Goal: Information Seeking & Learning: Find specific fact

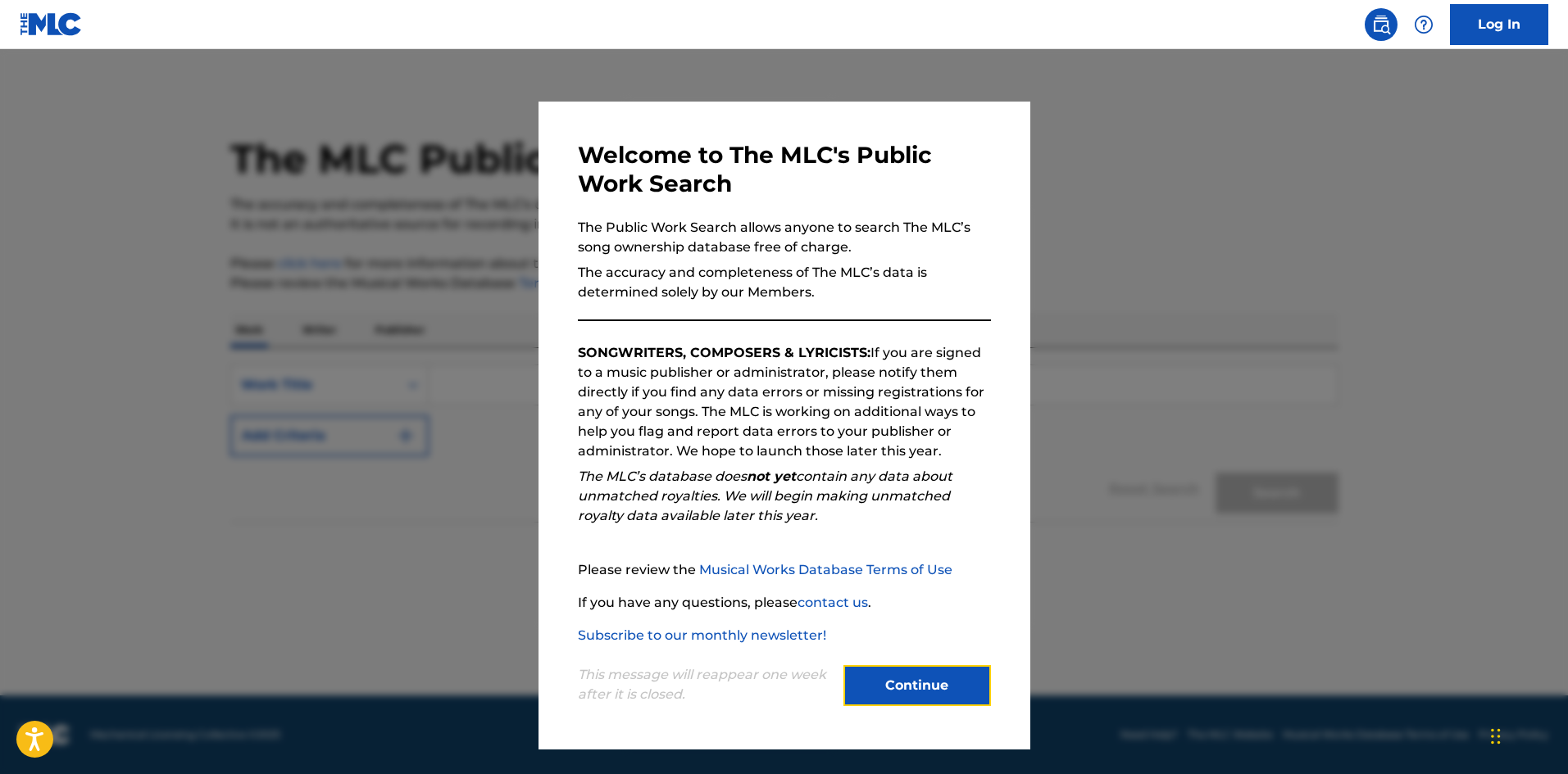
click at [914, 682] on button "Continue" at bounding box center [917, 686] width 147 height 41
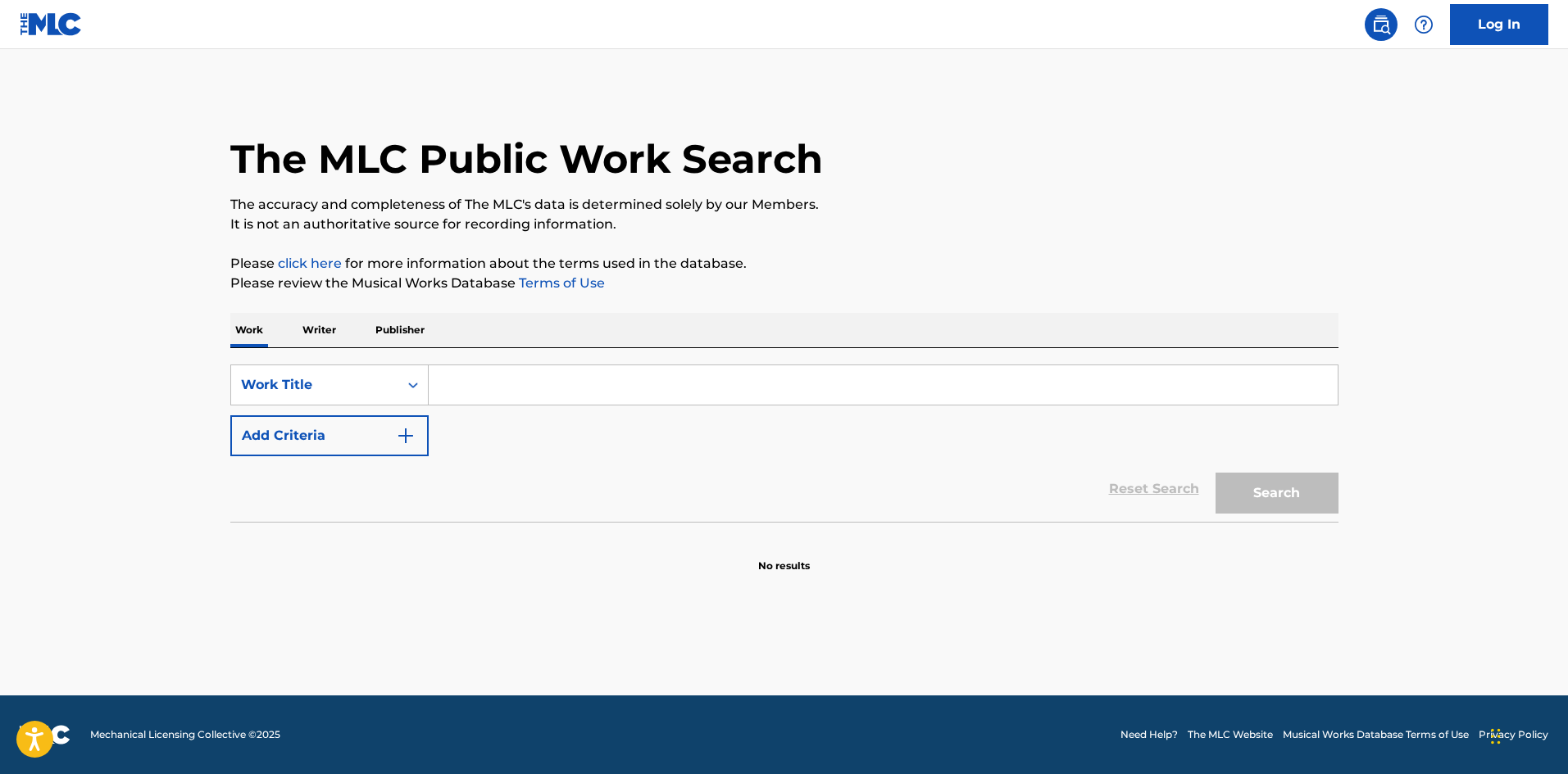
click at [448, 381] on input "Search Form" at bounding box center [882, 385] width 909 height 39
click at [327, 333] on p "Writer" at bounding box center [319, 330] width 44 height 34
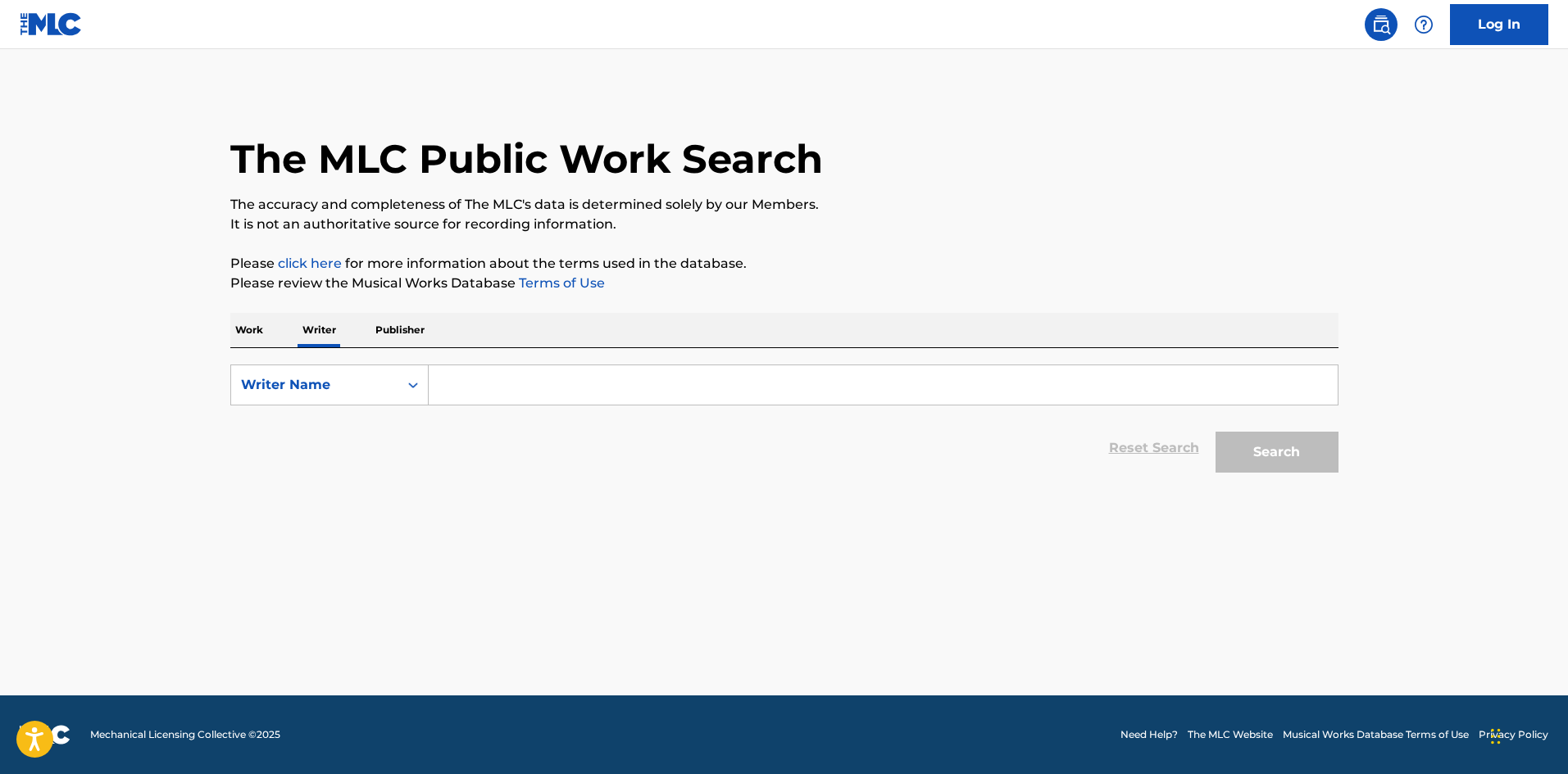
click at [498, 389] on input "Search Form" at bounding box center [882, 385] width 909 height 39
type input "[PERSON_NAME]"
click at [1215, 432] on button "Search" at bounding box center [1277, 452] width 123 height 41
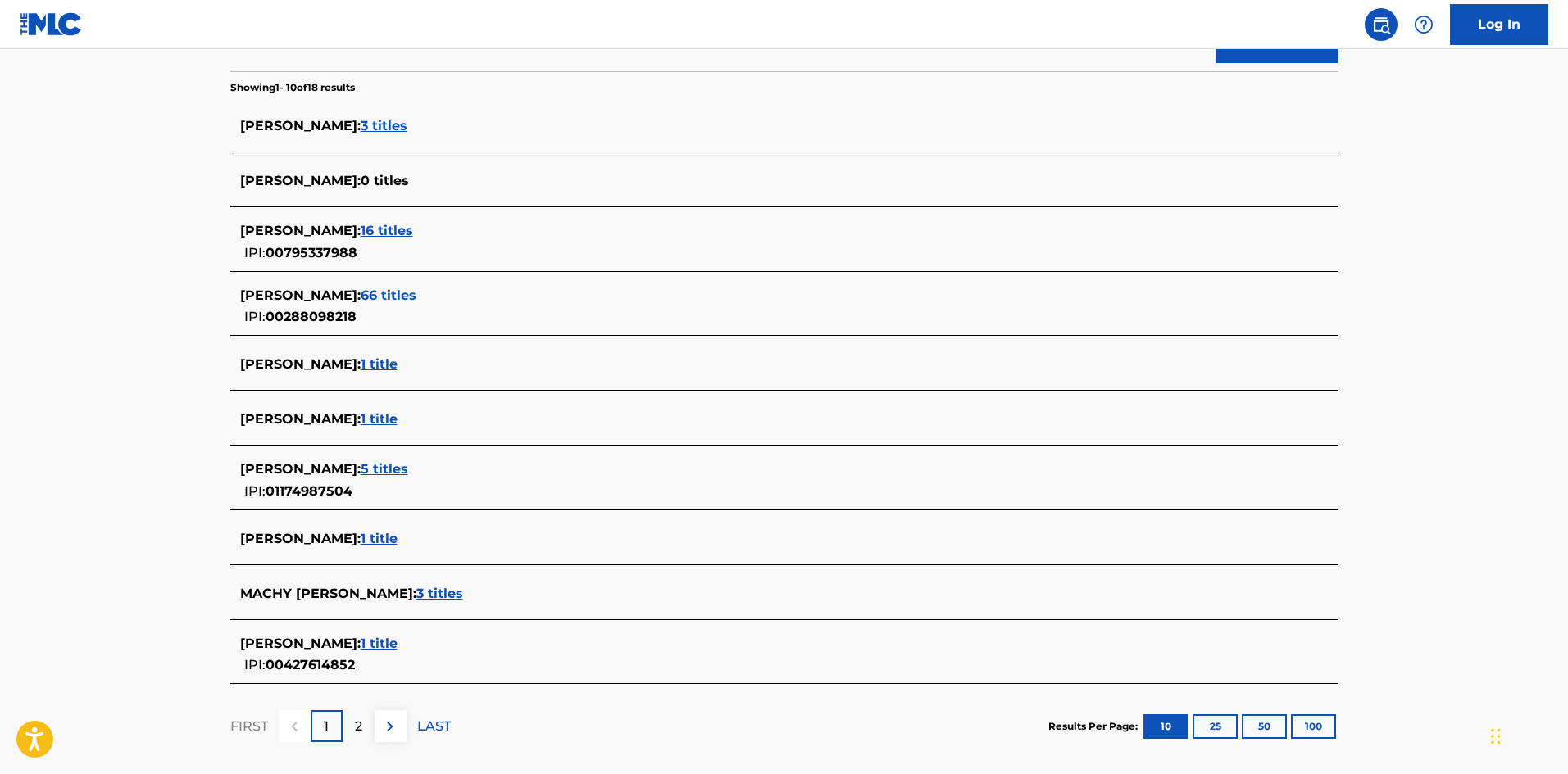
scroll to position [491, 0]
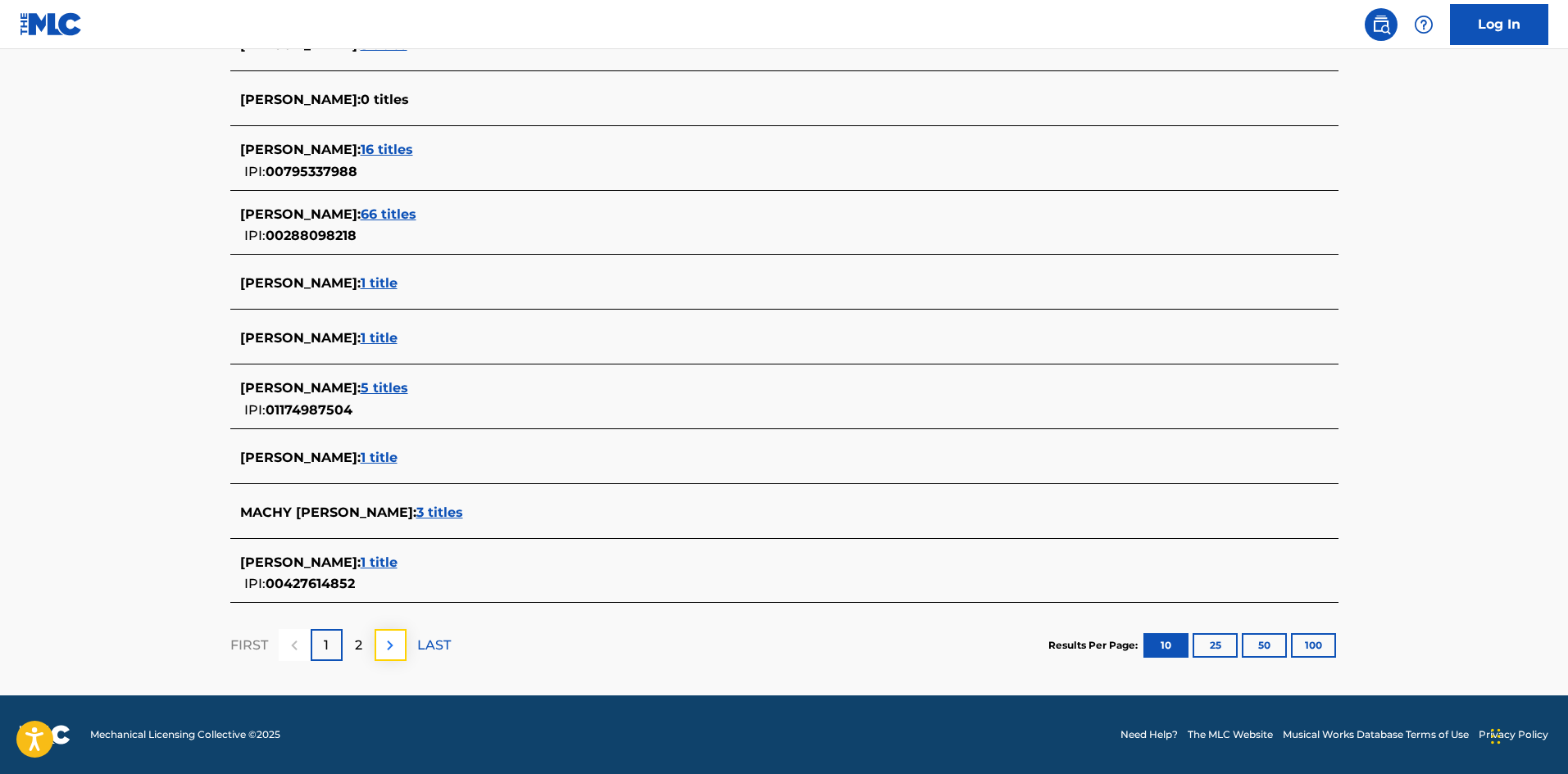
click at [390, 644] on img at bounding box center [390, 646] width 20 height 20
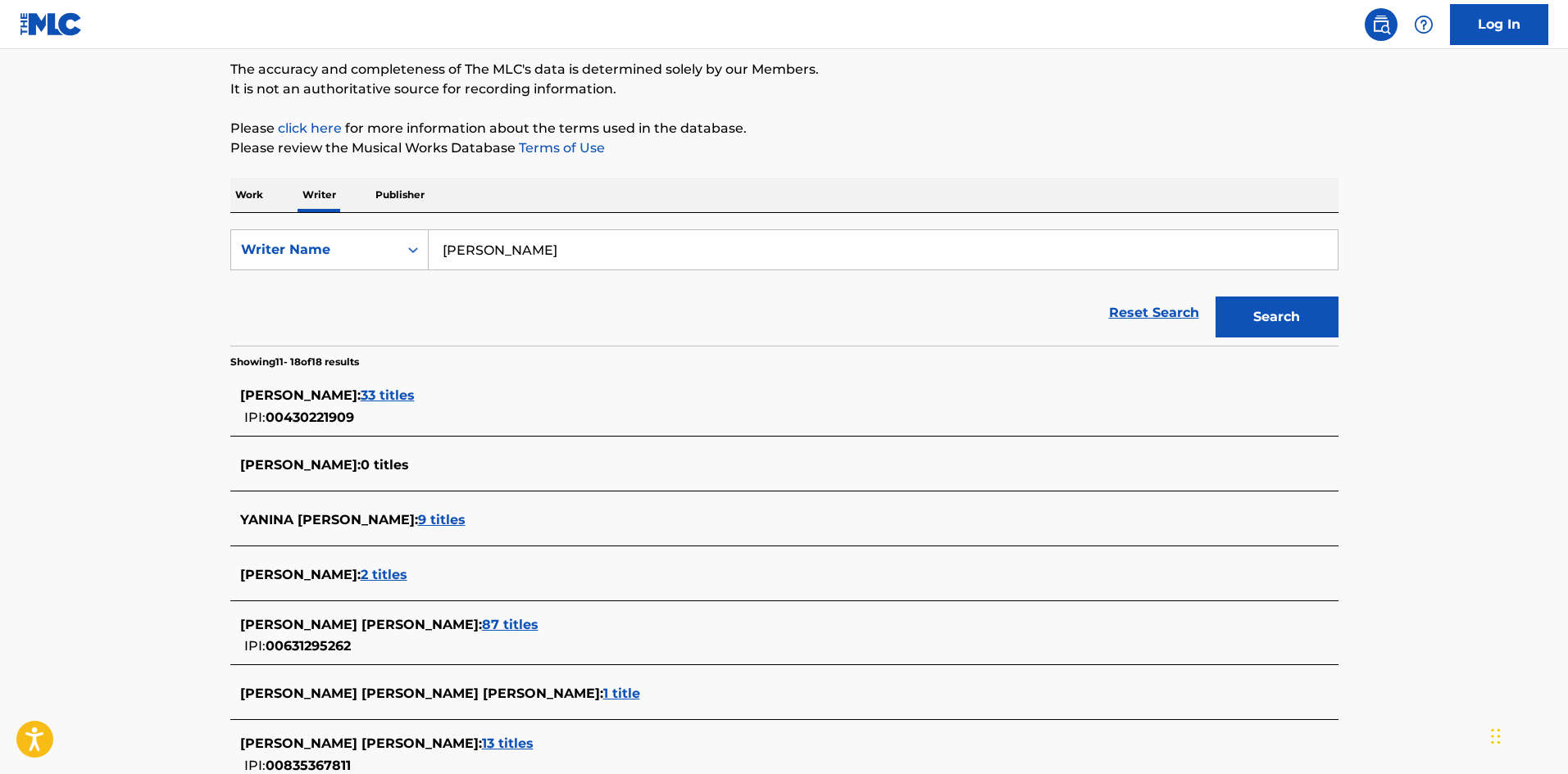
scroll to position [53, 0]
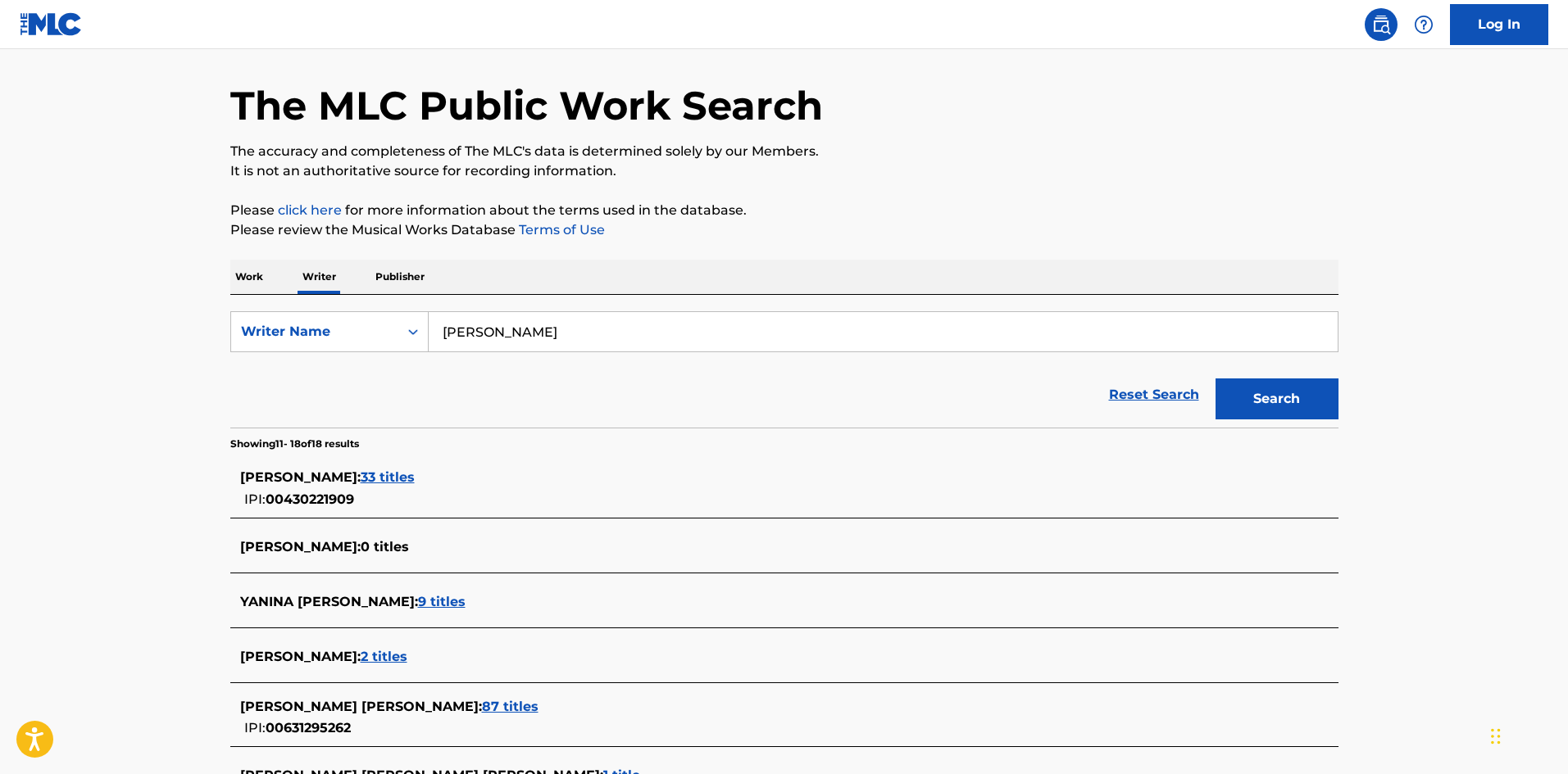
click at [409, 276] on p "Publisher" at bounding box center [400, 277] width 59 height 34
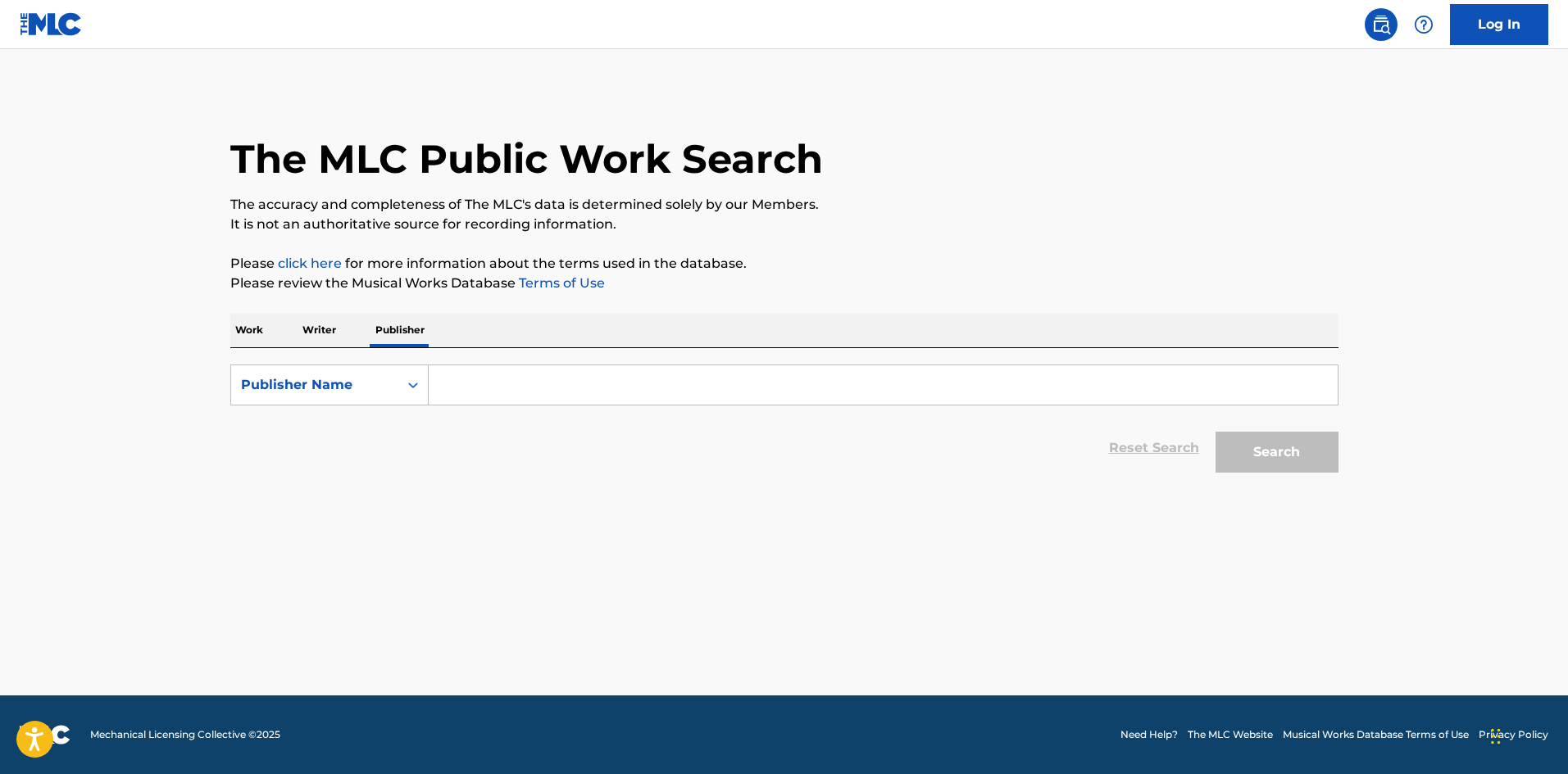
click at [255, 330] on p "Work" at bounding box center [249, 330] width 38 height 34
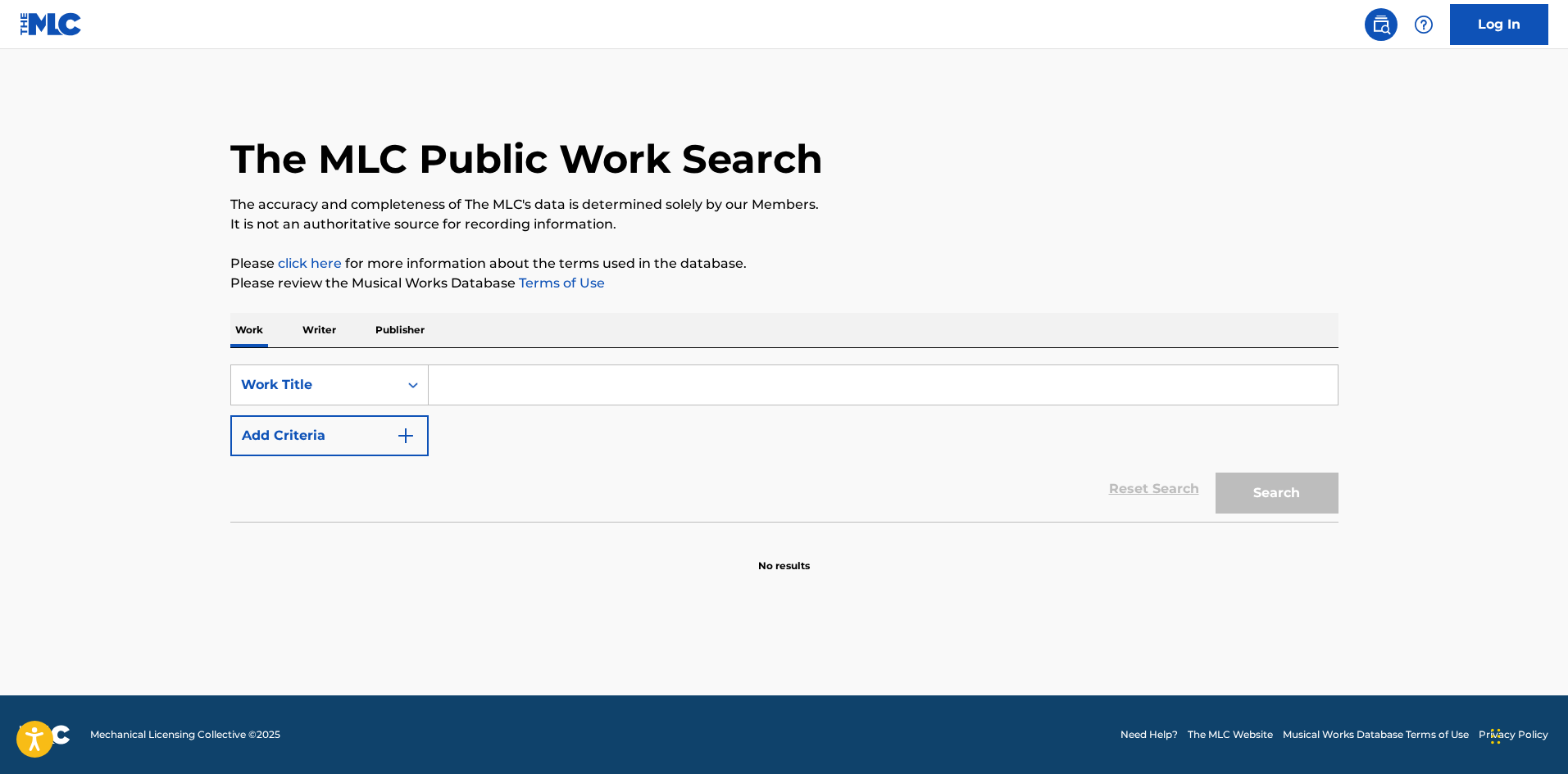
click at [328, 334] on p "Writer" at bounding box center [319, 330] width 44 height 34
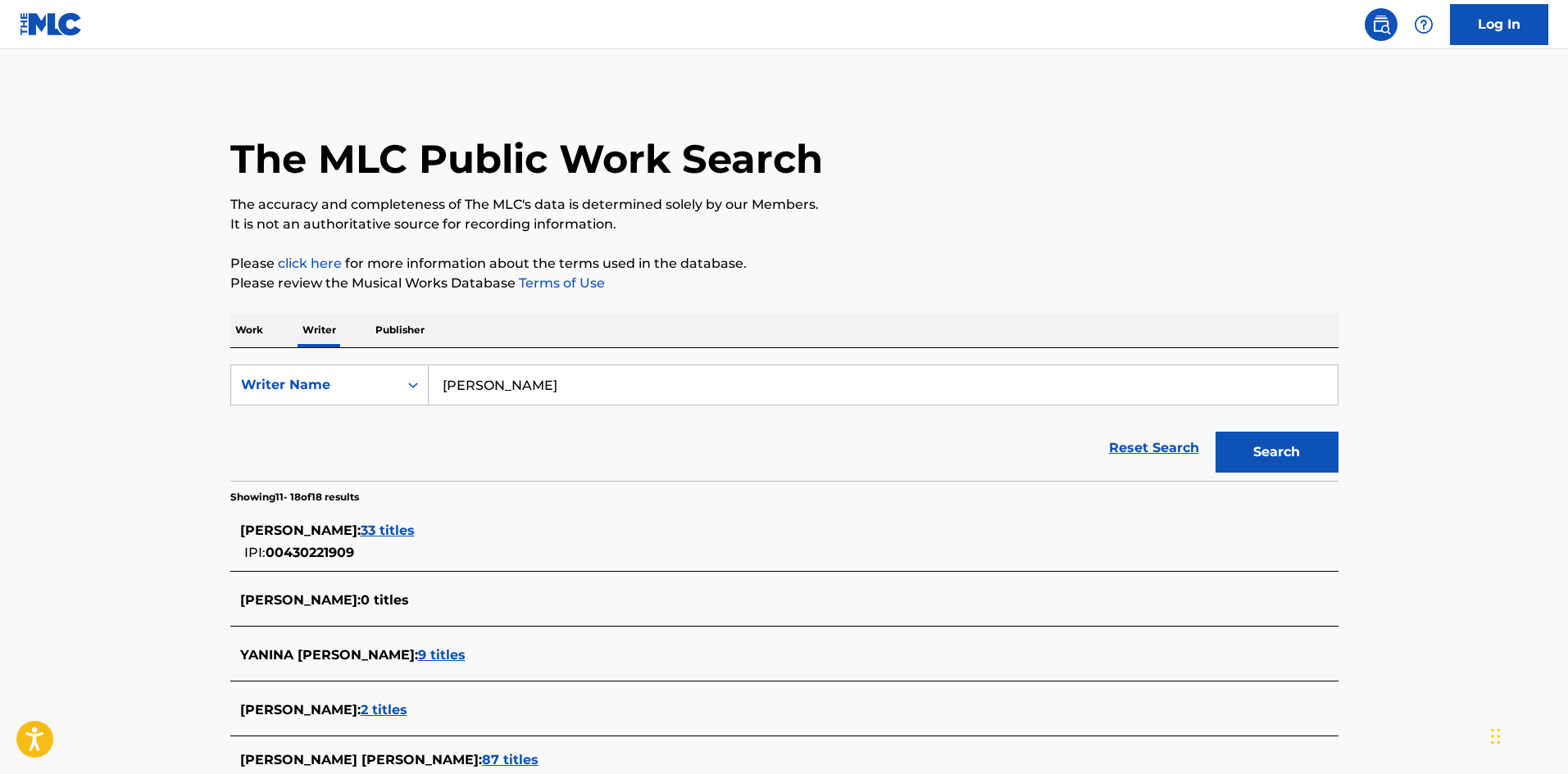
click at [504, 378] on input "[PERSON_NAME]" at bounding box center [882, 385] width 909 height 39
click at [409, 386] on icon "Search Form" at bounding box center [413, 385] width 9 height 6
click at [414, 386] on icon "Search Form" at bounding box center [413, 384] width 9 height 6
drag, startPoint x: 499, startPoint y: 386, endPoint x: 433, endPoint y: 377, distance: 66.6
click at [433, 377] on input "[PERSON_NAME]" at bounding box center [882, 385] width 909 height 39
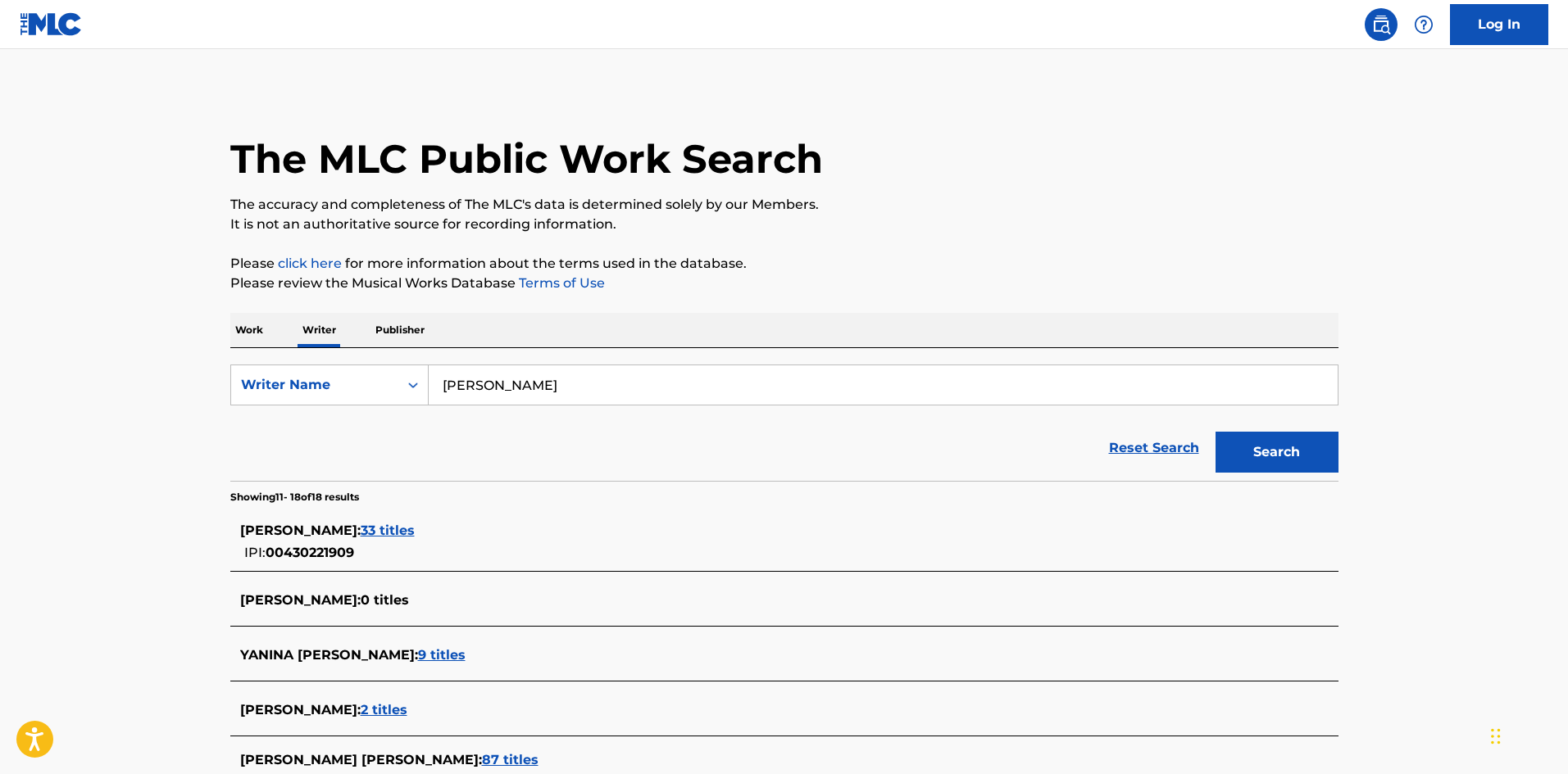
click at [513, 388] on input "[PERSON_NAME]" at bounding box center [882, 385] width 909 height 39
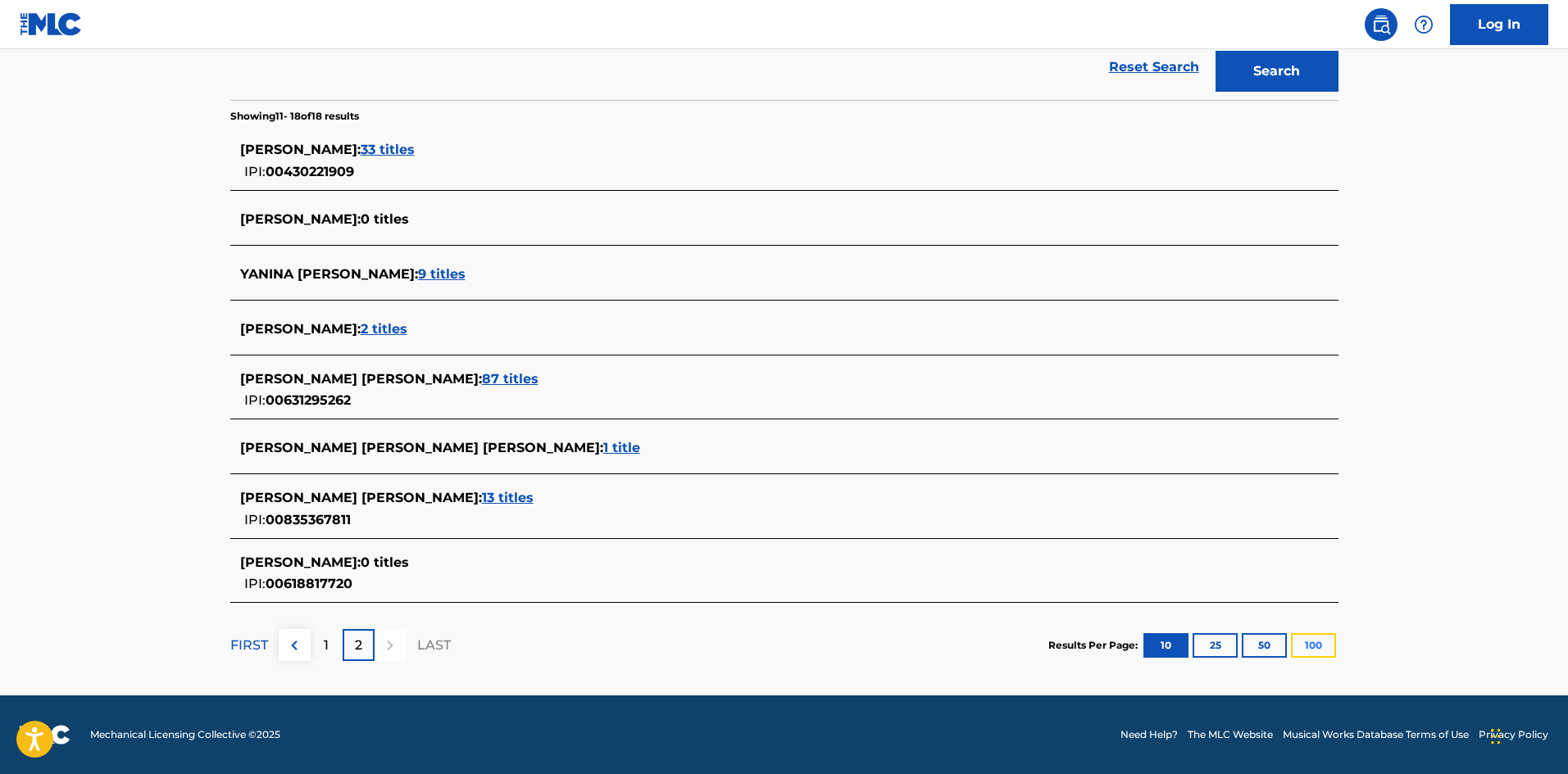
click at [1309, 648] on button "100" at bounding box center [1313, 646] width 45 height 25
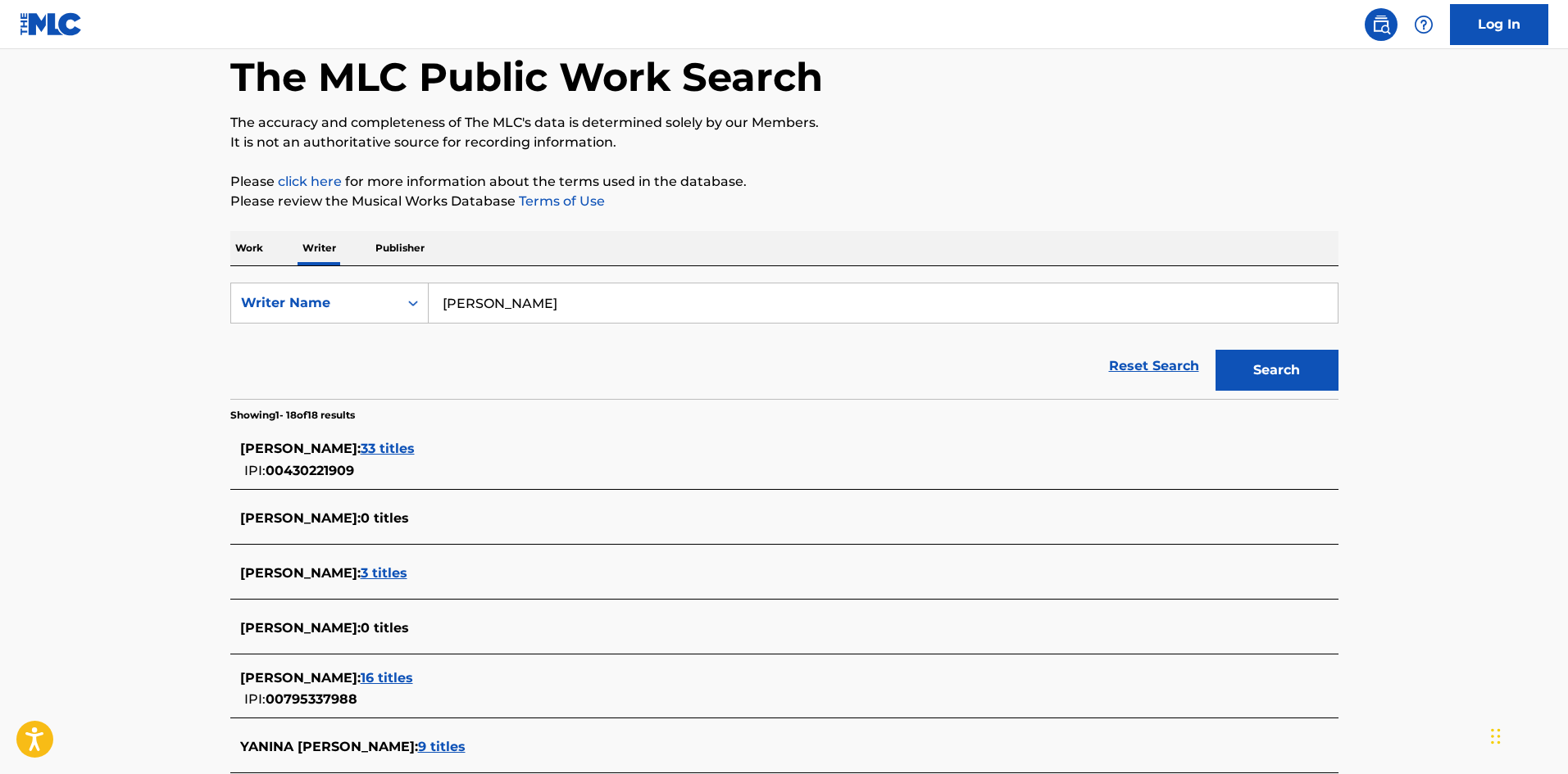
scroll to position [164, 0]
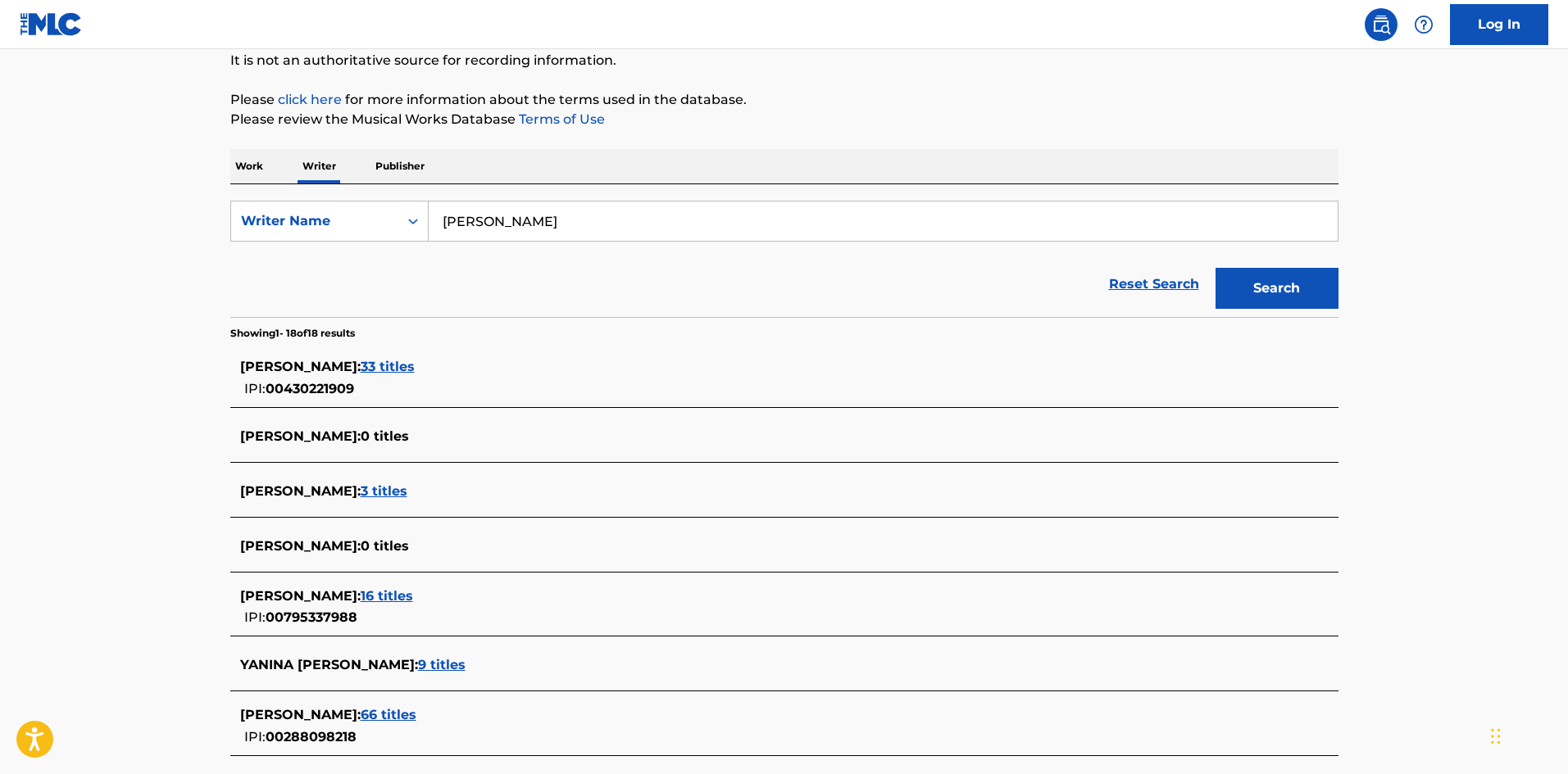
click at [409, 588] on span "16 titles" at bounding box center [386, 596] width 52 height 15
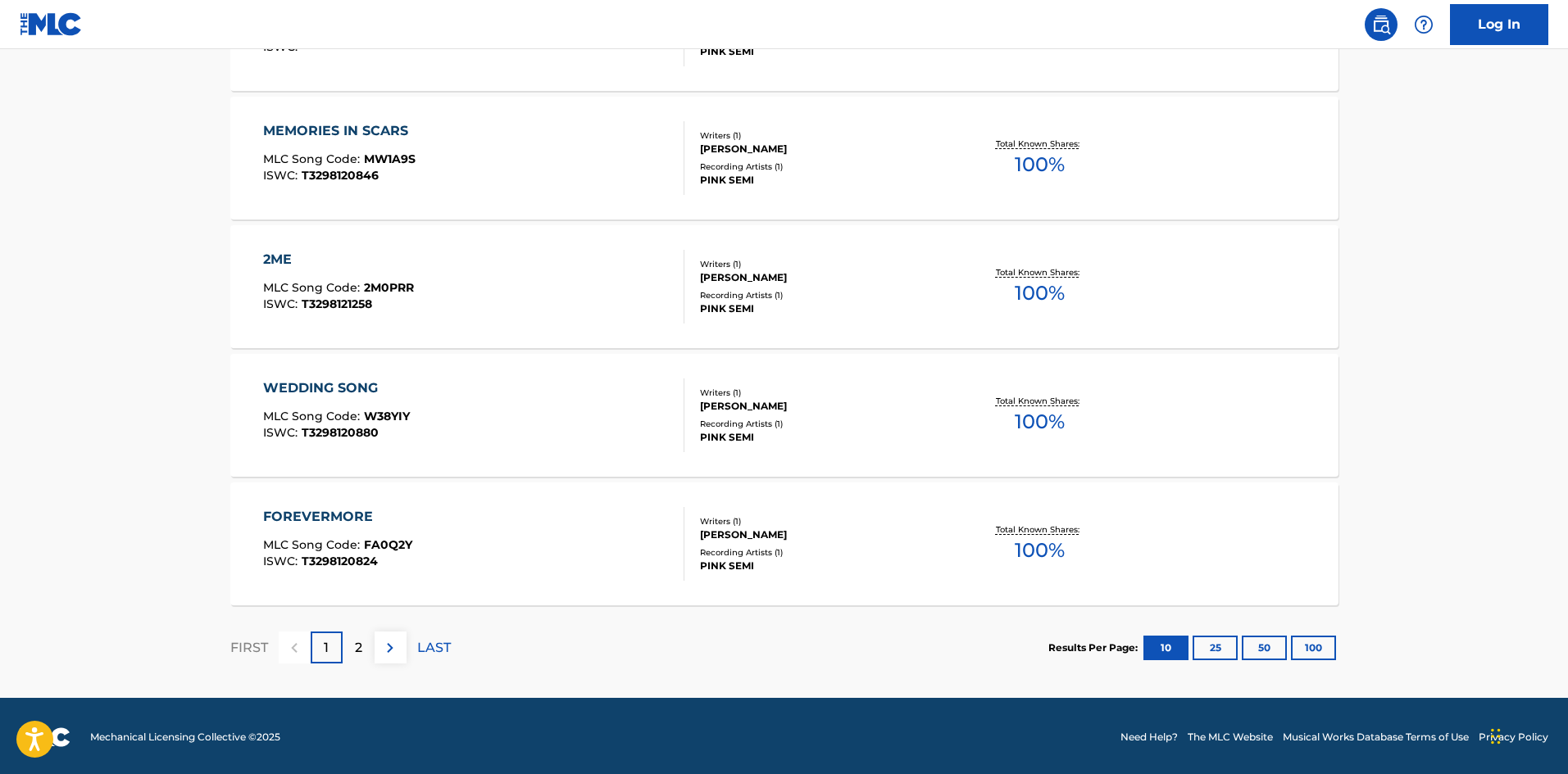
scroll to position [1231, 0]
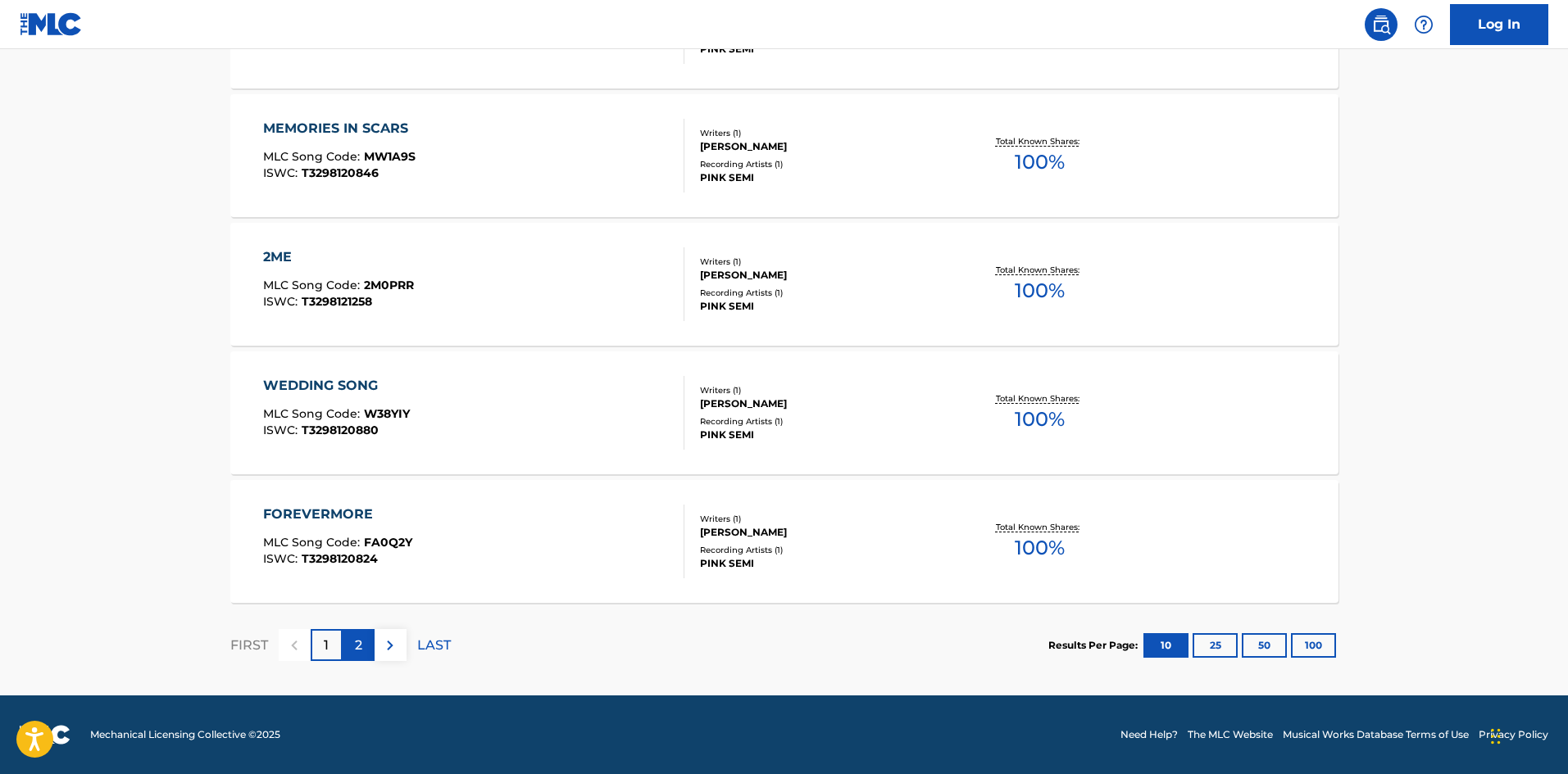
click at [361, 646] on p "2" at bounding box center [358, 646] width 8 height 20
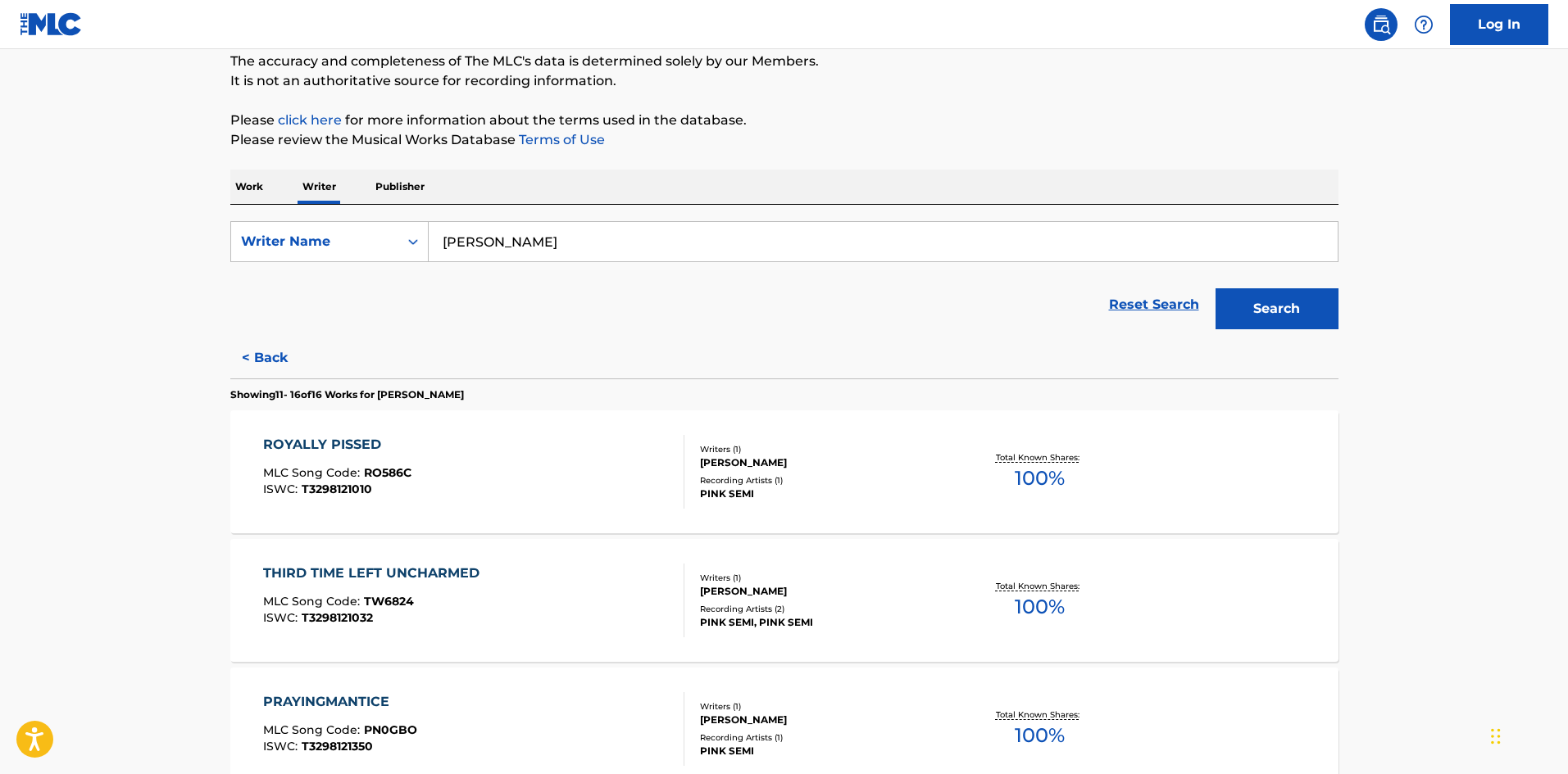
scroll to position [0, 0]
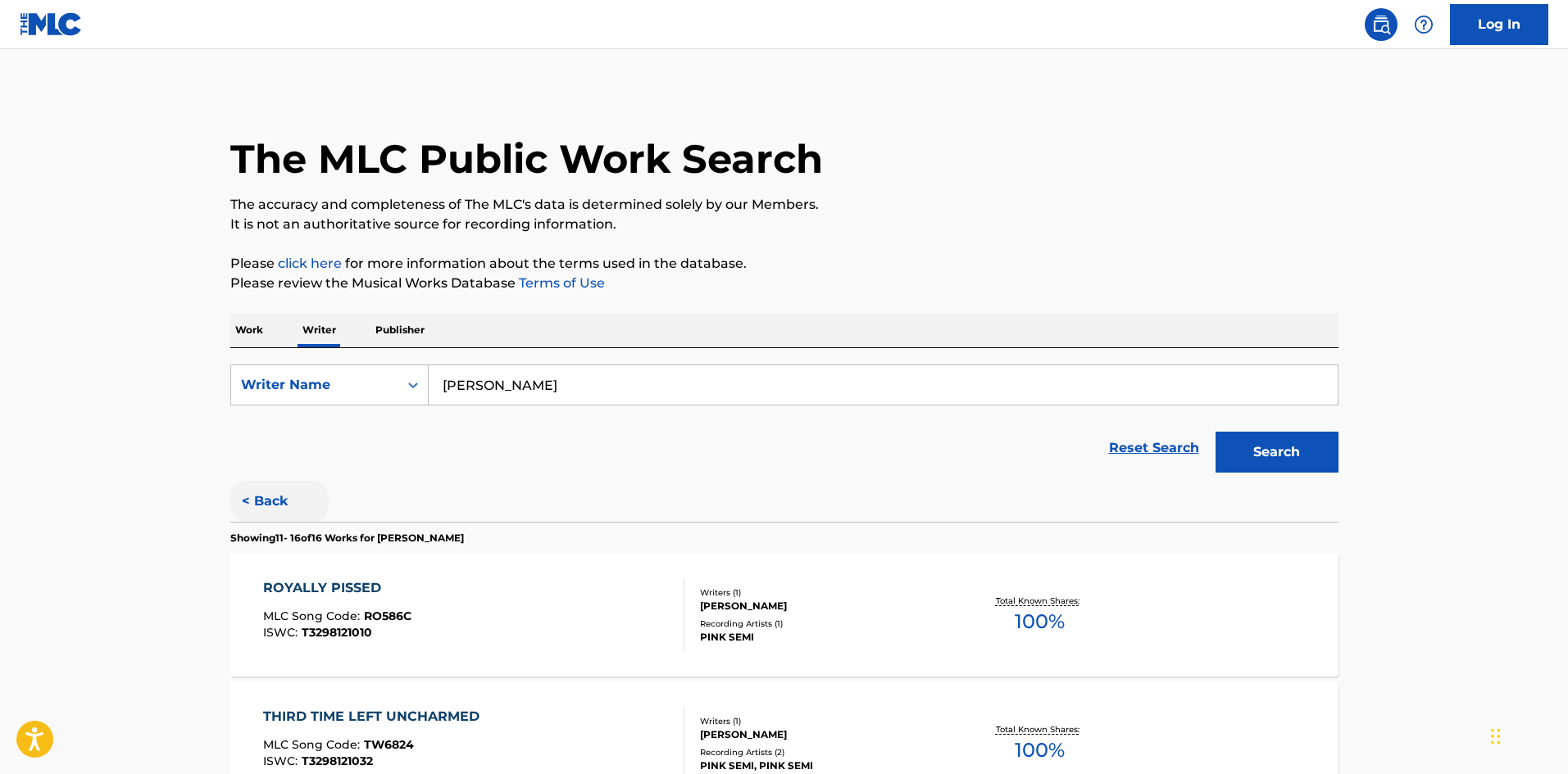
click at [261, 498] on button "< Back" at bounding box center [279, 502] width 98 height 41
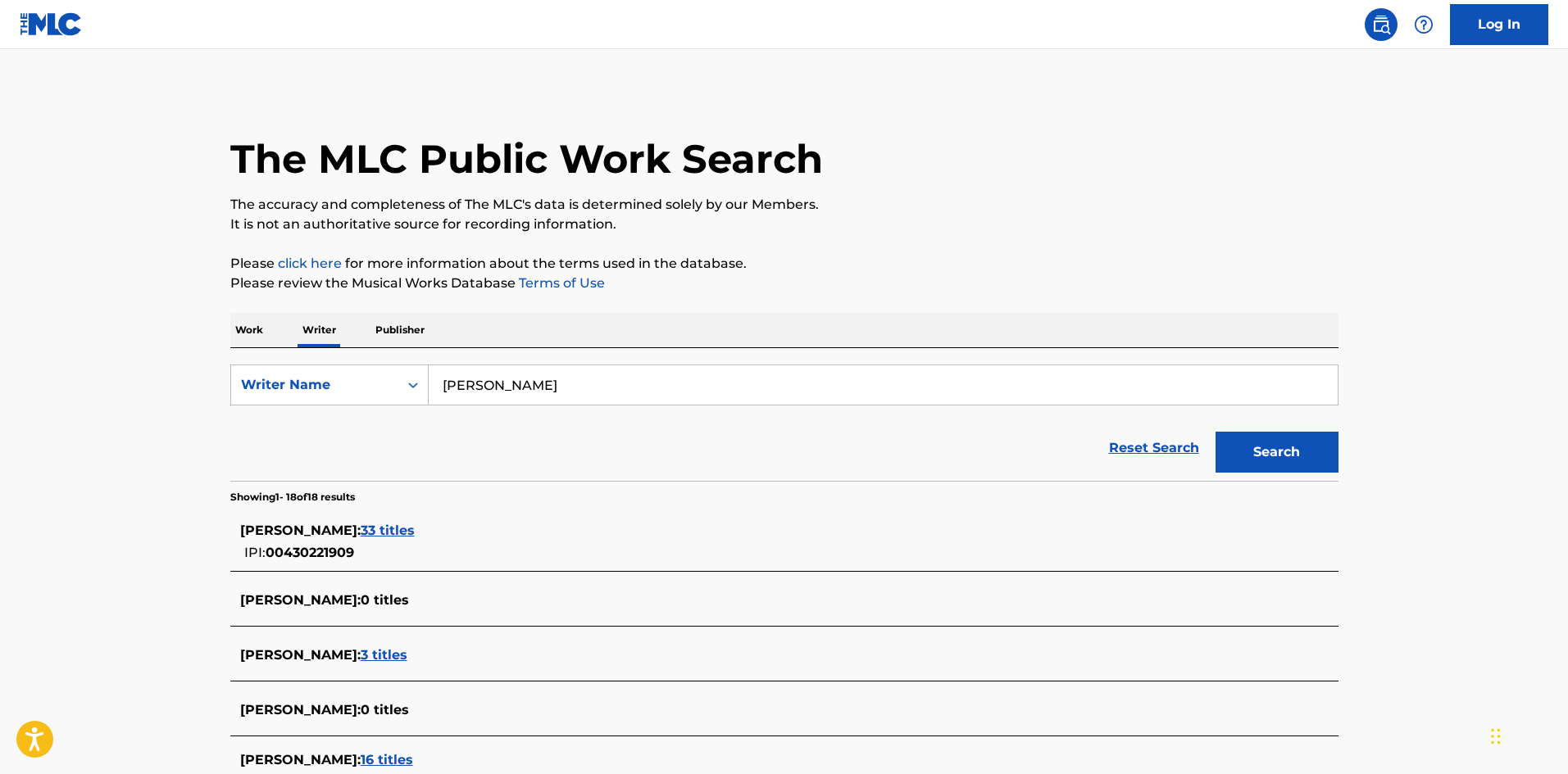
scroll to position [82, 0]
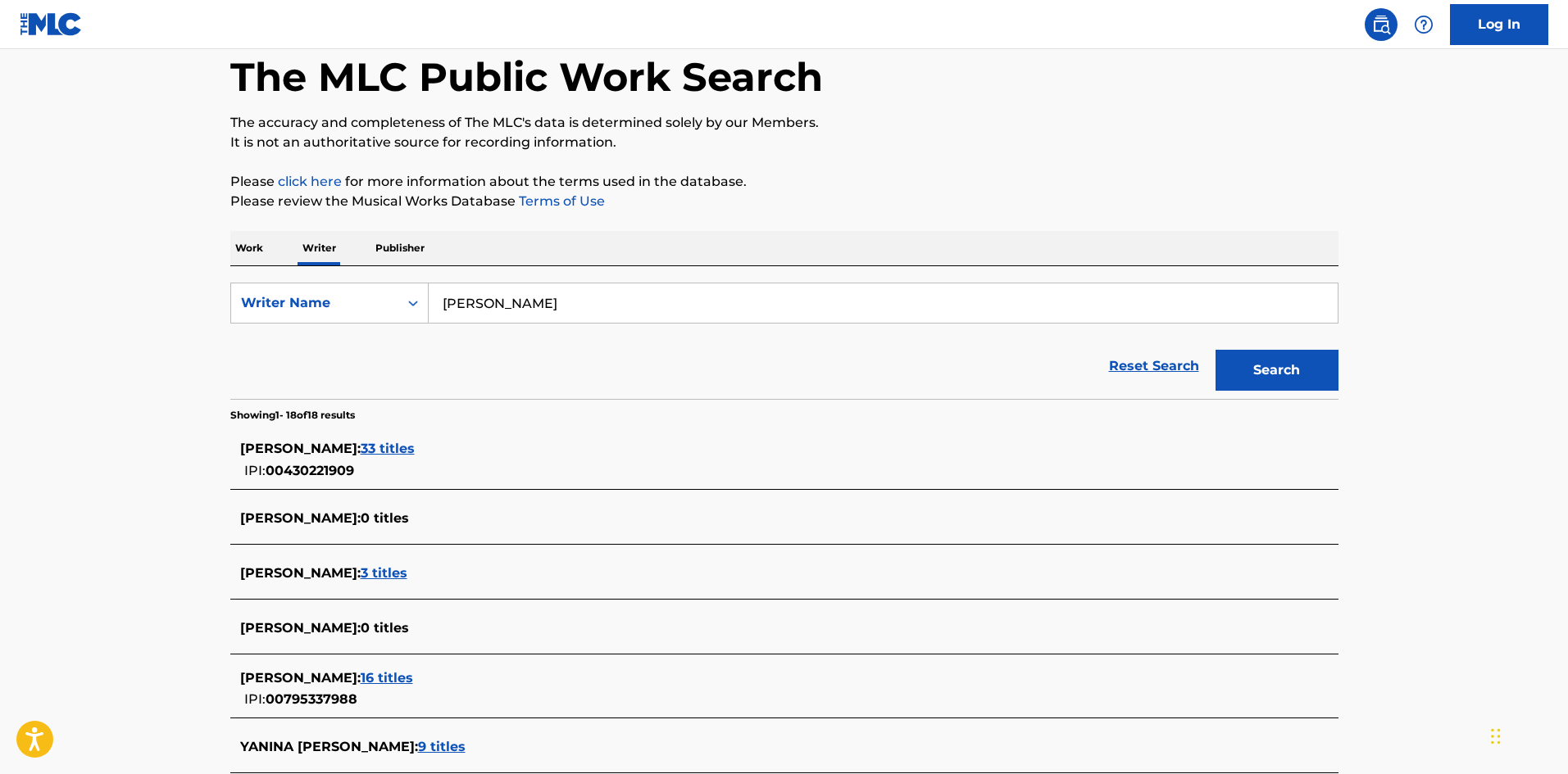
click at [338, 676] on span "[PERSON_NAME] :" at bounding box center [300, 678] width 121 height 15
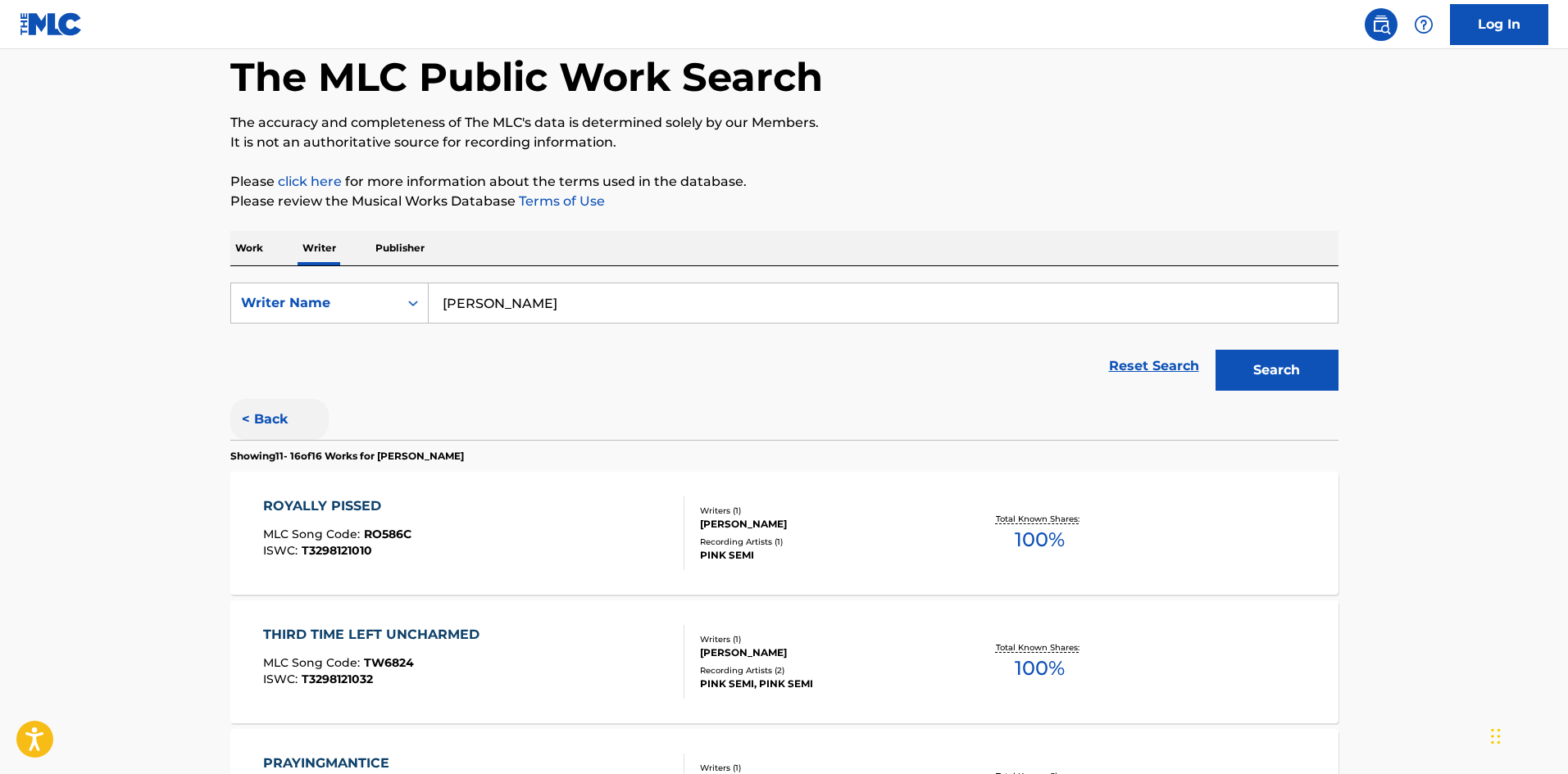
click at [254, 415] on button "< Back" at bounding box center [279, 420] width 98 height 41
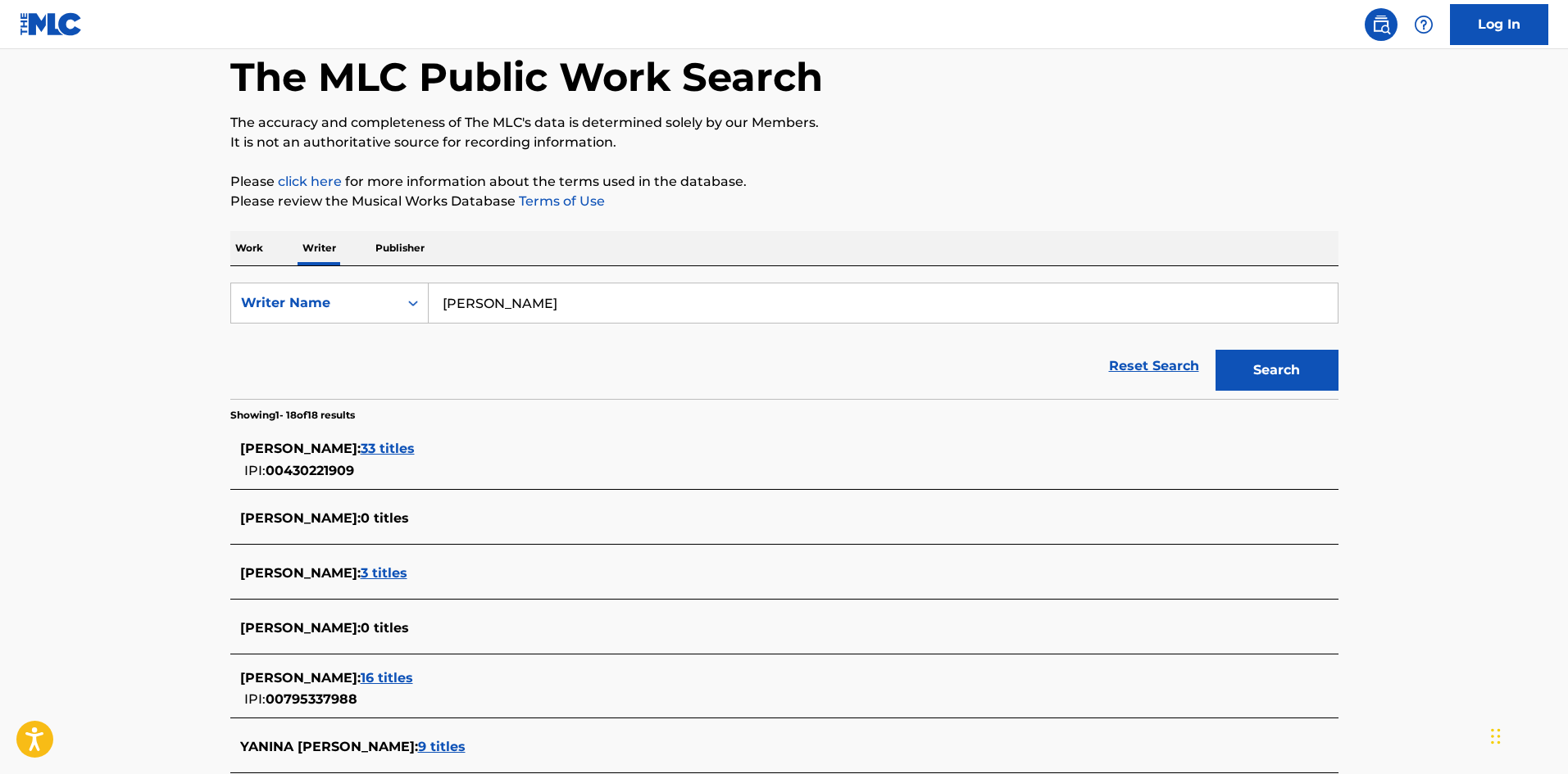
click at [334, 676] on span "[PERSON_NAME] :" at bounding box center [300, 678] width 121 height 15
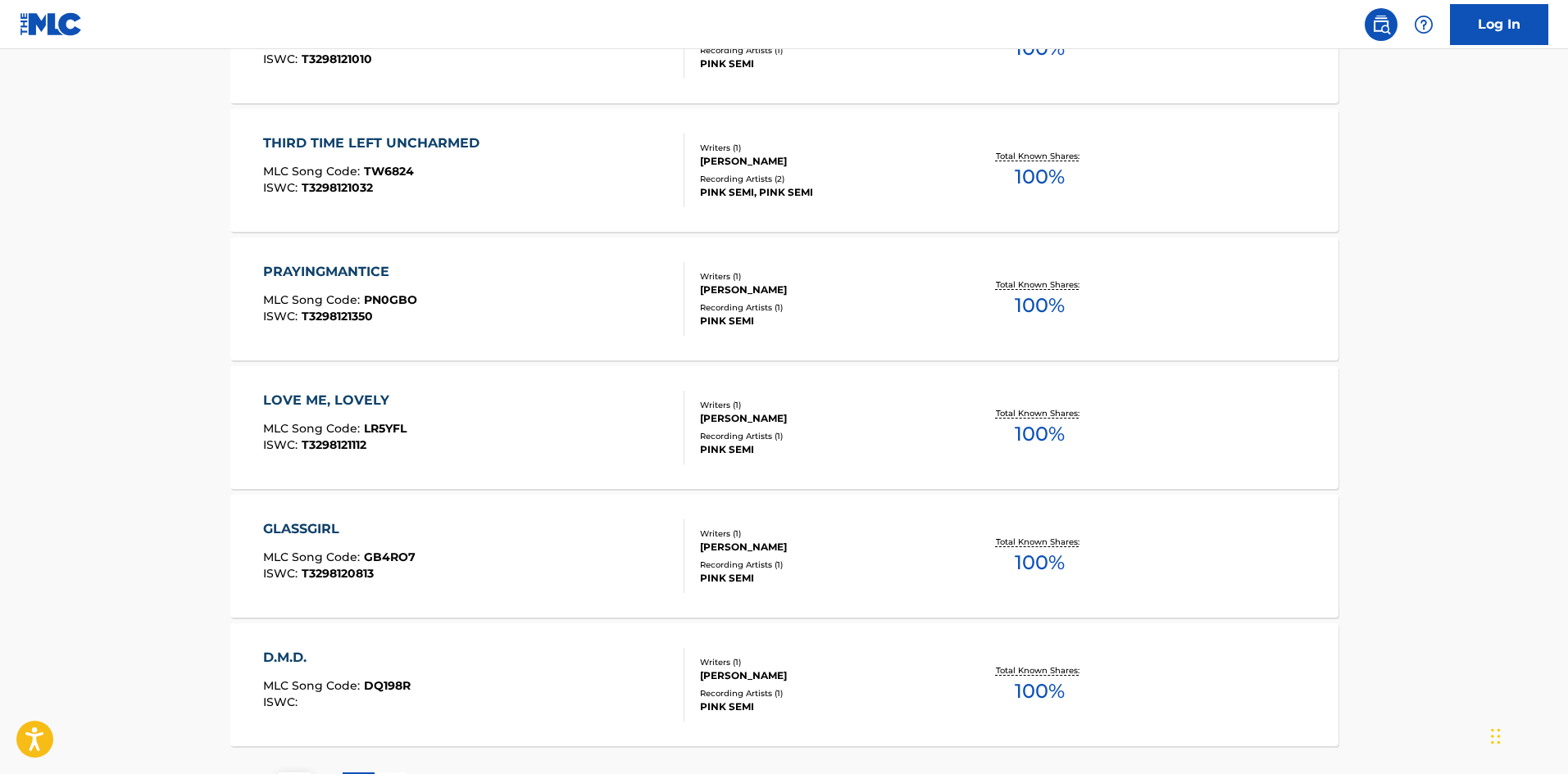
scroll to position [656, 0]
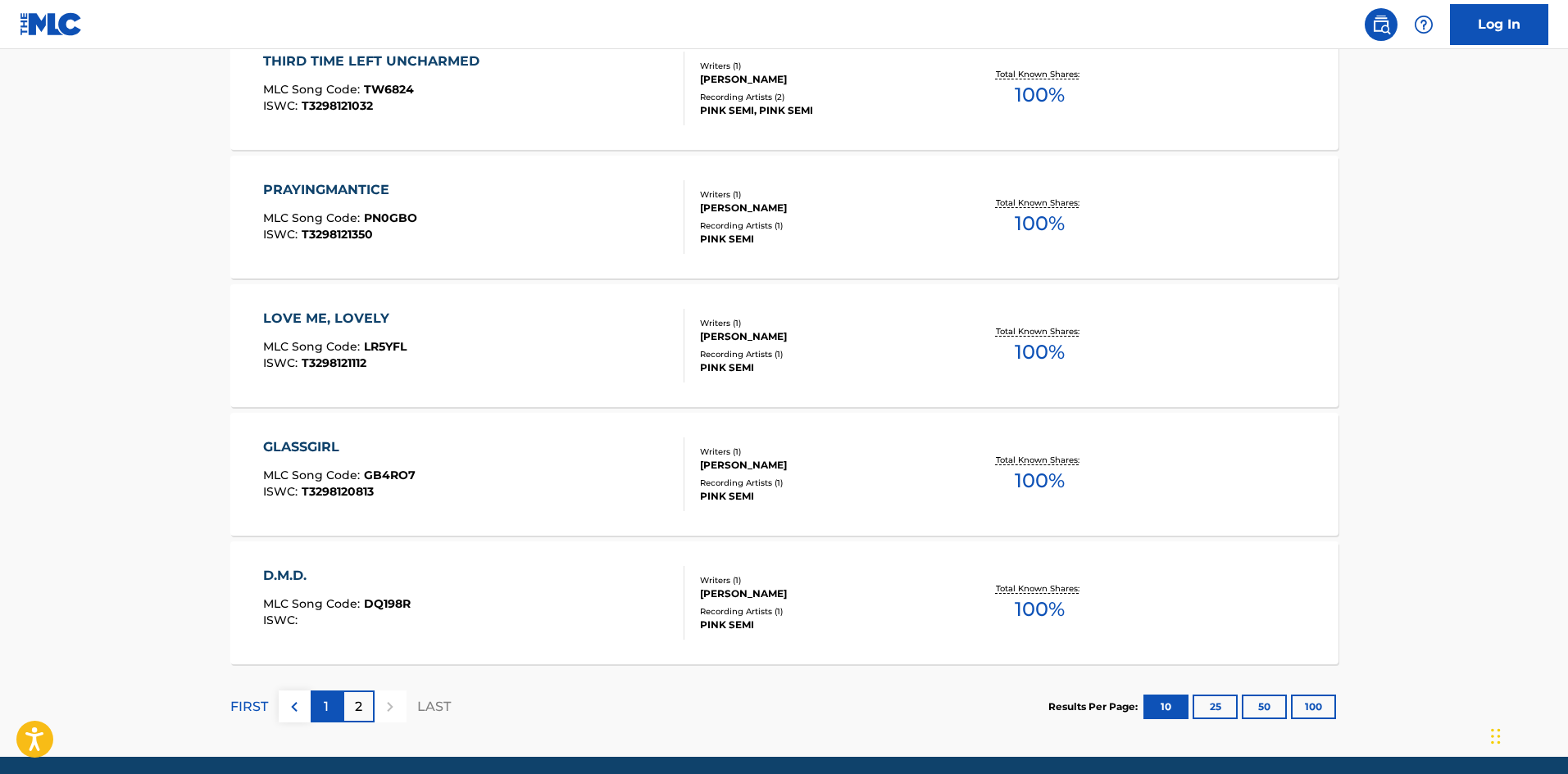
click at [338, 703] on div "1" at bounding box center [326, 706] width 32 height 32
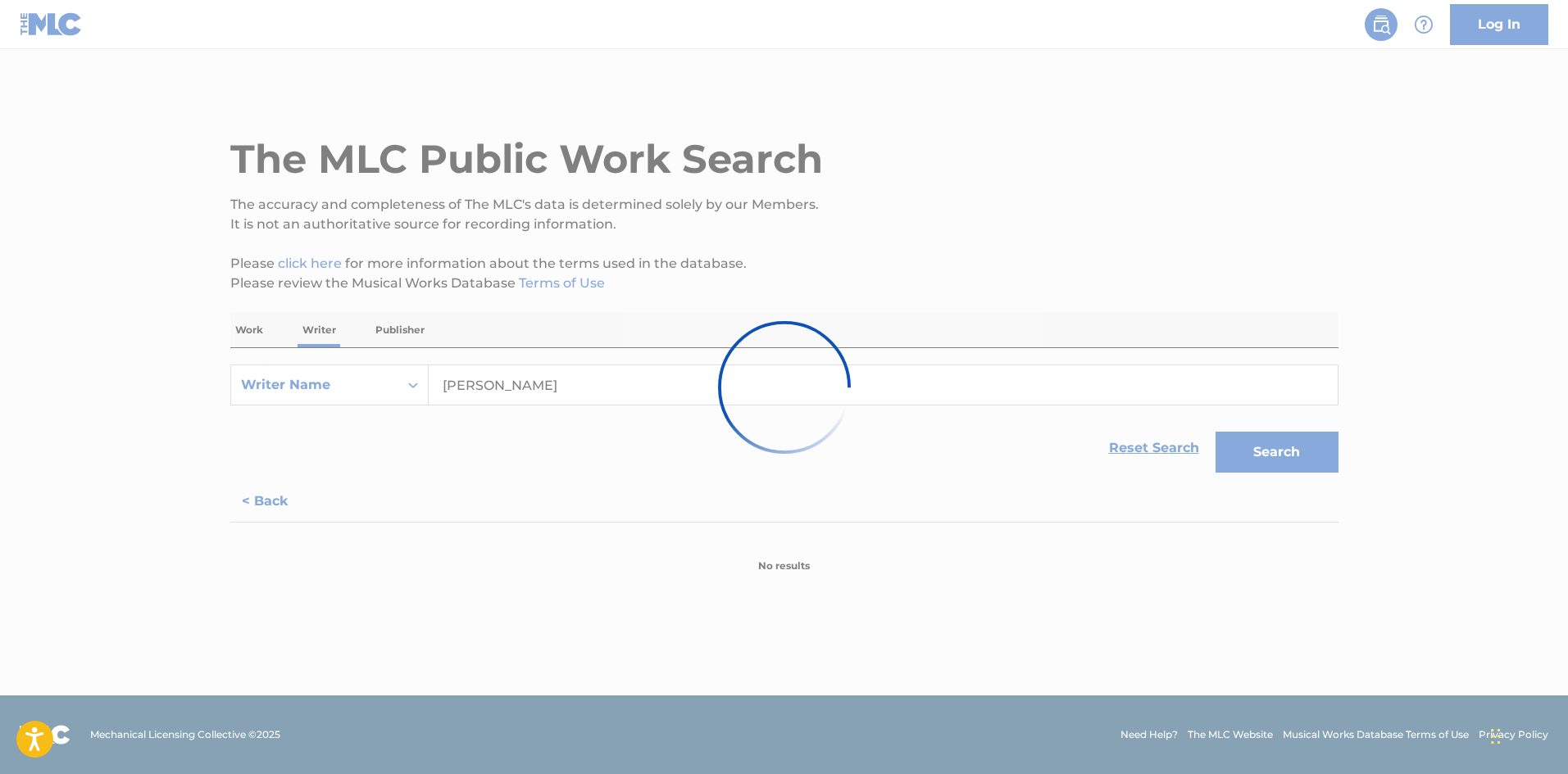
scroll to position [0, 0]
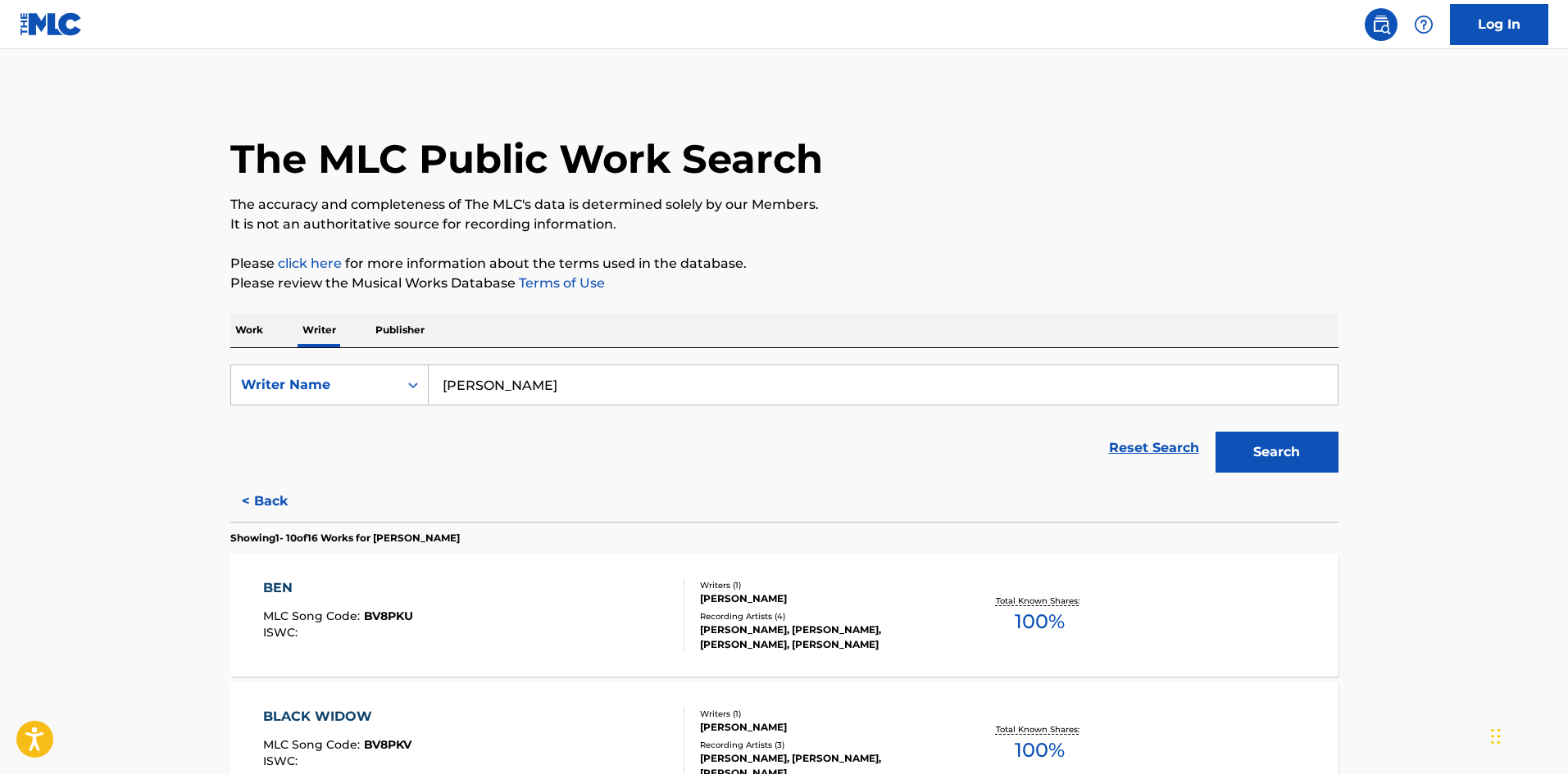
click at [276, 585] on div "BEN" at bounding box center [337, 588] width 150 height 20
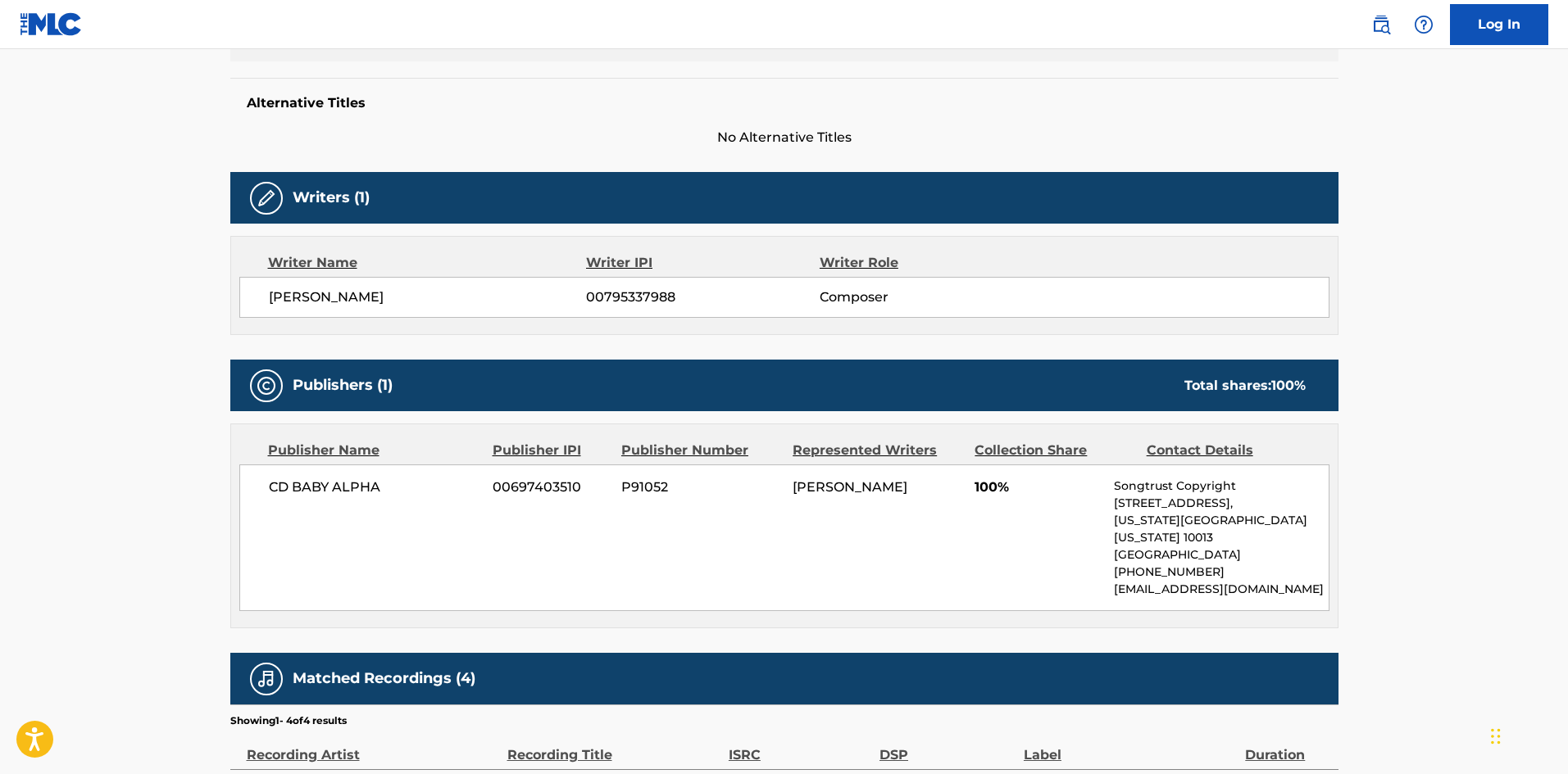
scroll to position [241, 0]
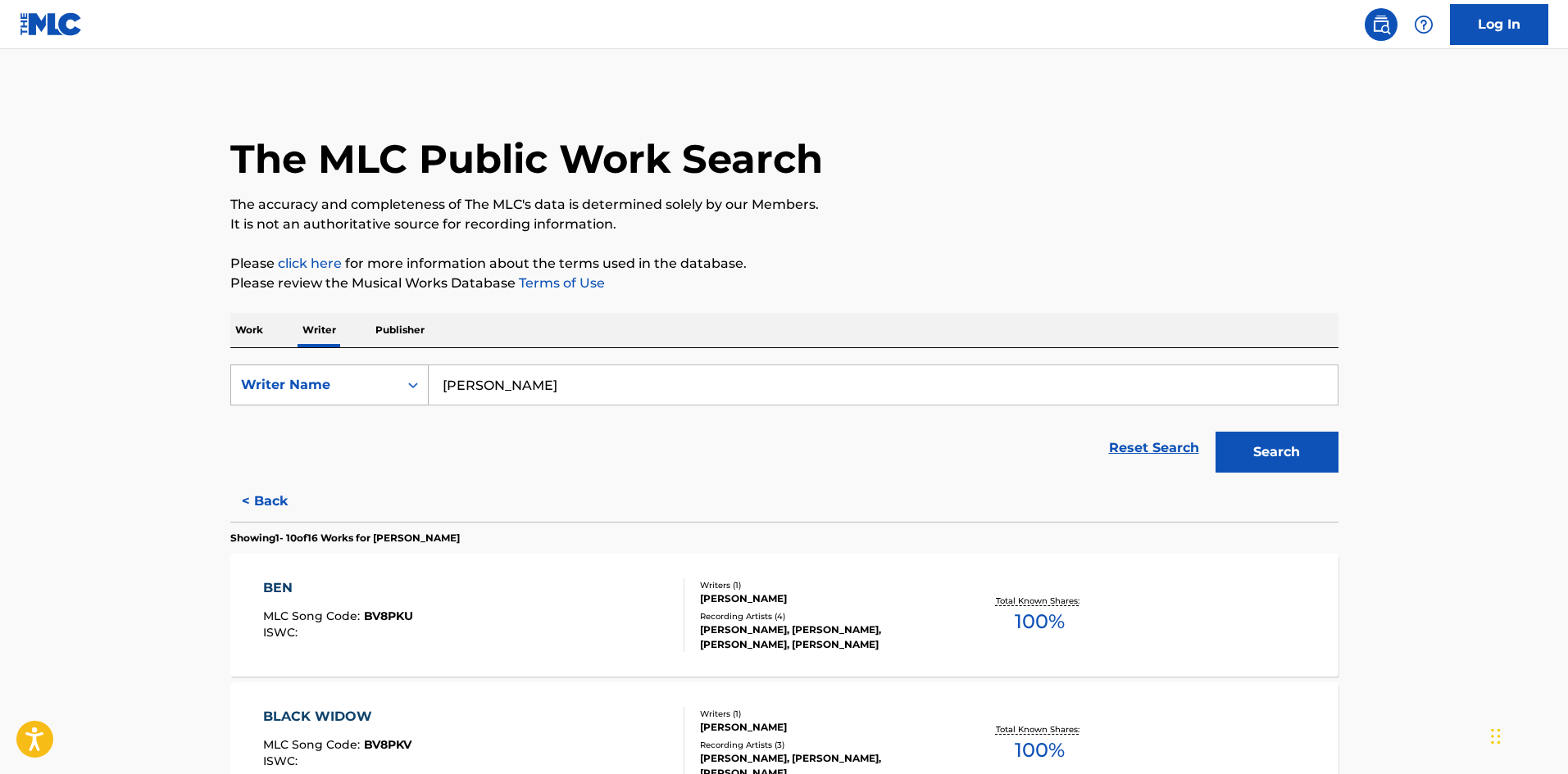
drag, startPoint x: 541, startPoint y: 379, endPoint x: 379, endPoint y: 378, distance: 162.0
click at [379, 378] on div "SearchWithCriteria12d920fe-fc13-4ad3-9f61-b94e6baf368a Writer Name [PERSON_NAME]" at bounding box center [784, 385] width 1108 height 41
type input "[PERSON_NAME]"
click at [1215, 432] on button "Search" at bounding box center [1277, 452] width 123 height 41
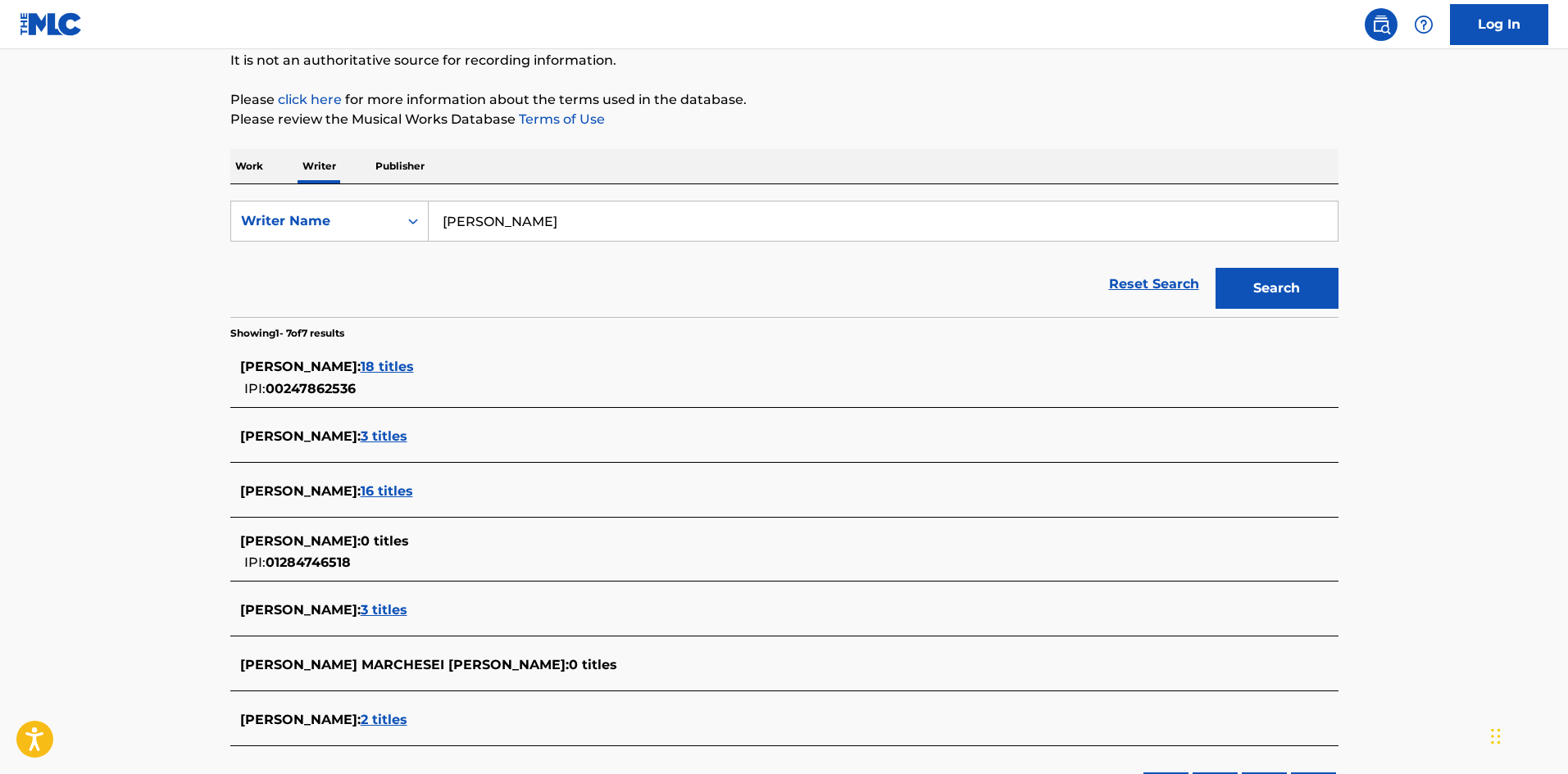
scroll to position [246, 0]
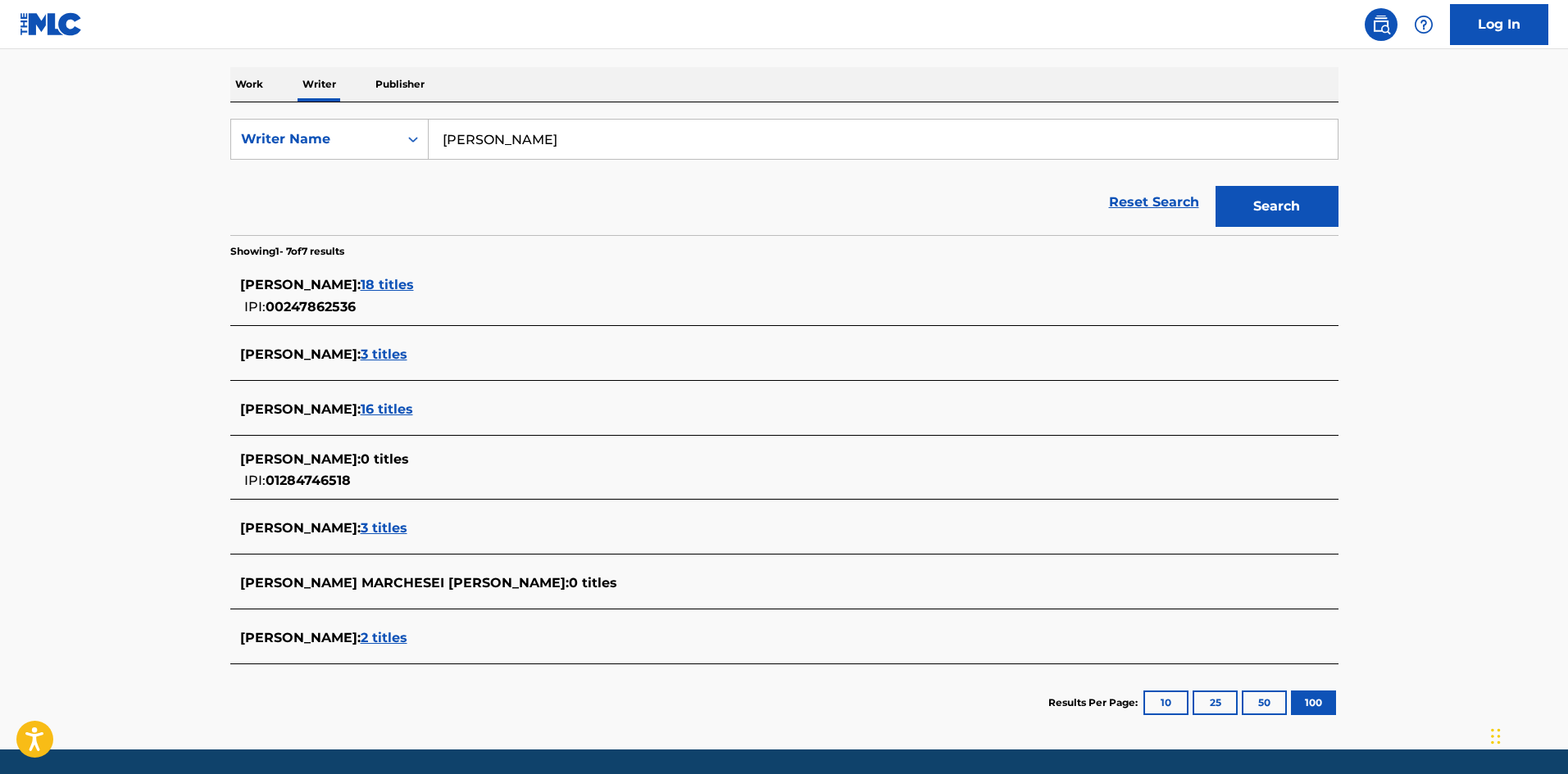
click at [401, 639] on span "2 titles" at bounding box center [384, 638] width 47 height 15
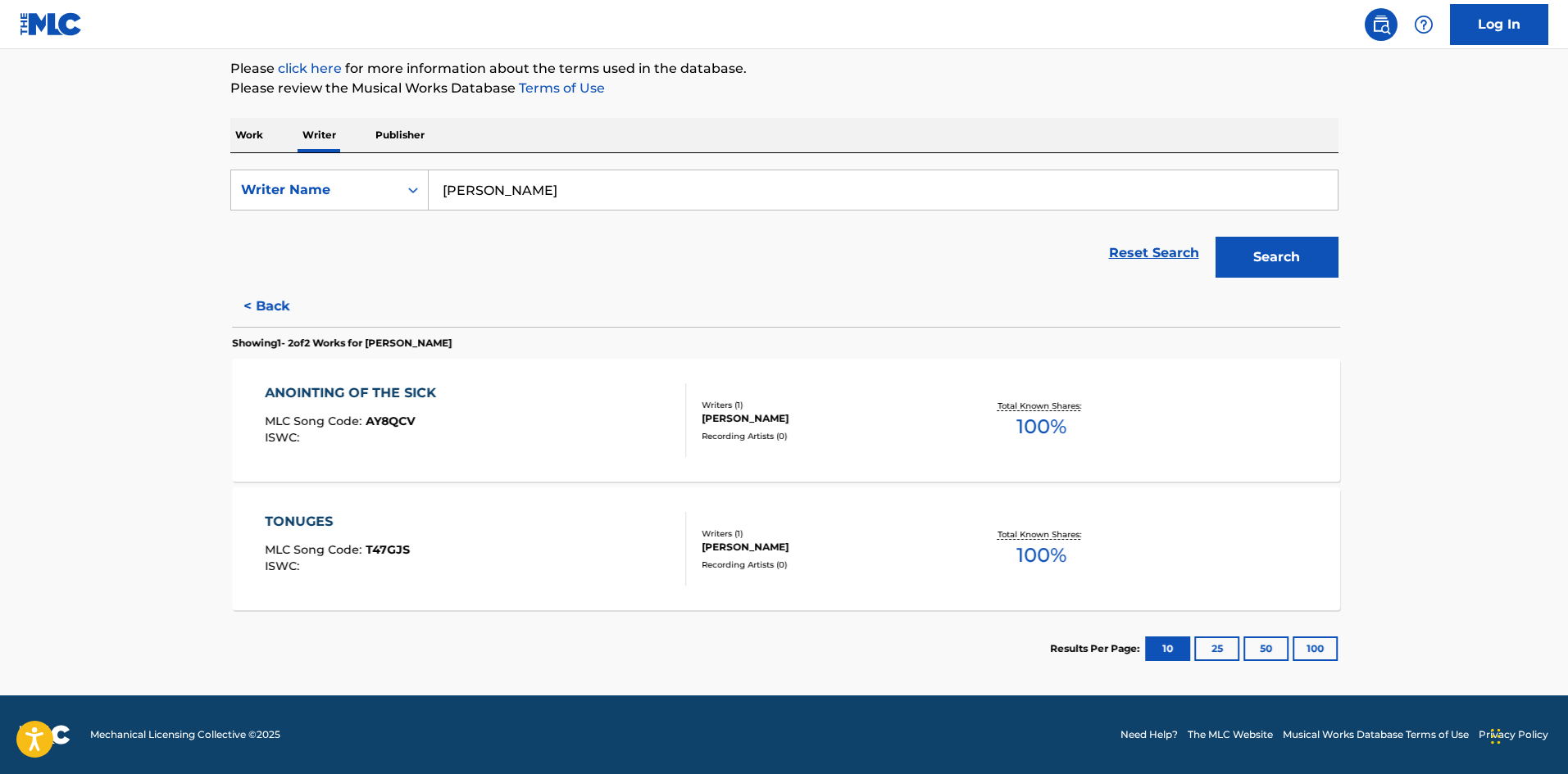
scroll to position [195, 0]
click at [725, 436] on div "Recording Artists ( 0 )" at bounding box center [823, 436] width 247 height 12
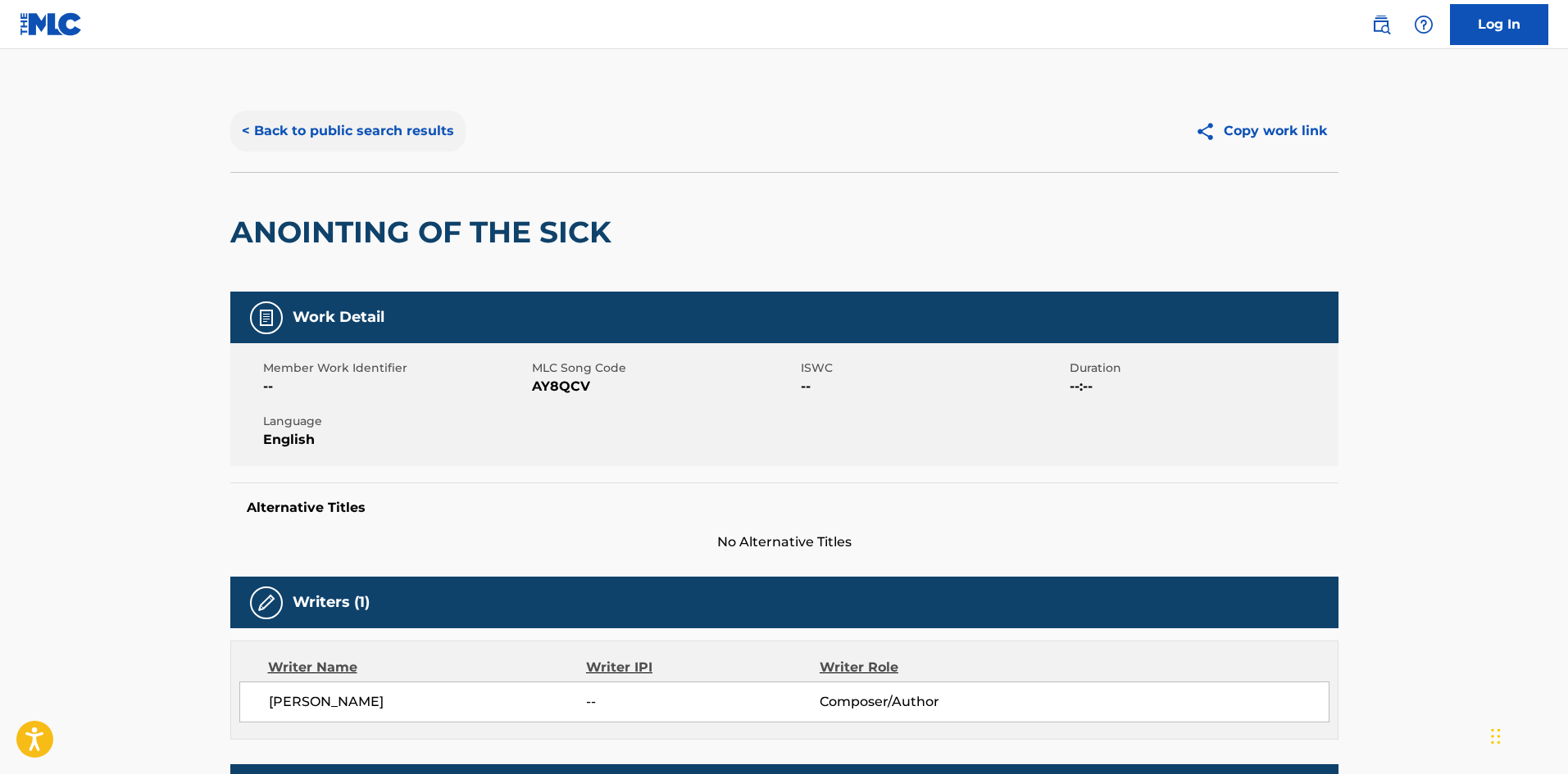
click at [349, 127] on button "< Back to public search results" at bounding box center [348, 131] width 235 height 41
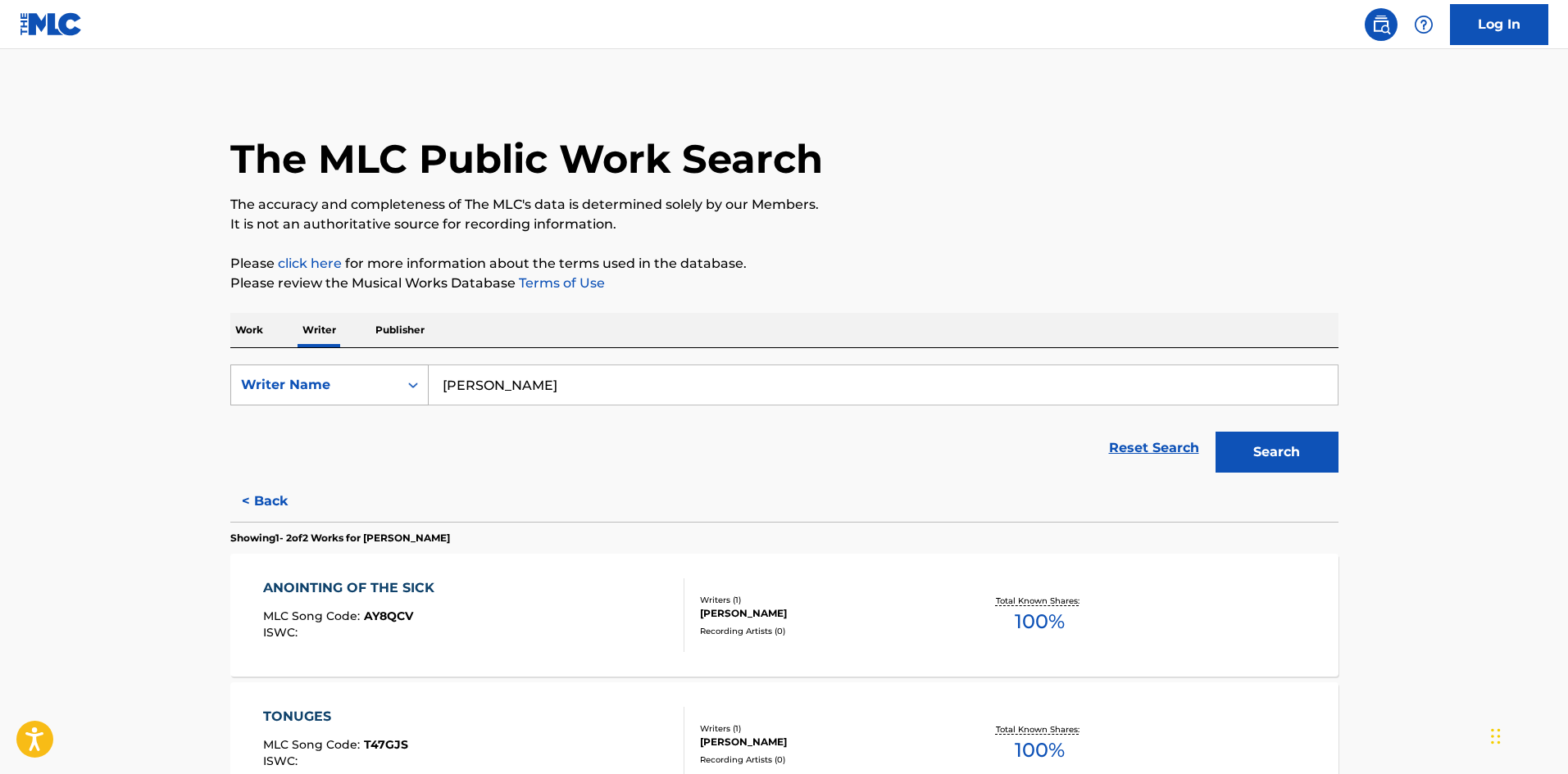
click at [395, 390] on div "Writer Name" at bounding box center [314, 385] width 167 height 31
click at [253, 327] on p "Work" at bounding box center [249, 330] width 38 height 34
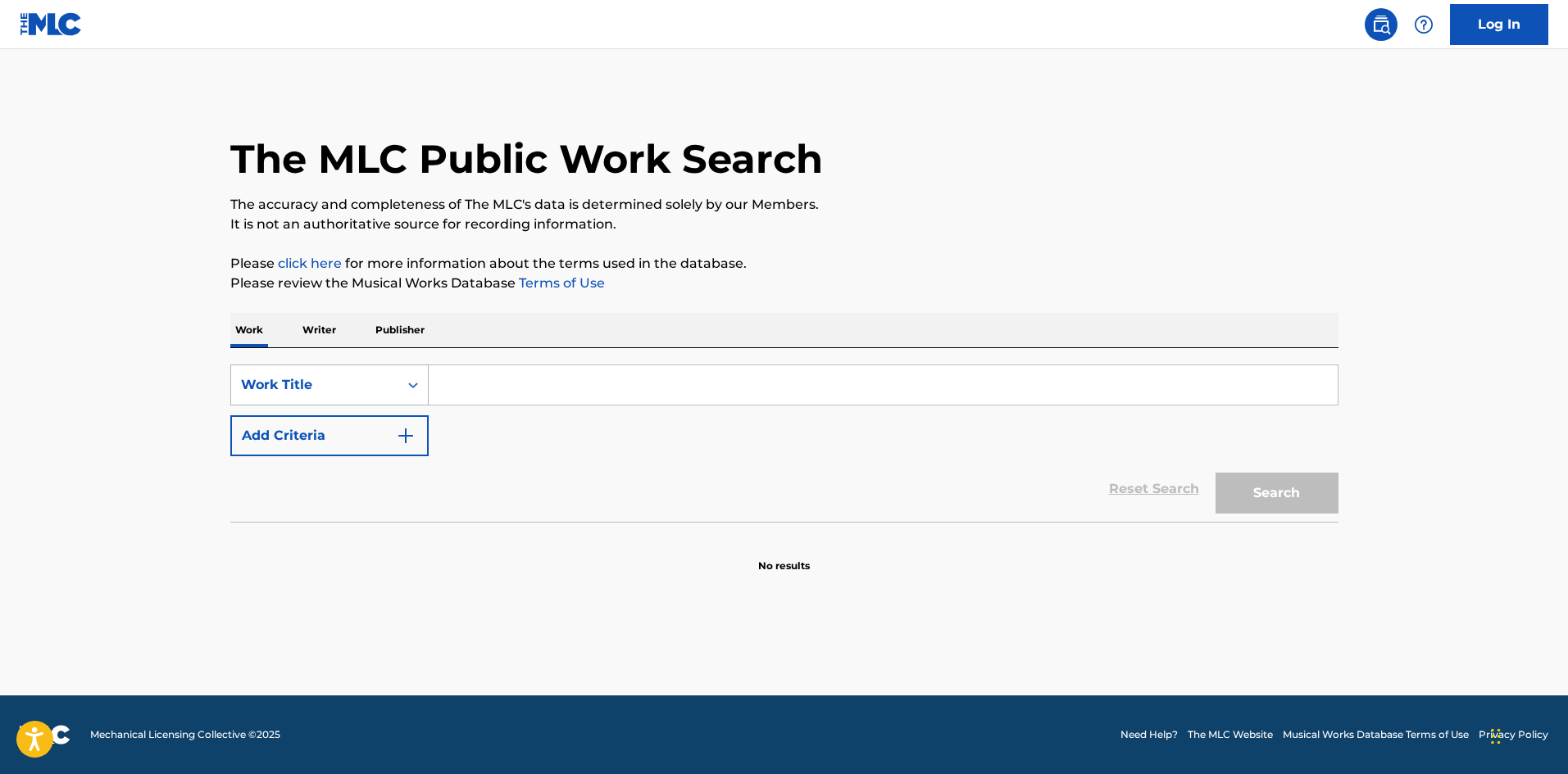
click at [409, 393] on div "Search Form" at bounding box center [413, 385] width 29 height 29
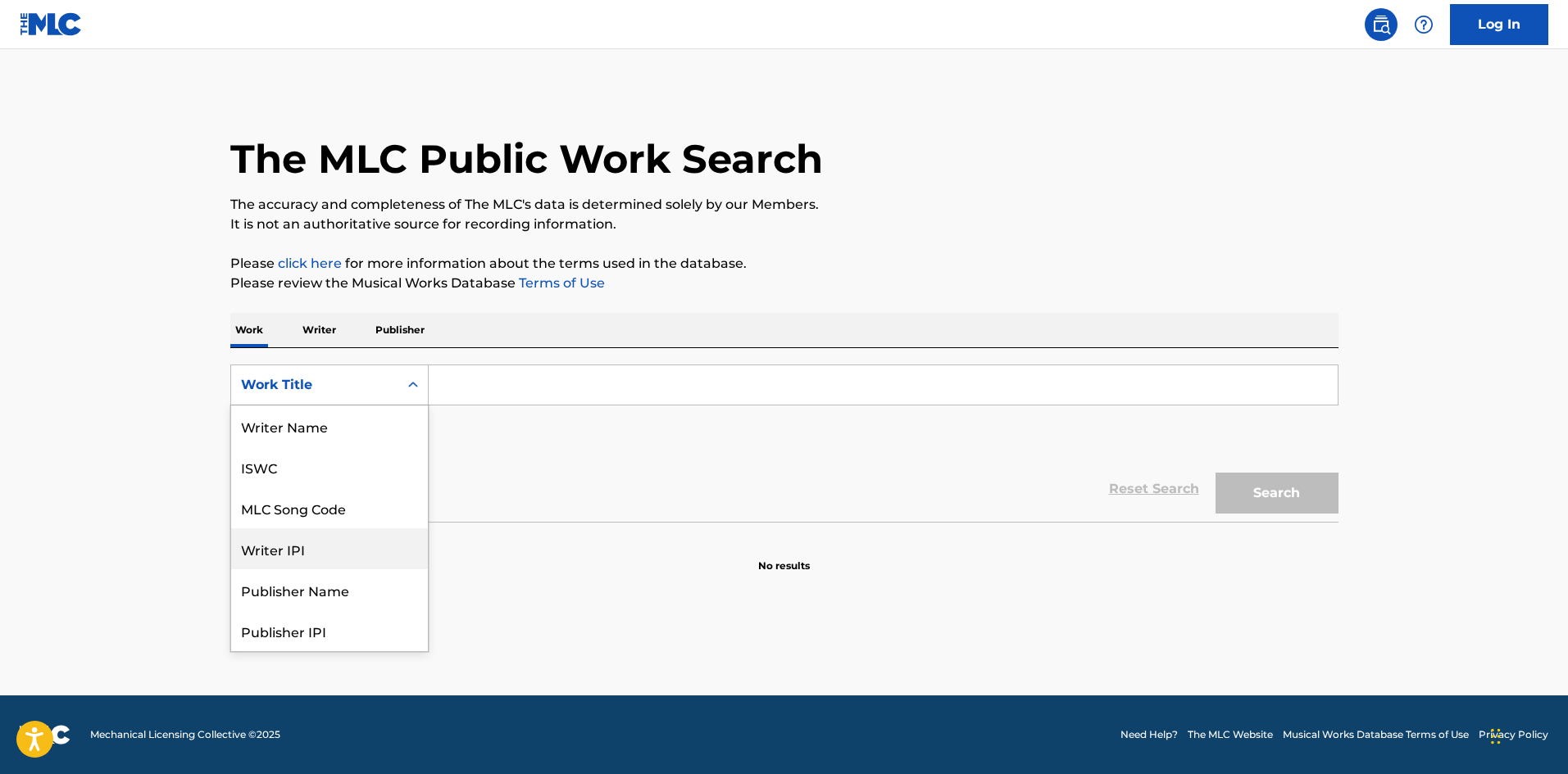
scroll to position [82, 0]
click at [409, 390] on icon "Search Form" at bounding box center [413, 384] width 16 height 16
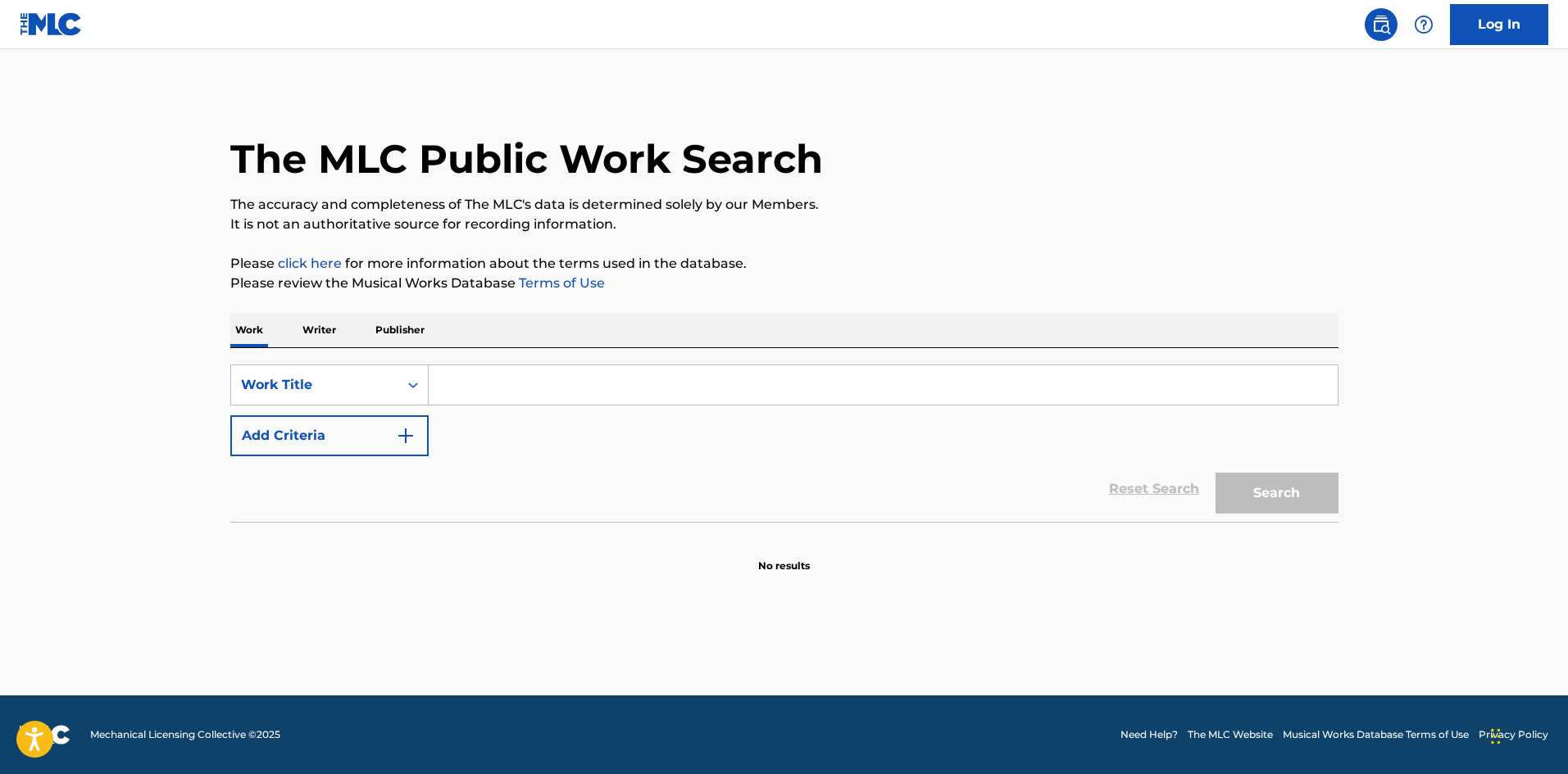
click at [409, 390] on icon "Search Form" at bounding box center [413, 384] width 16 height 16
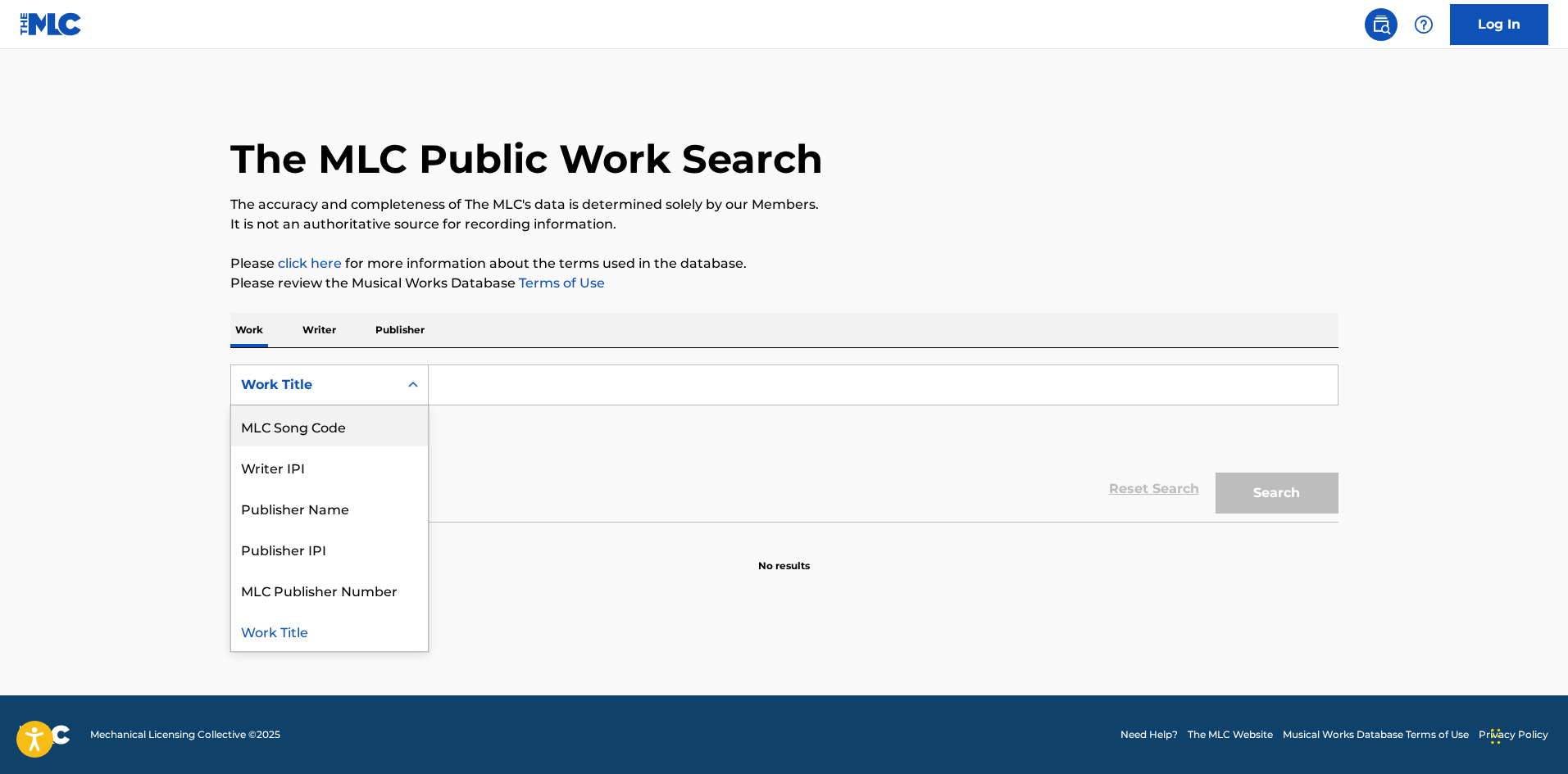
scroll to position [0, 0]
click at [355, 427] on div "Writer Name" at bounding box center [330, 426] width 197 height 41
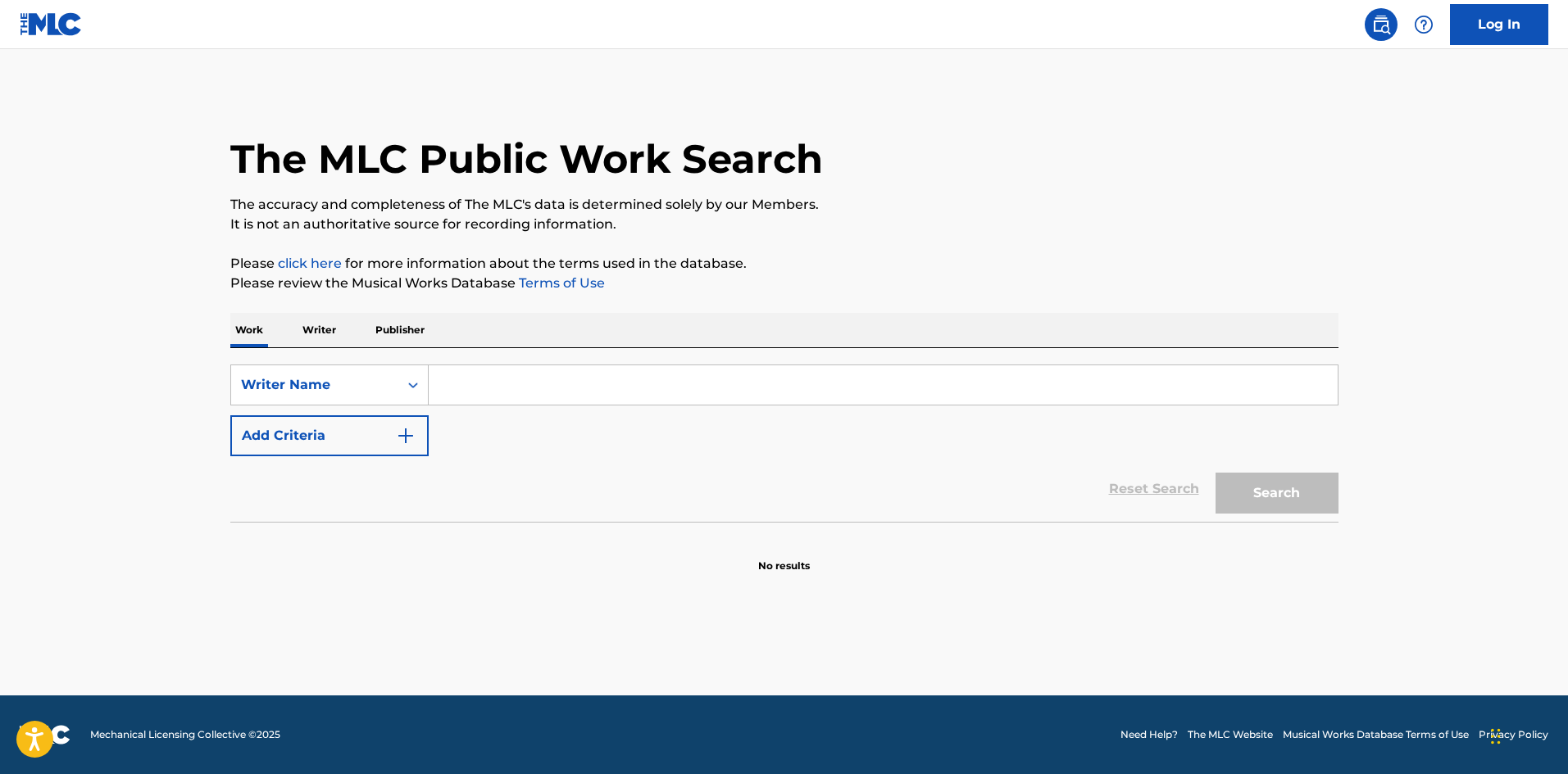
click at [480, 390] on input "Search Form" at bounding box center [882, 385] width 909 height 39
click at [1215, 473] on button "Search" at bounding box center [1277, 493] width 123 height 41
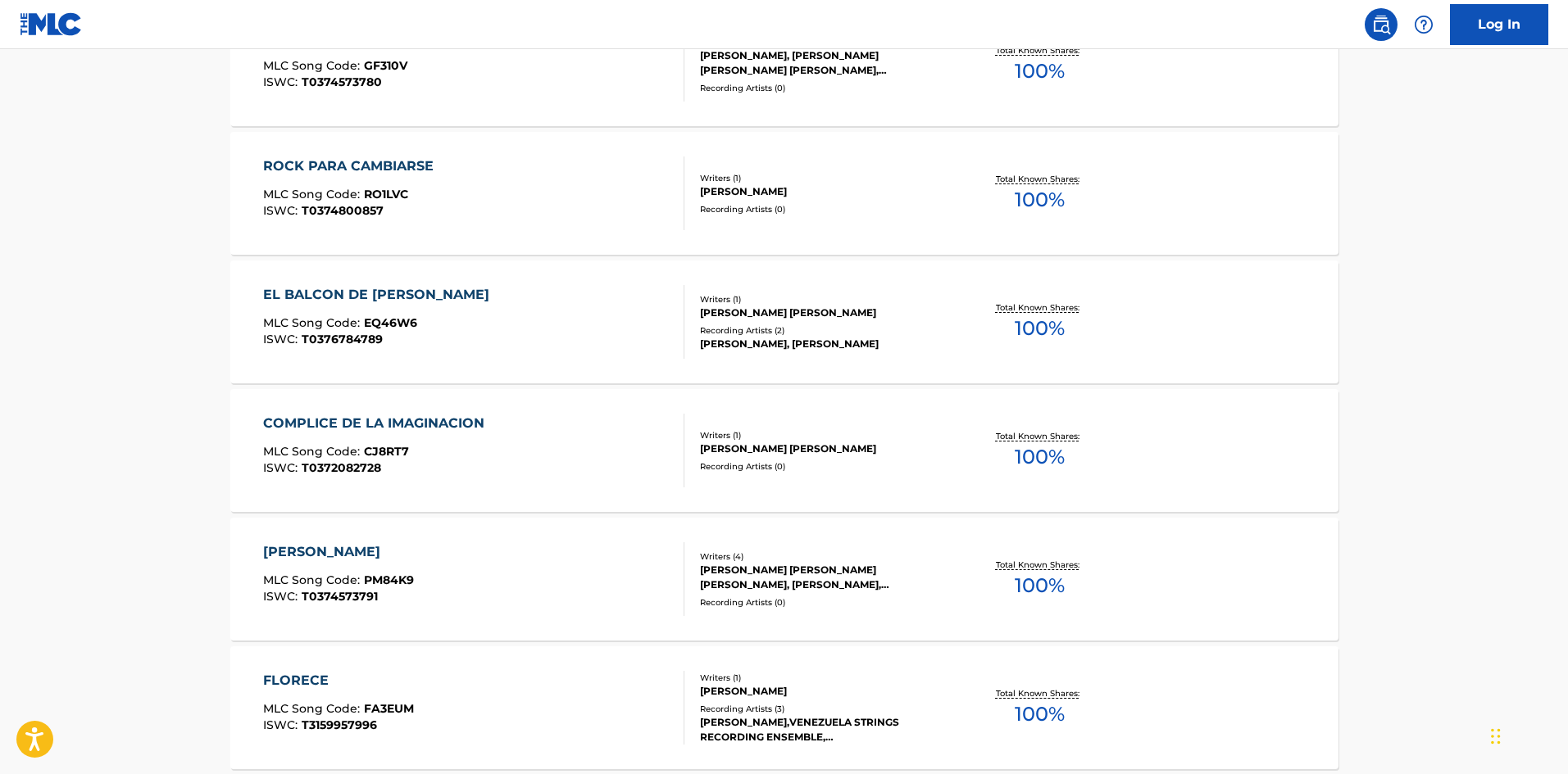
scroll to position [1231, 0]
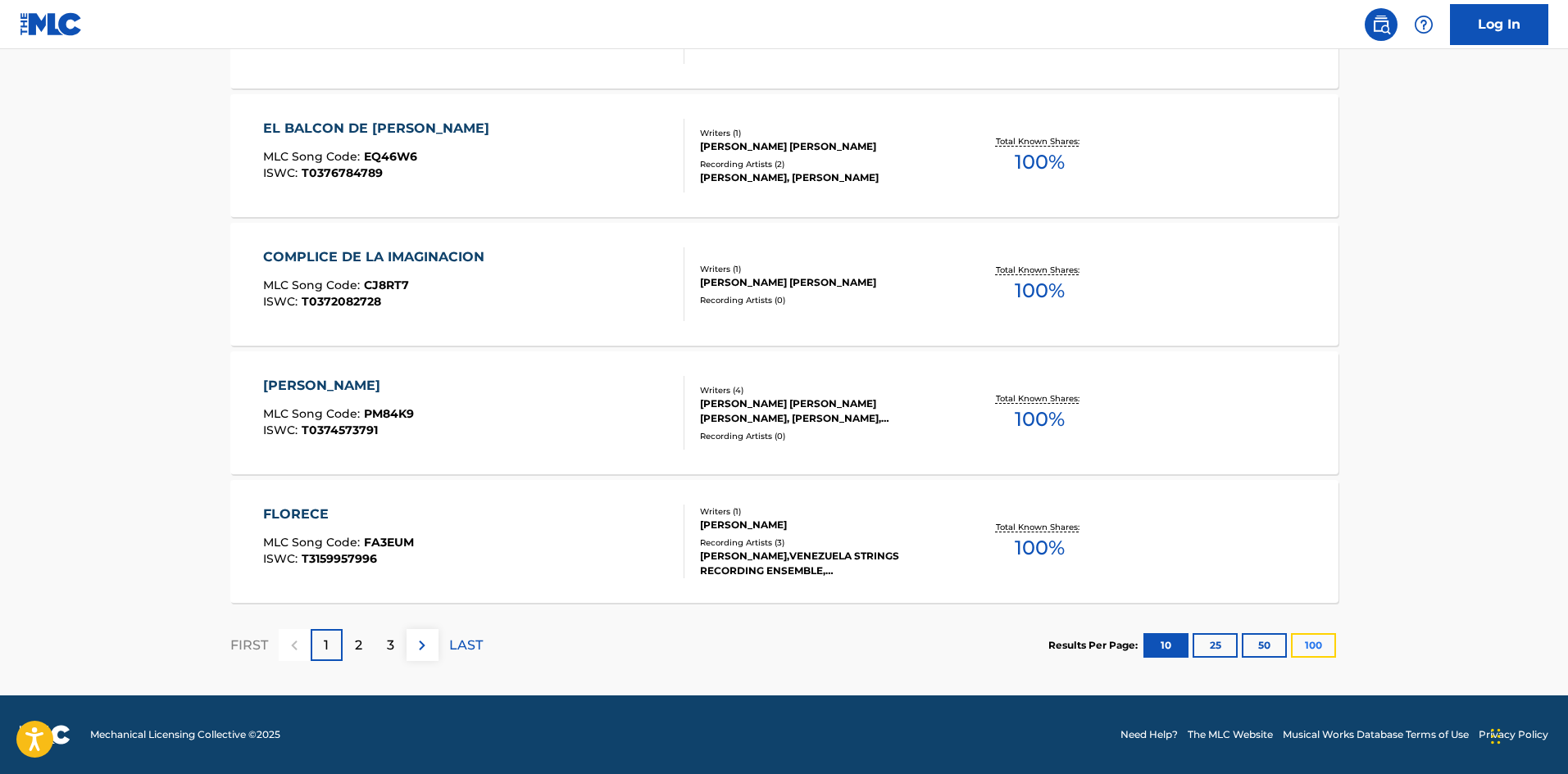
click at [1319, 647] on button "100" at bounding box center [1313, 646] width 45 height 25
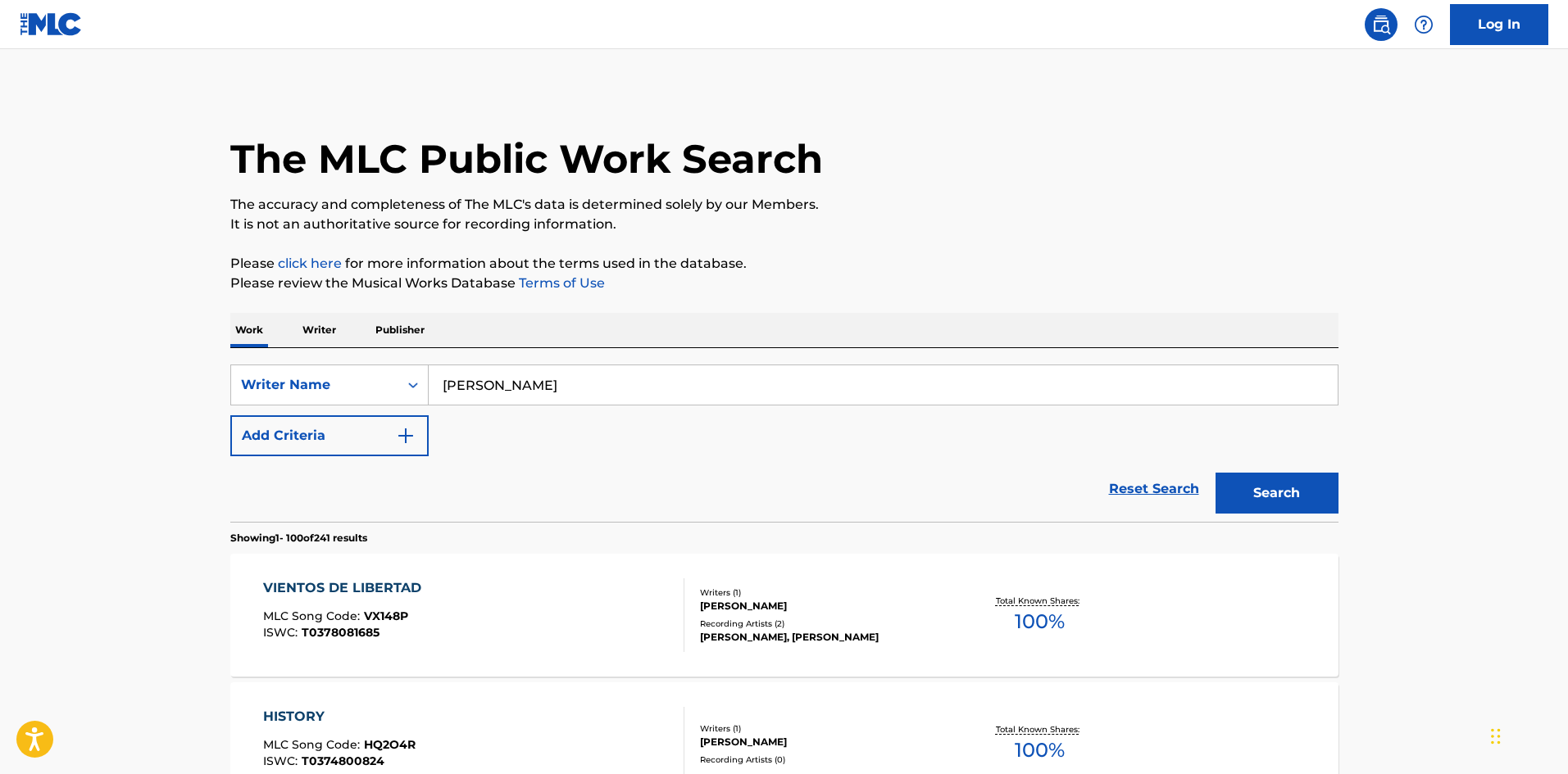
scroll to position [164, 0]
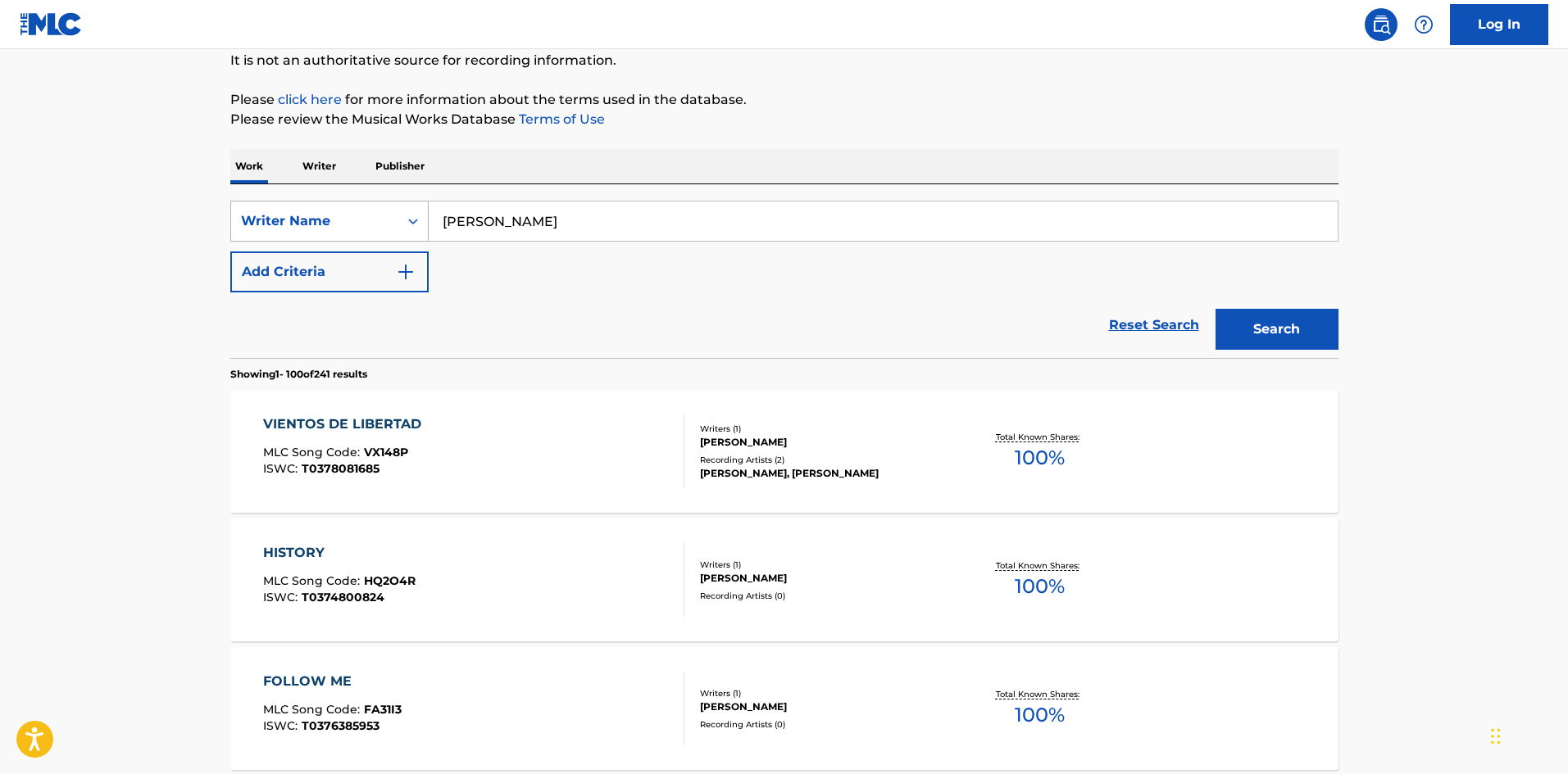
drag, startPoint x: 469, startPoint y: 219, endPoint x: 420, endPoint y: 214, distance: 49.3
click at [420, 214] on div "SearchWithCriteriaf6899259-e0d0-4bef-8d19-50888ebcd0b5 Writer Name [PERSON_NAME]" at bounding box center [784, 221] width 1108 height 41
click at [1215, 309] on button "Search" at bounding box center [1277, 330] width 123 height 41
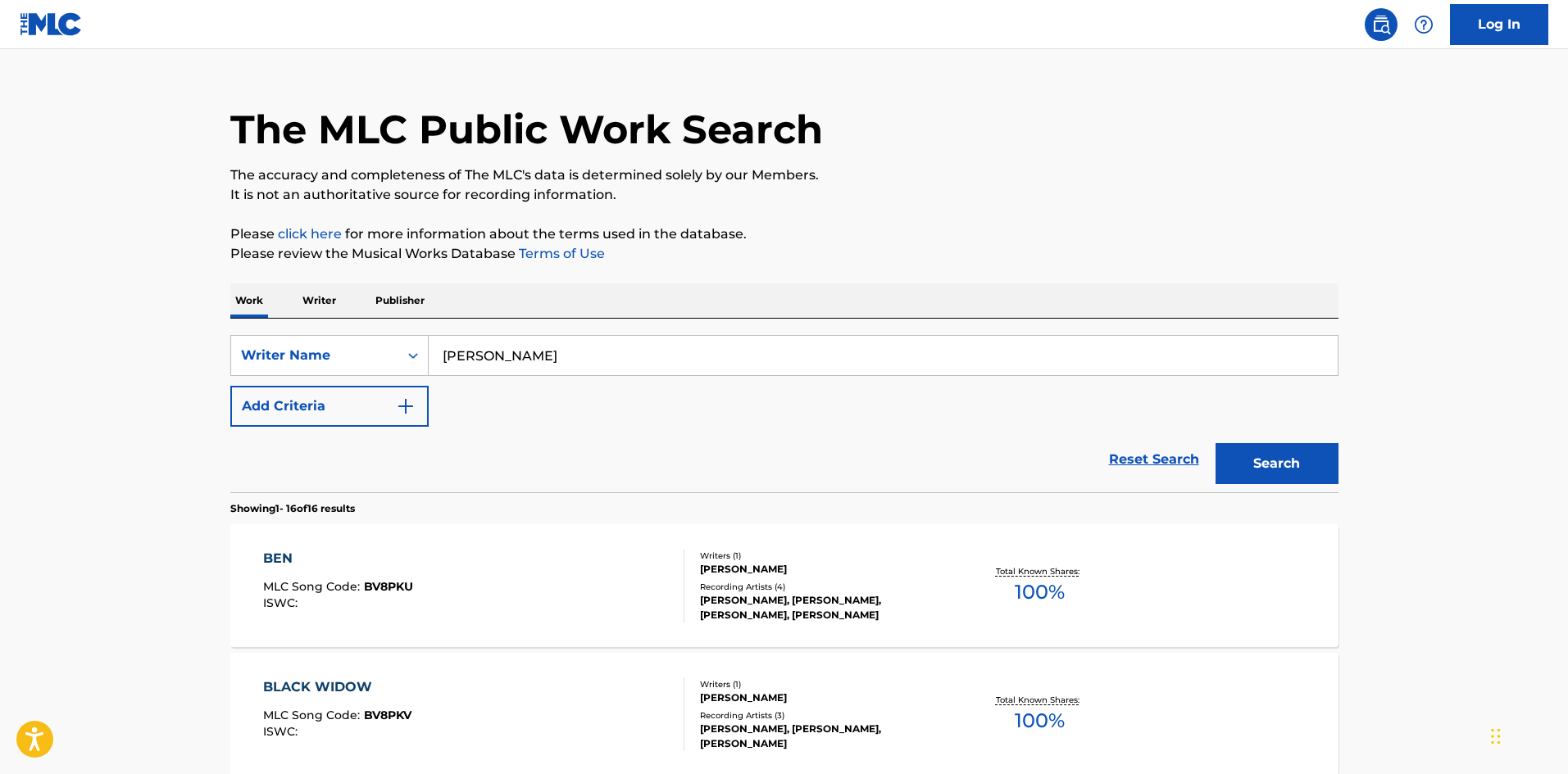
scroll to position [0, 0]
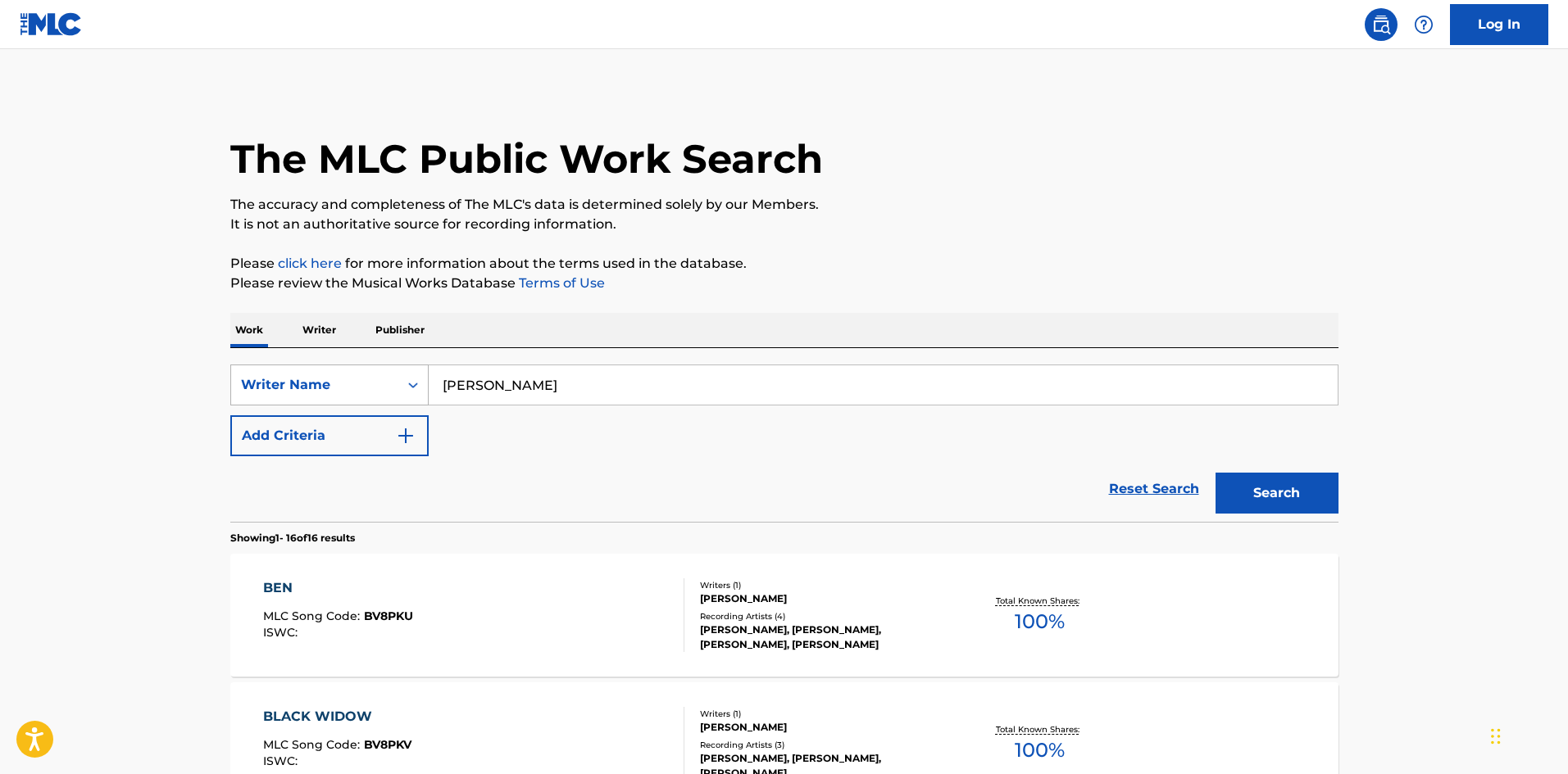
drag, startPoint x: 555, startPoint y: 386, endPoint x: 426, endPoint y: 385, distance: 129.0
click at [426, 385] on div "SearchWithCriteriaf6899259-e0d0-4bef-8d19-50888ebcd0b5 Writer Name [PERSON_NAME]" at bounding box center [784, 385] width 1108 height 41
type input "[PERSON_NAME]"
click at [1215, 473] on button "Search" at bounding box center [1277, 493] width 123 height 41
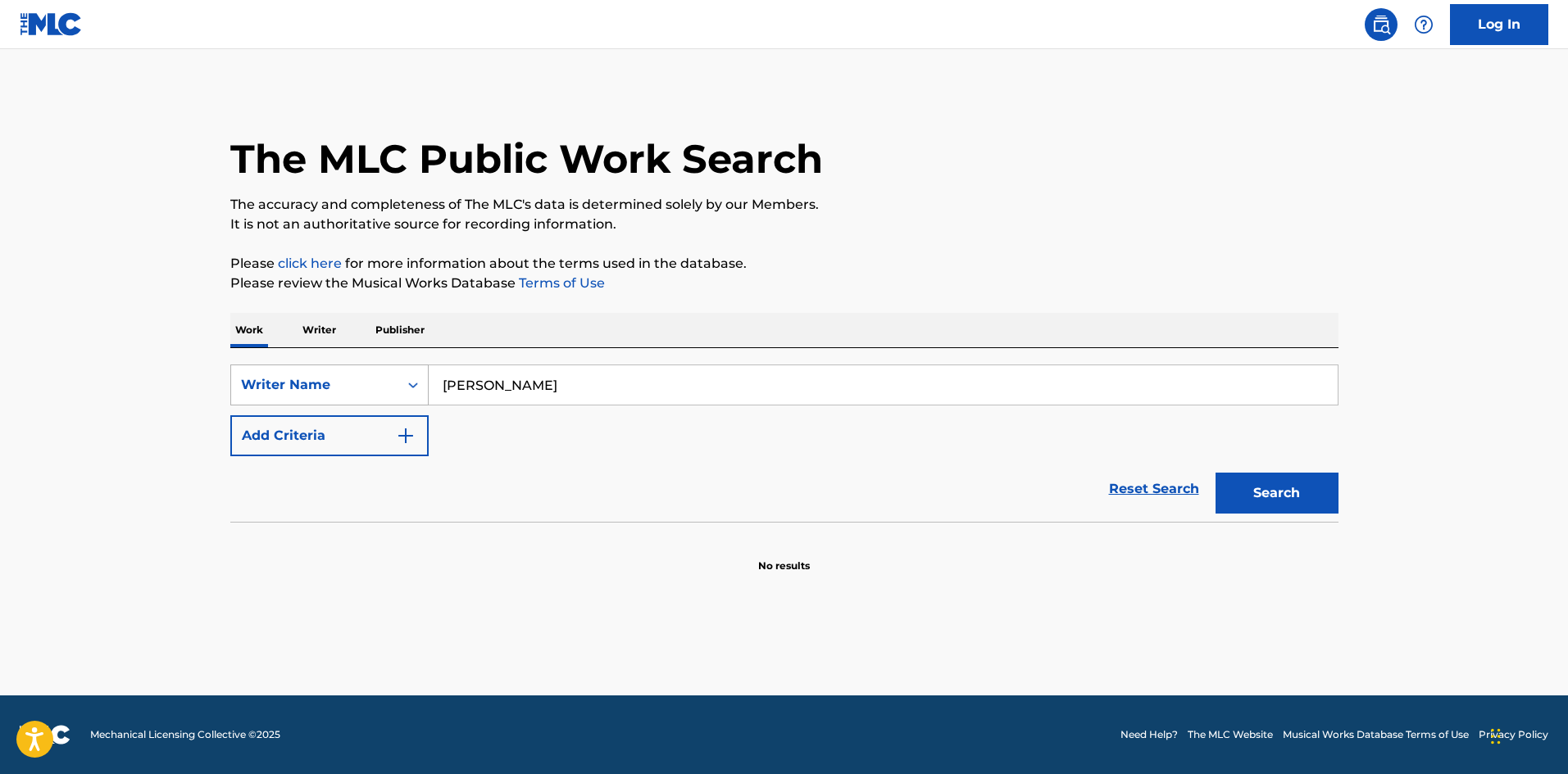
drag, startPoint x: 562, startPoint y: 385, endPoint x: 403, endPoint y: 395, distance: 159.3
click at [403, 395] on div "SearchWithCriteriaf6899259-e0d0-4bef-8d19-50888ebcd0b5 Writer Name [PERSON_NAME]" at bounding box center [784, 385] width 1108 height 41
click at [325, 333] on p "Writer" at bounding box center [319, 330] width 44 height 34
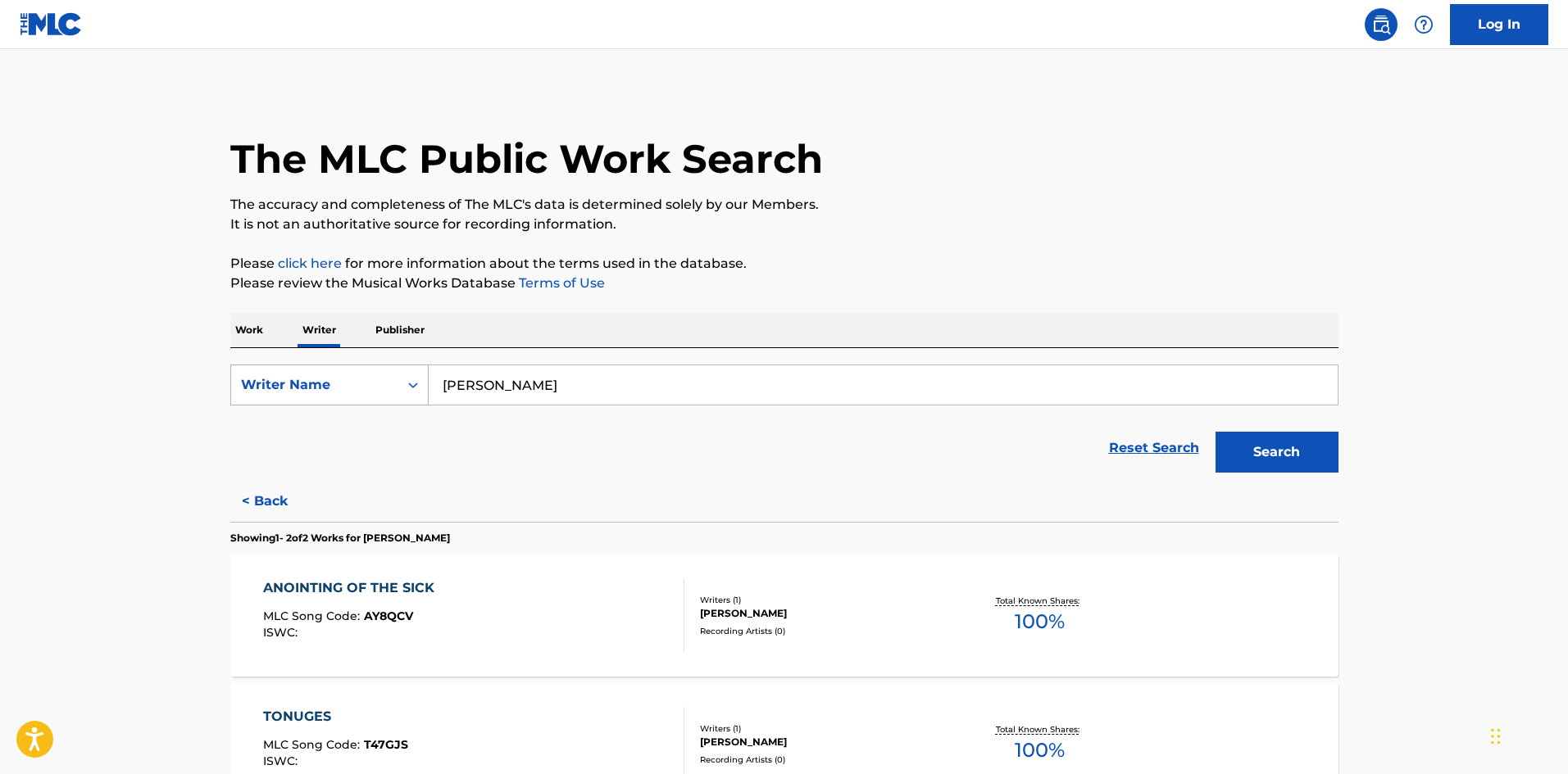
click at [401, 385] on div "Search Form" at bounding box center [413, 385] width 29 height 29
click at [254, 340] on p "Work" at bounding box center [249, 330] width 38 height 34
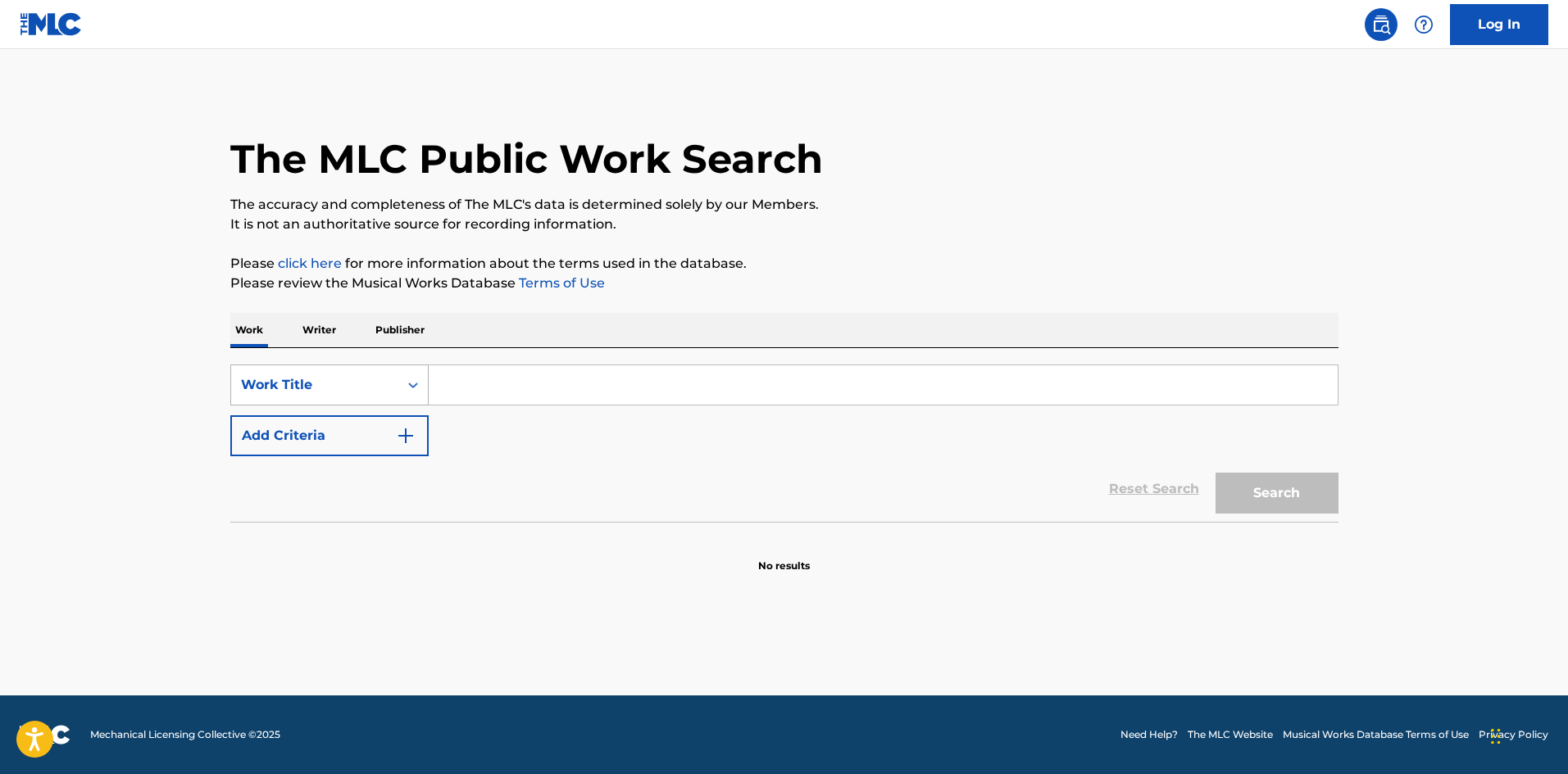
click at [303, 385] on div "Work Title" at bounding box center [314, 384] width 147 height 20
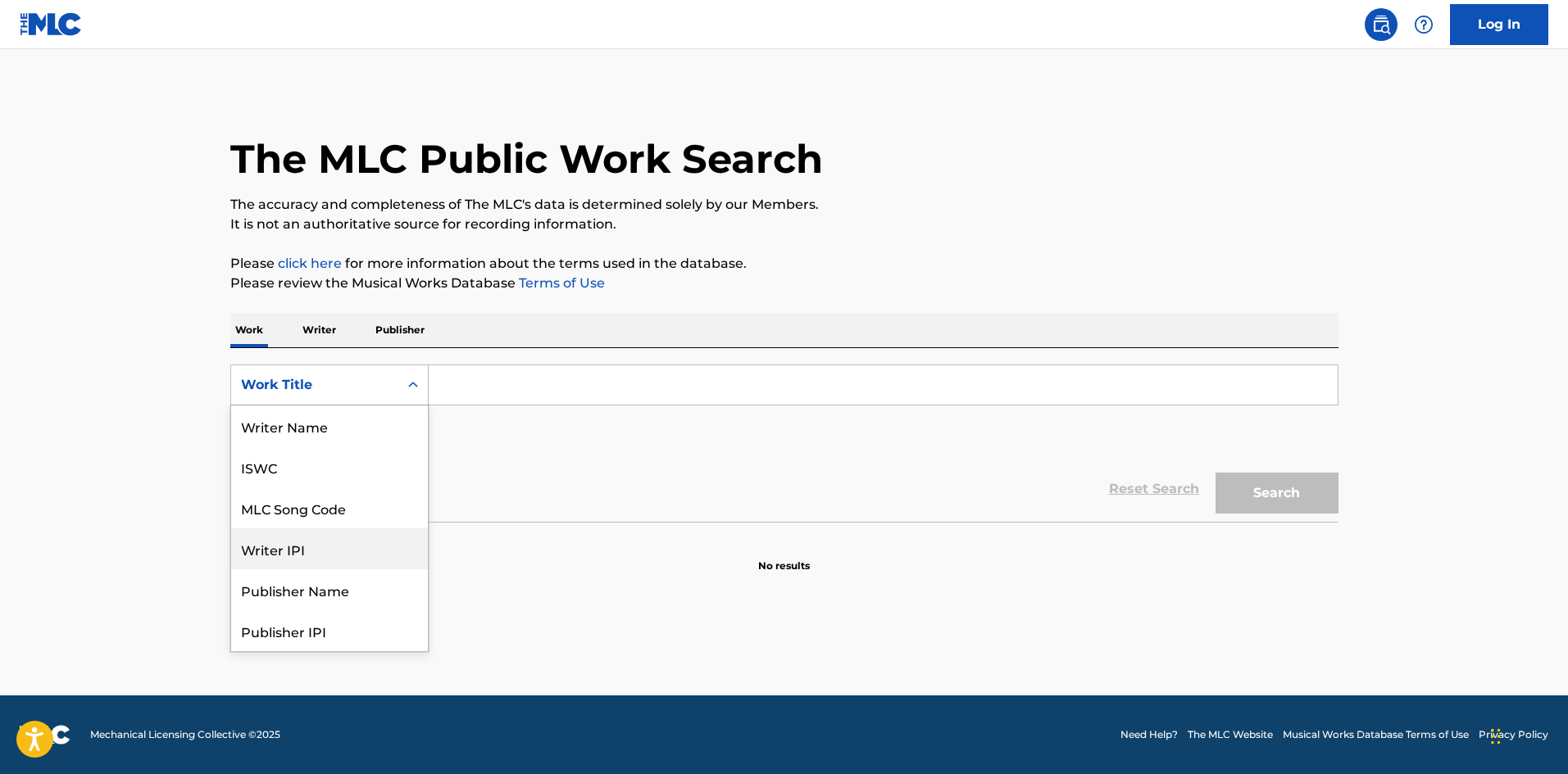
scroll to position [82, 0]
click at [301, 624] on div "Work Title" at bounding box center [330, 631] width 197 height 41
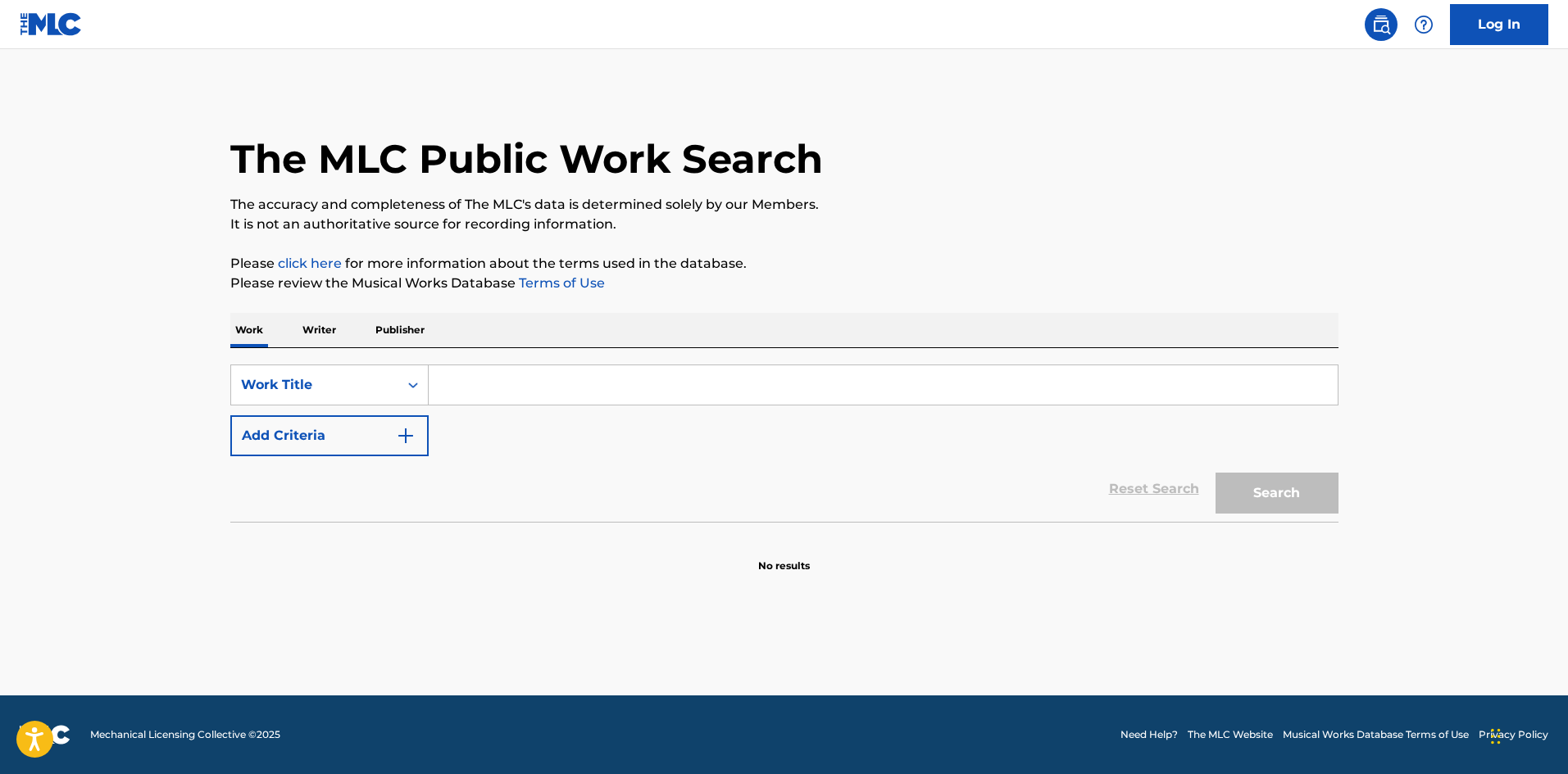
click at [490, 390] on input "Search Form" at bounding box center [882, 385] width 909 height 39
type input "my mistakes"
click at [1215, 473] on button "Search" at bounding box center [1277, 493] width 123 height 41
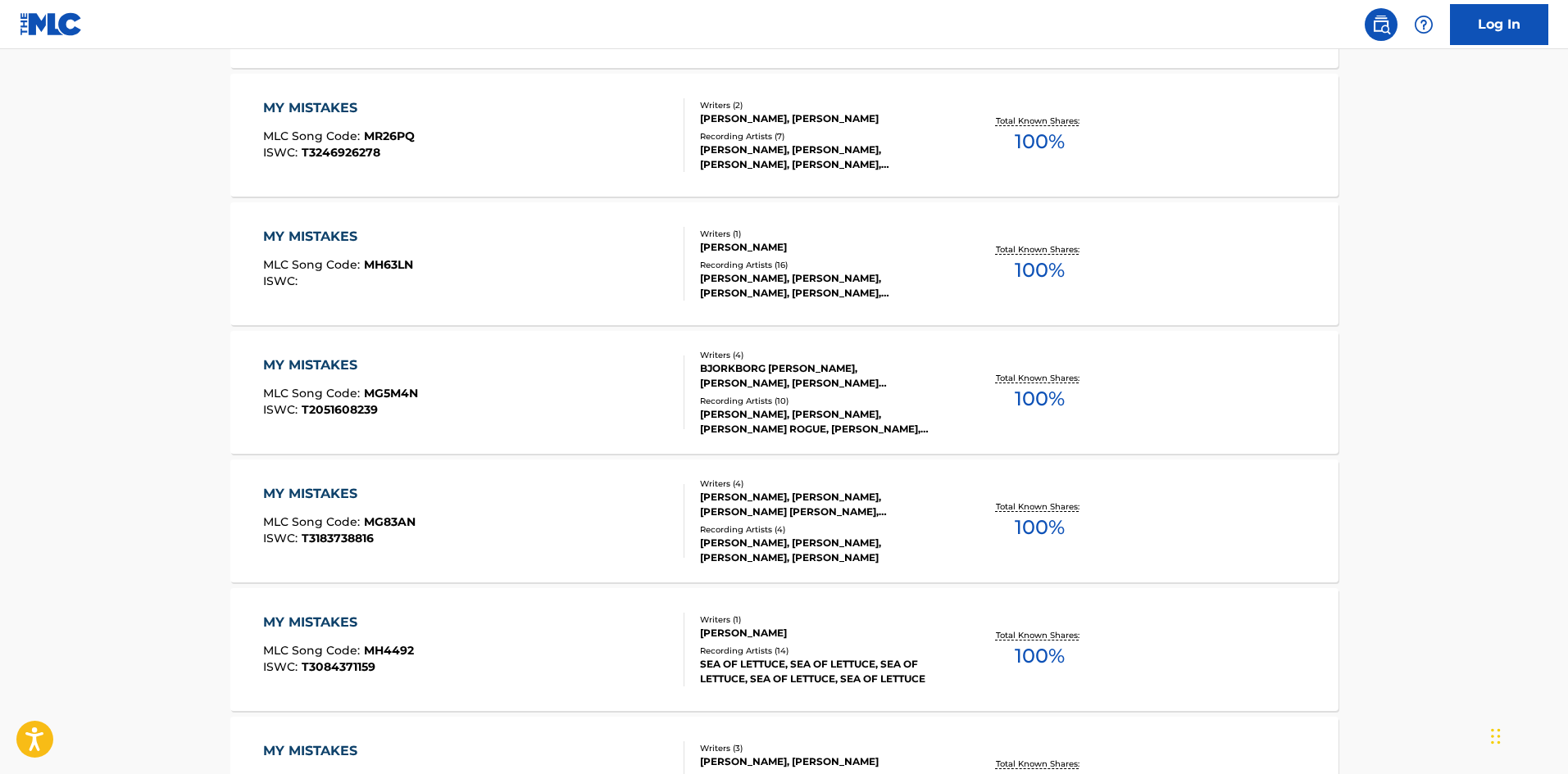
scroll to position [1231, 0]
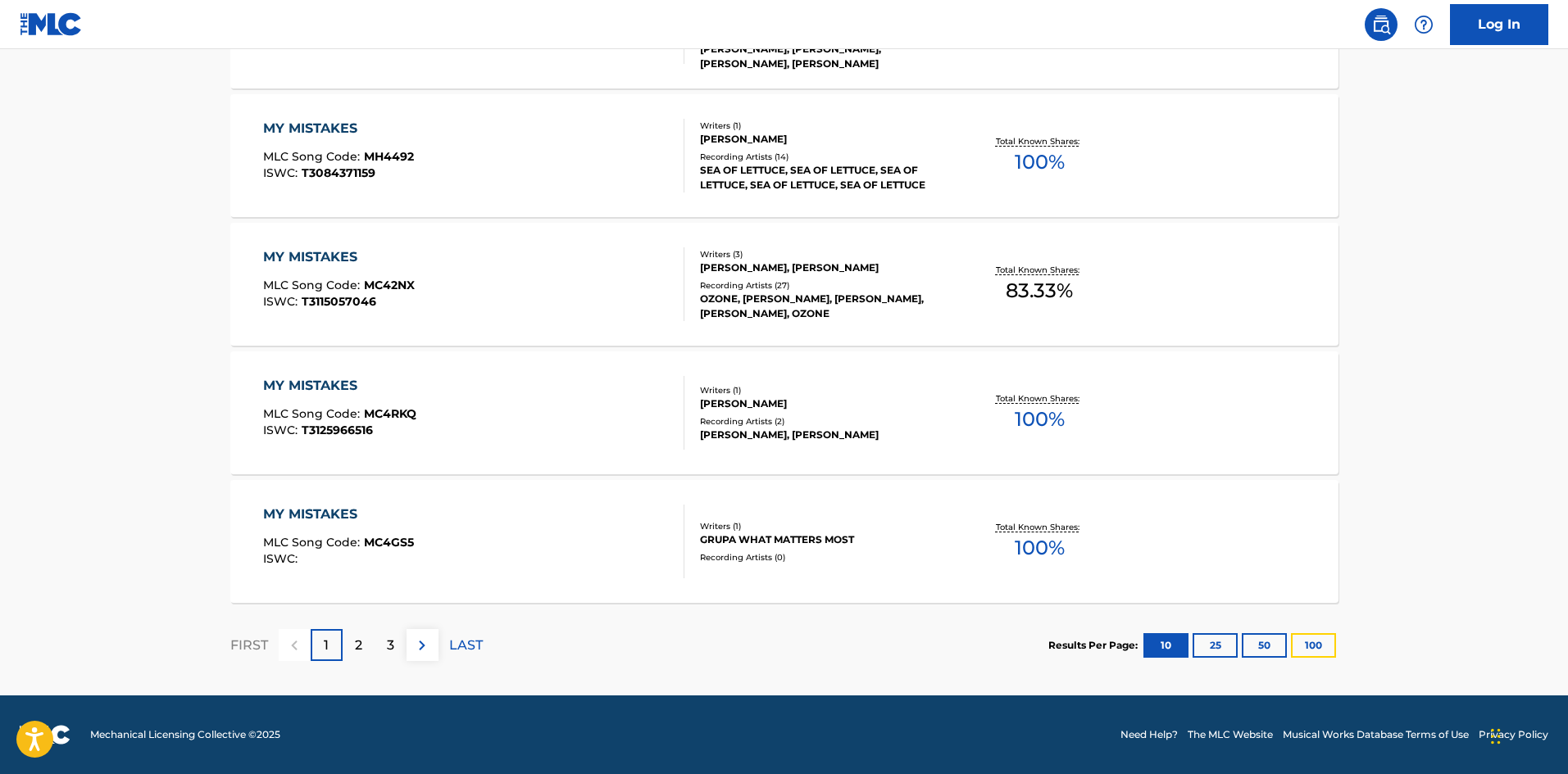
click at [1316, 642] on button "100" at bounding box center [1313, 646] width 45 height 25
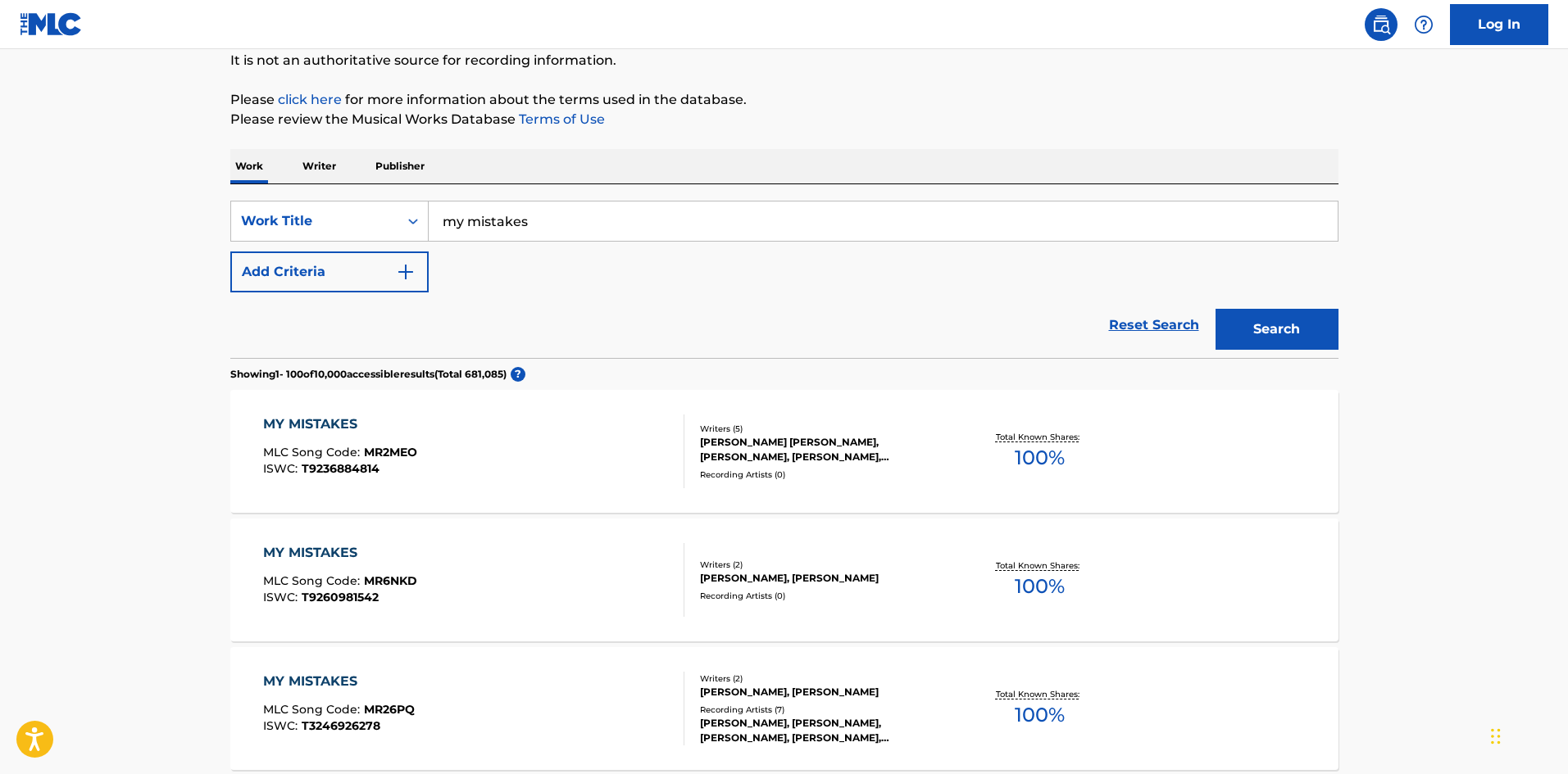
scroll to position [0, 0]
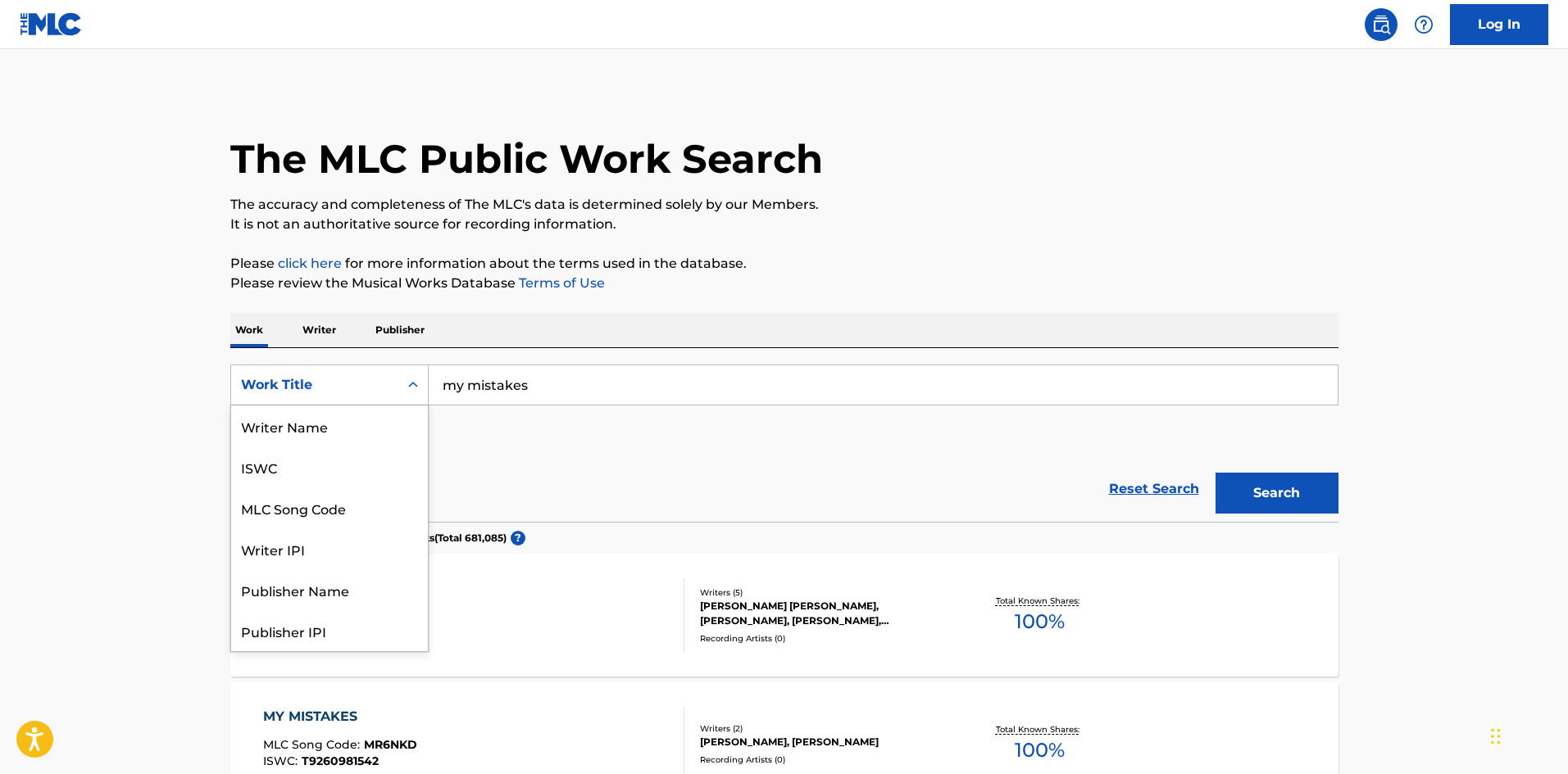
click at [414, 385] on icon "Search Form" at bounding box center [413, 384] width 9 height 6
click at [352, 435] on div "Writer Name" at bounding box center [330, 426] width 197 height 41
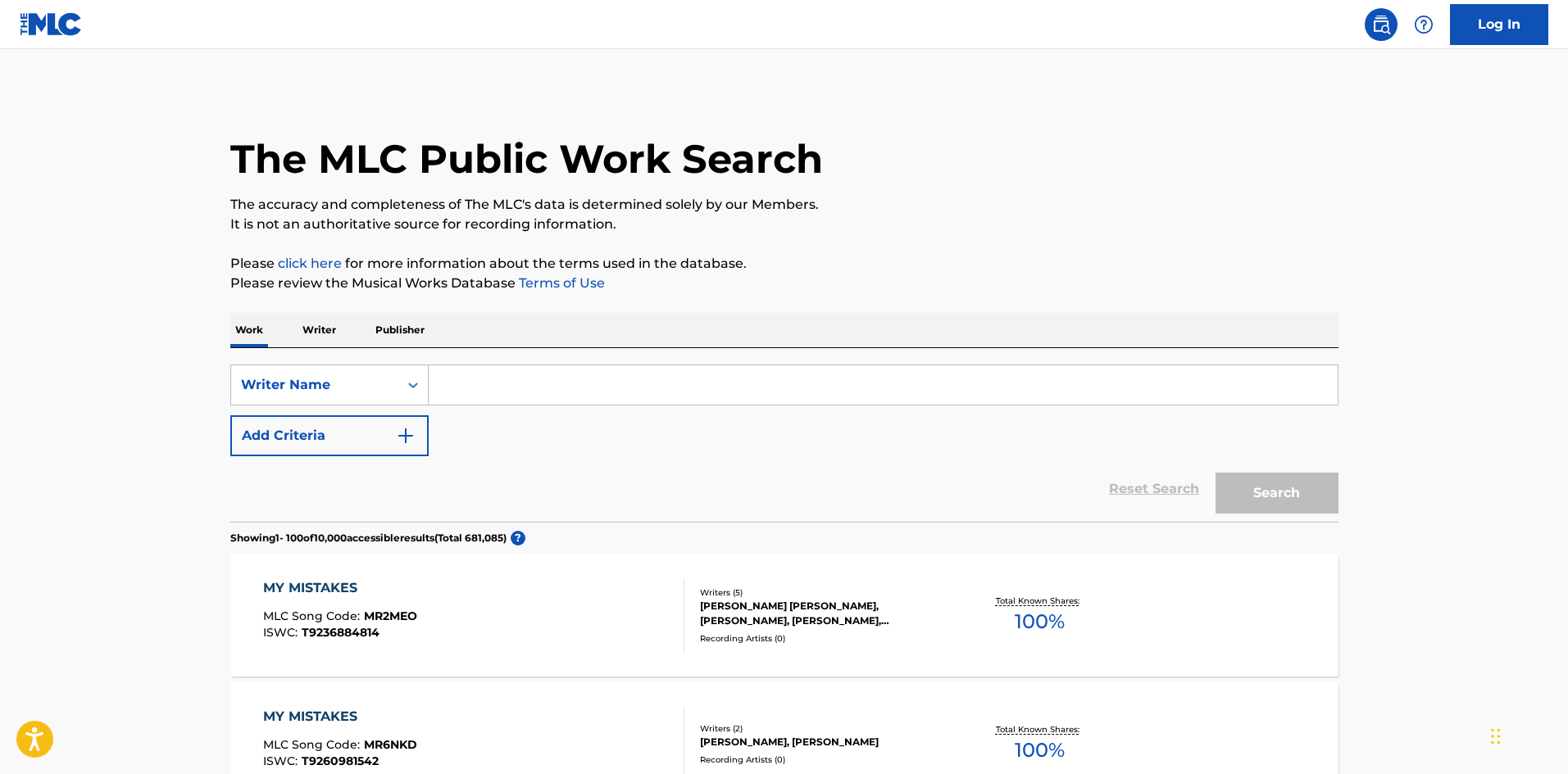
click at [544, 378] on input "Search Form" at bounding box center [882, 385] width 909 height 39
type input "engaged"
click at [1215, 473] on button "Search" at bounding box center [1277, 493] width 123 height 41
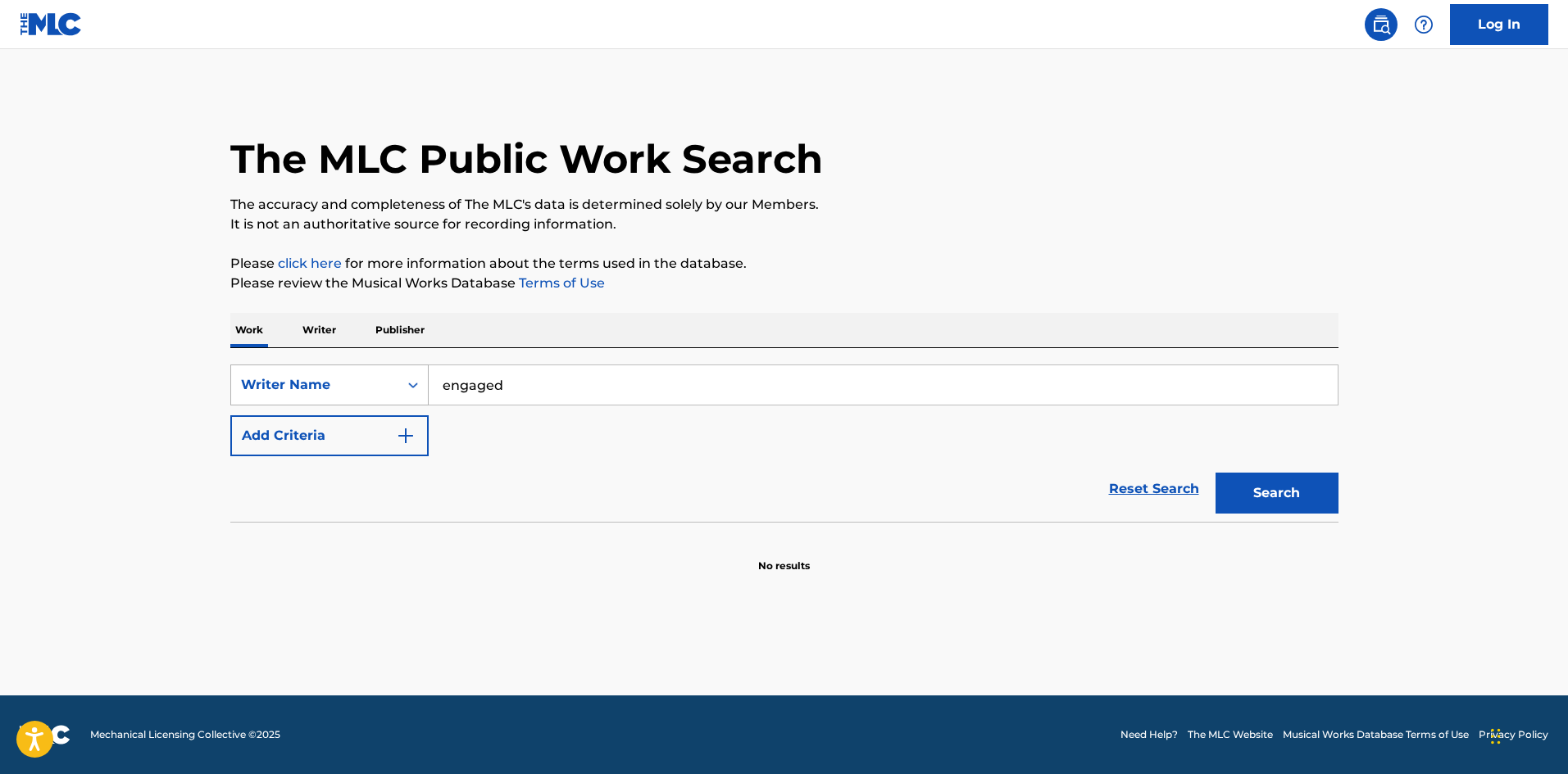
drag, startPoint x: 540, startPoint y: 377, endPoint x: 398, endPoint y: 387, distance: 142.4
click at [398, 387] on div "SearchWithCriteriaa4bc5b1c-93aa-4569-9771-d5418d10c610 Writer Name engaged" at bounding box center [784, 385] width 1108 height 41
click at [391, 381] on div "Writer Name" at bounding box center [314, 385] width 167 height 31
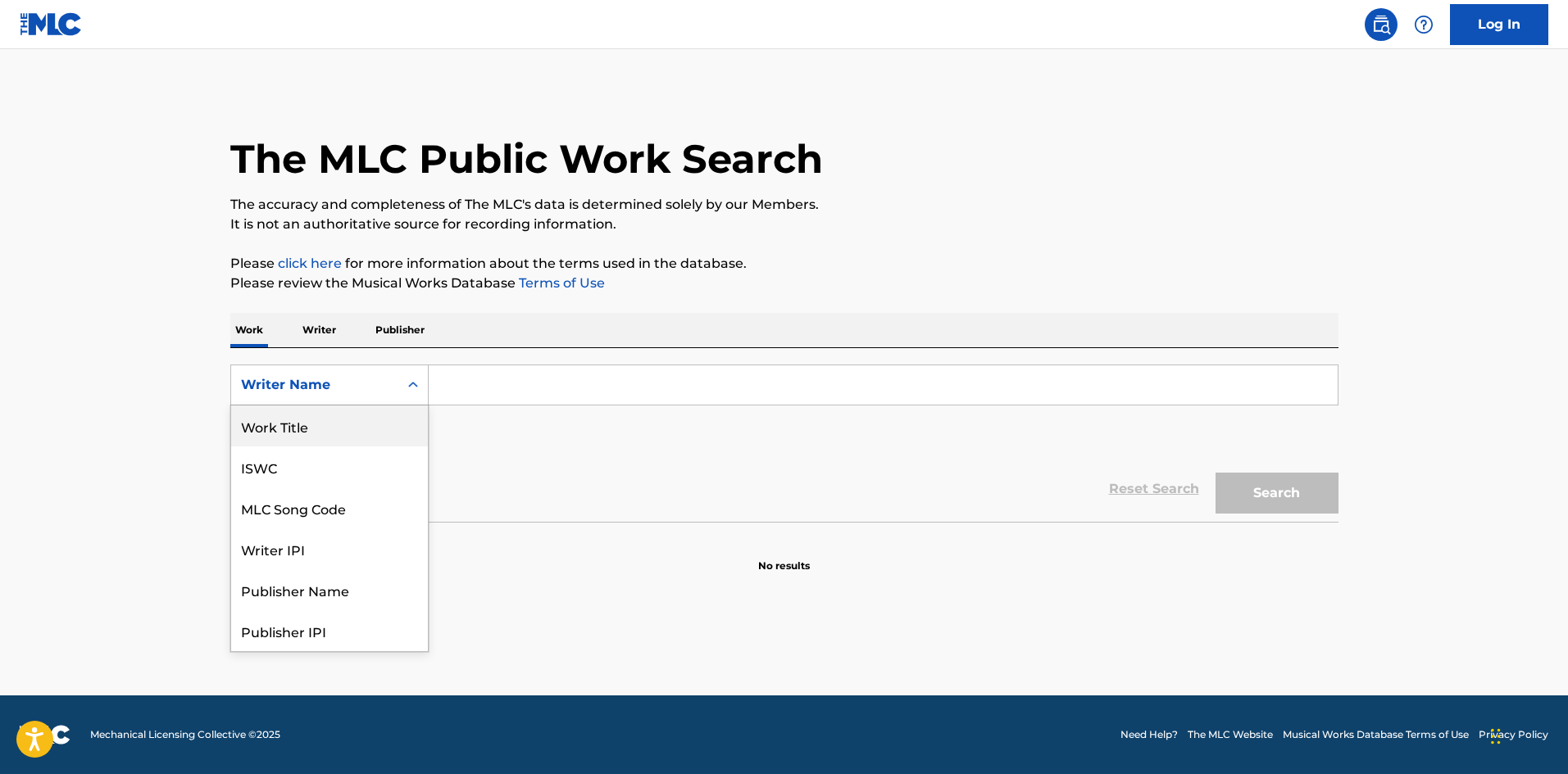
click at [343, 430] on div "Work Title" at bounding box center [330, 426] width 197 height 41
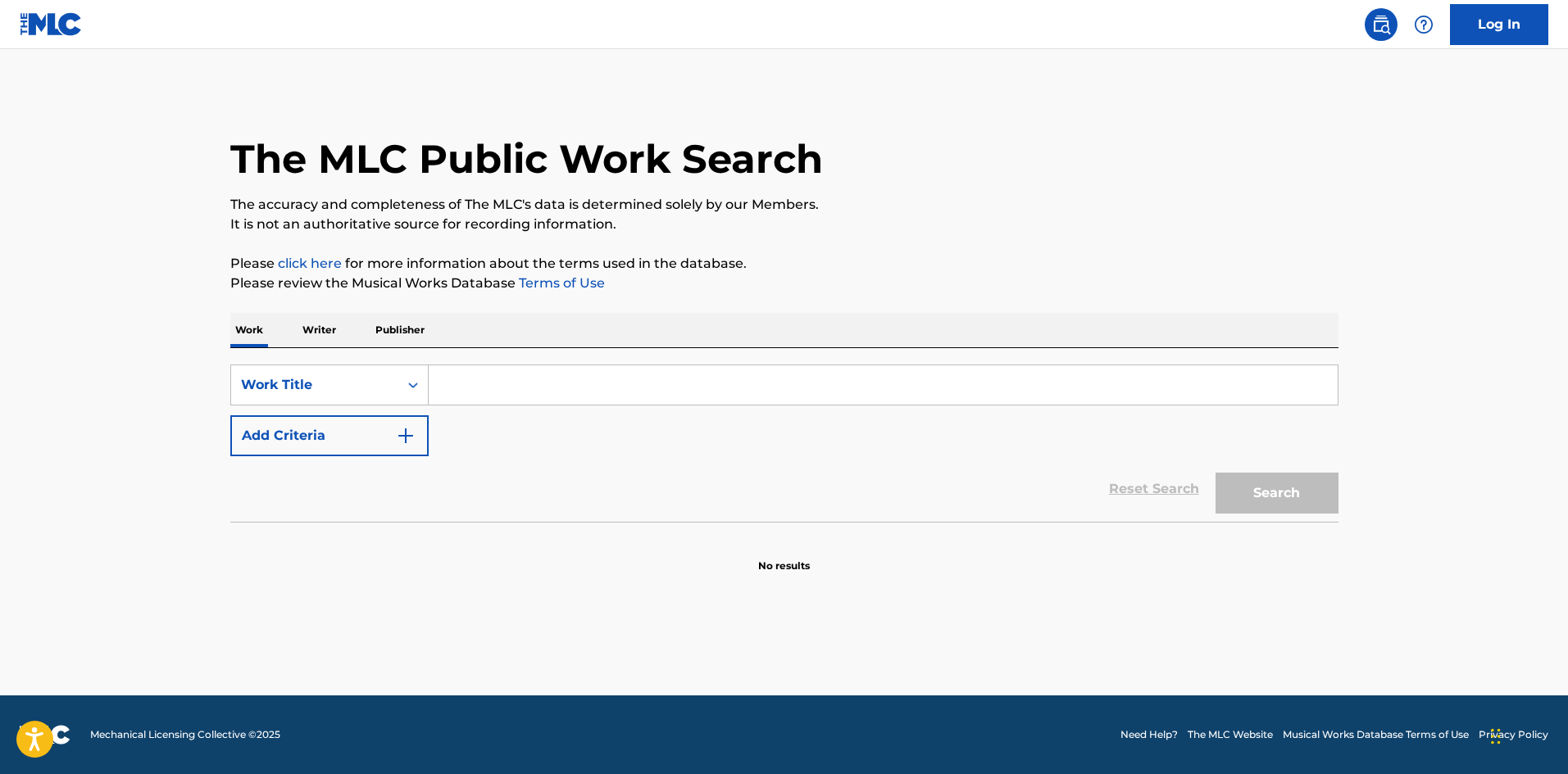
click at [468, 376] on input "Search Form" at bounding box center [882, 385] width 909 height 39
type input "my mistakes"
click at [1215, 473] on button "Search" at bounding box center [1277, 493] width 123 height 41
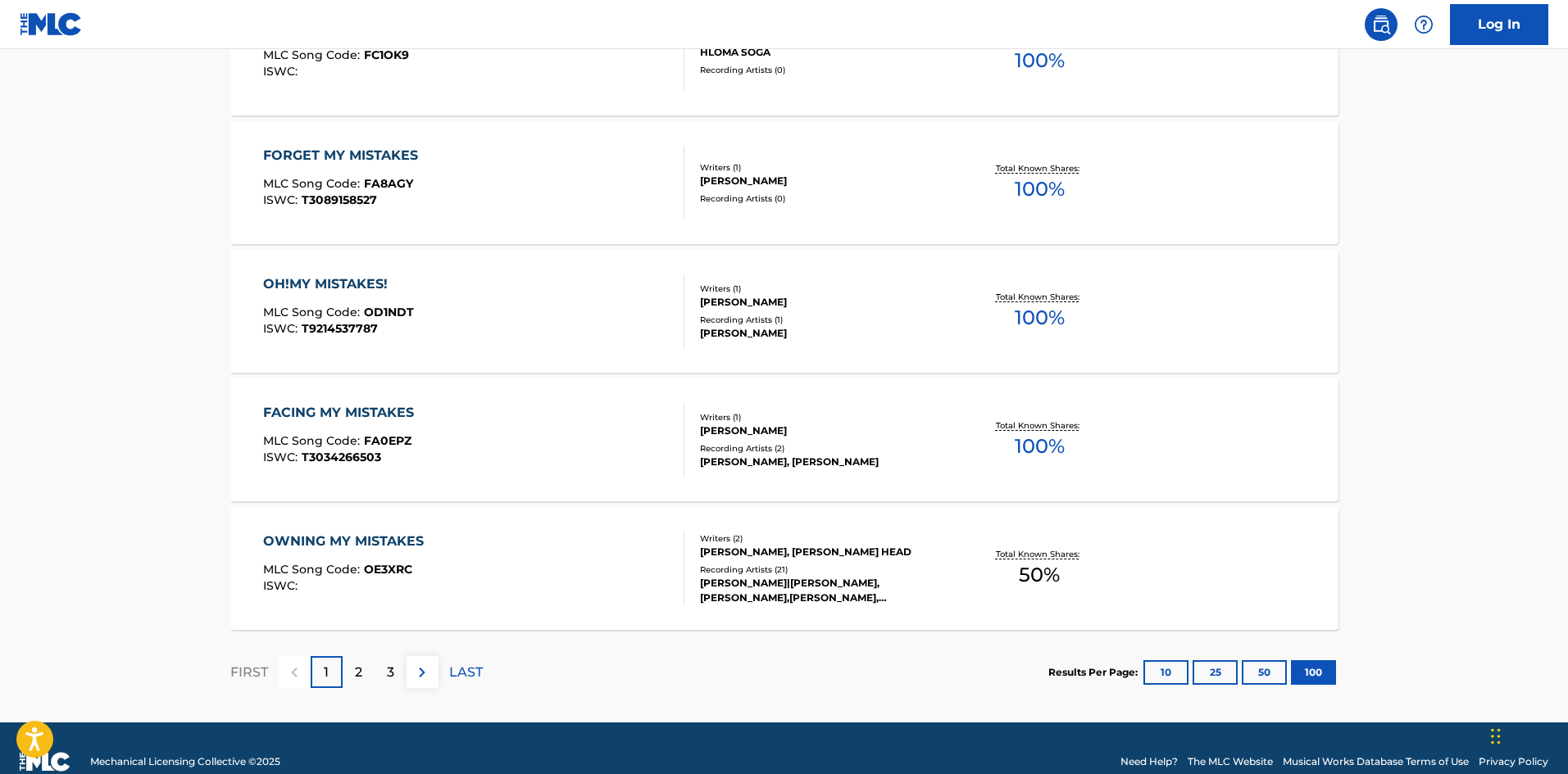
scroll to position [12809, 0]
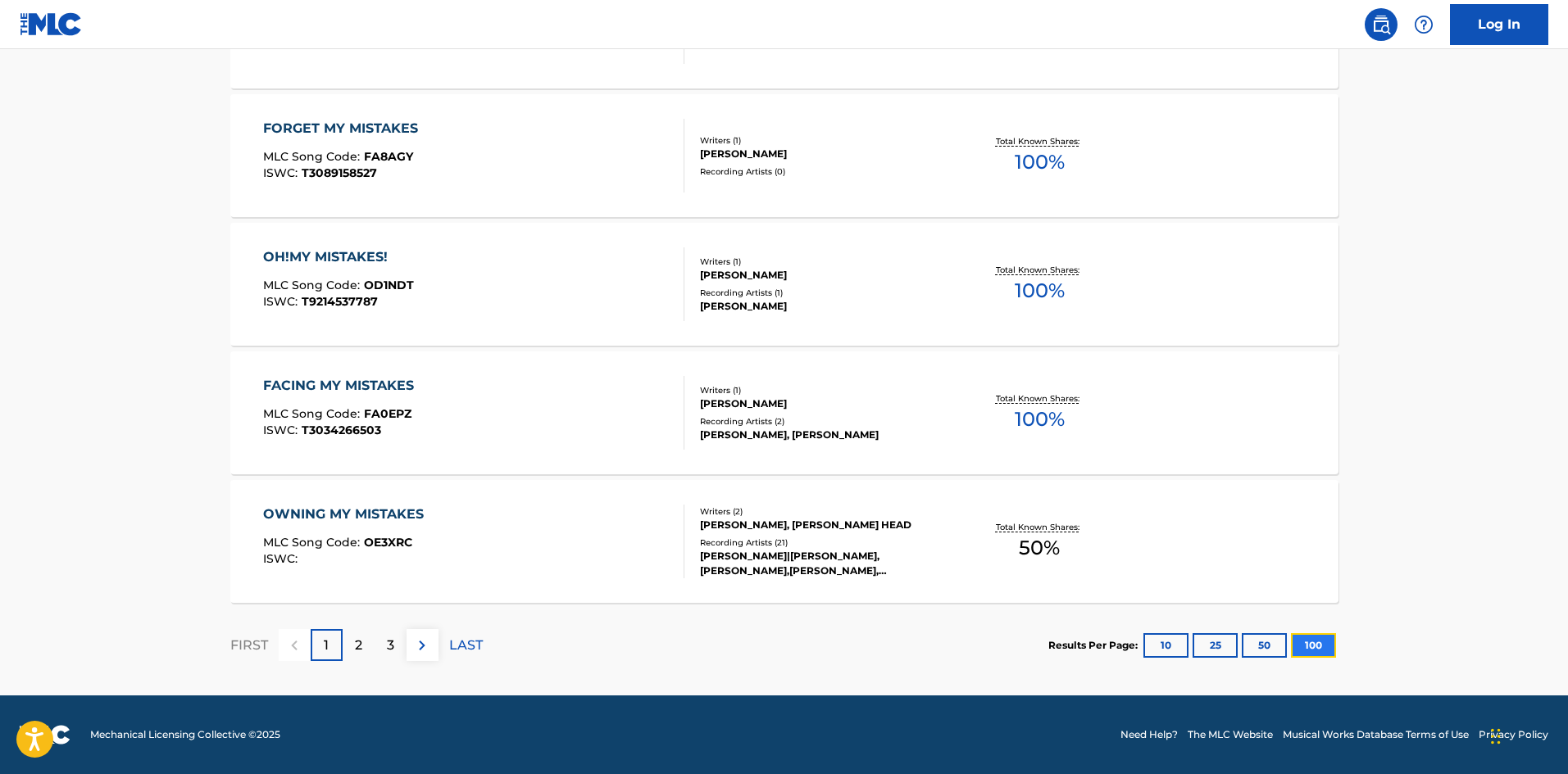
click at [1313, 645] on button "100" at bounding box center [1313, 646] width 45 height 25
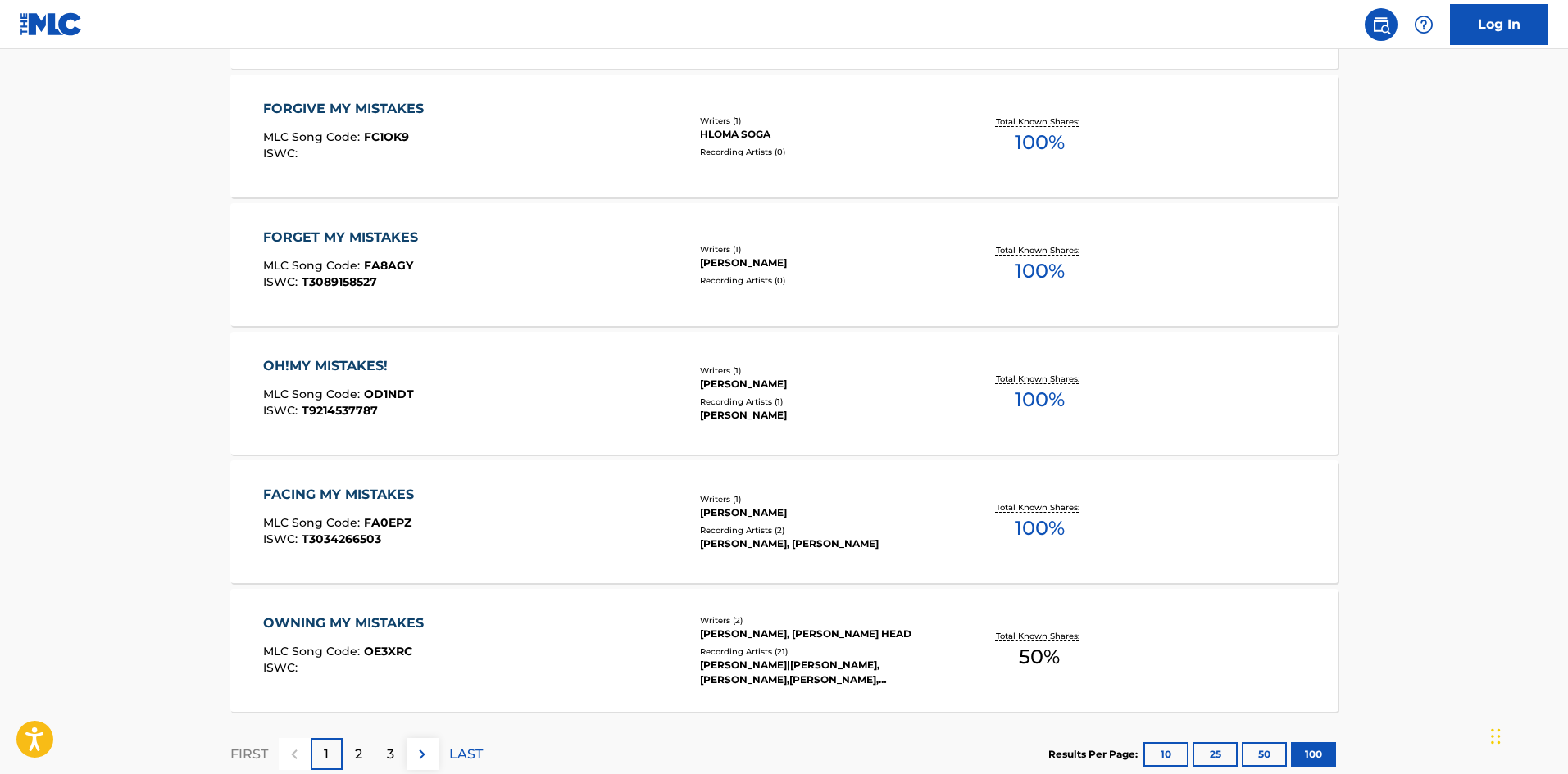
scroll to position [12782, 0]
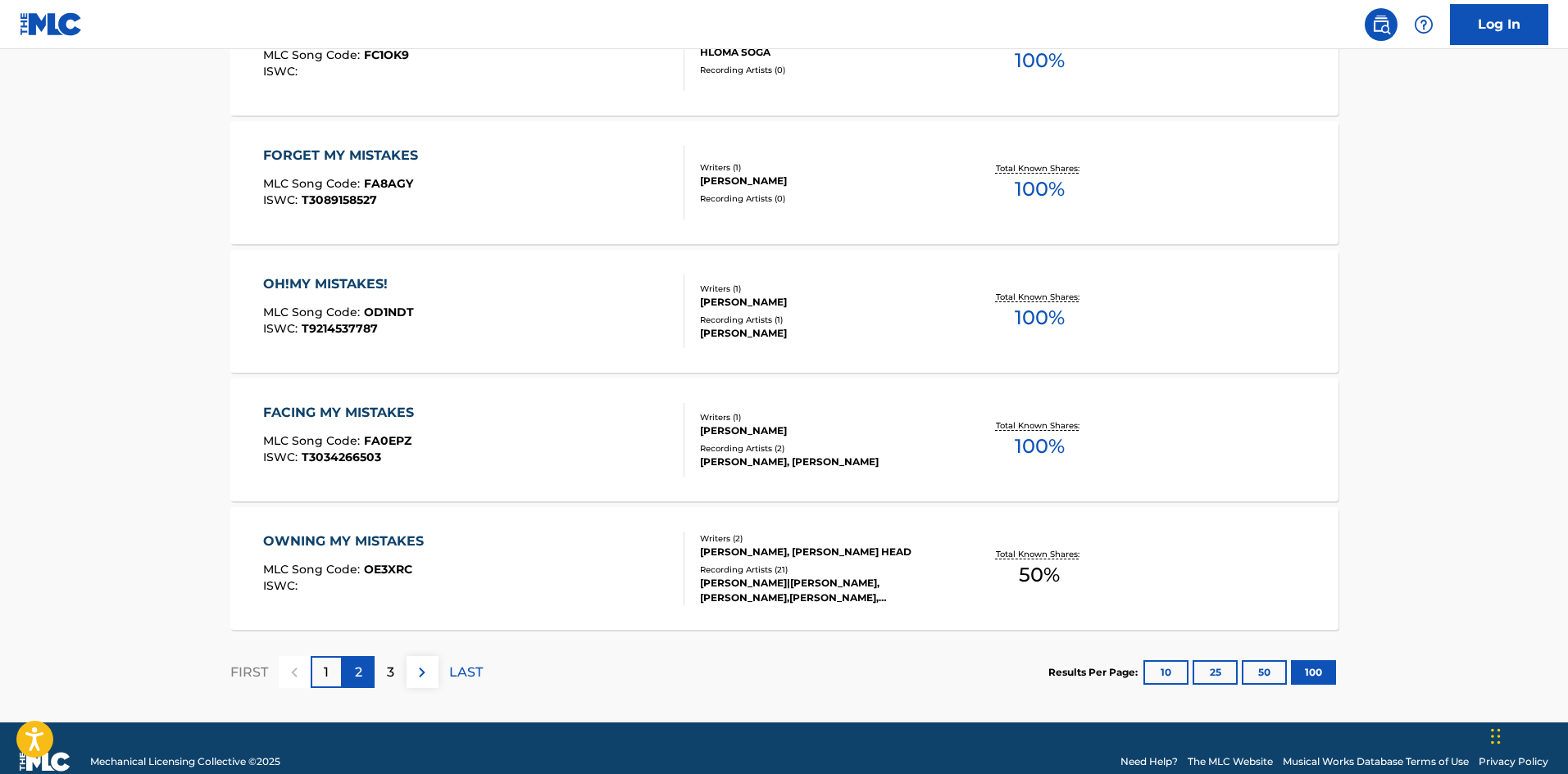
click at [356, 674] on p "2" at bounding box center [358, 672] width 8 height 20
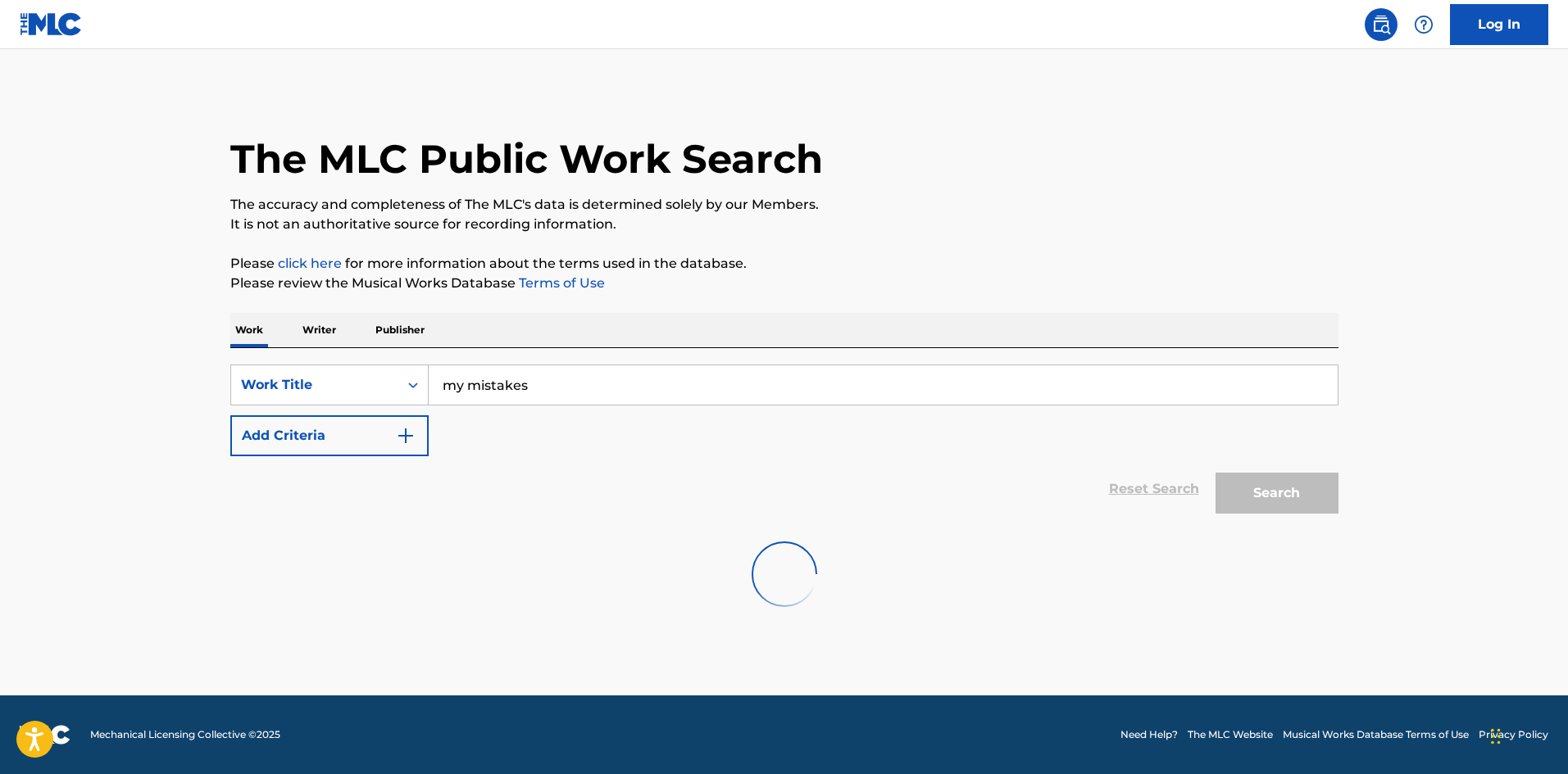
scroll to position [0, 0]
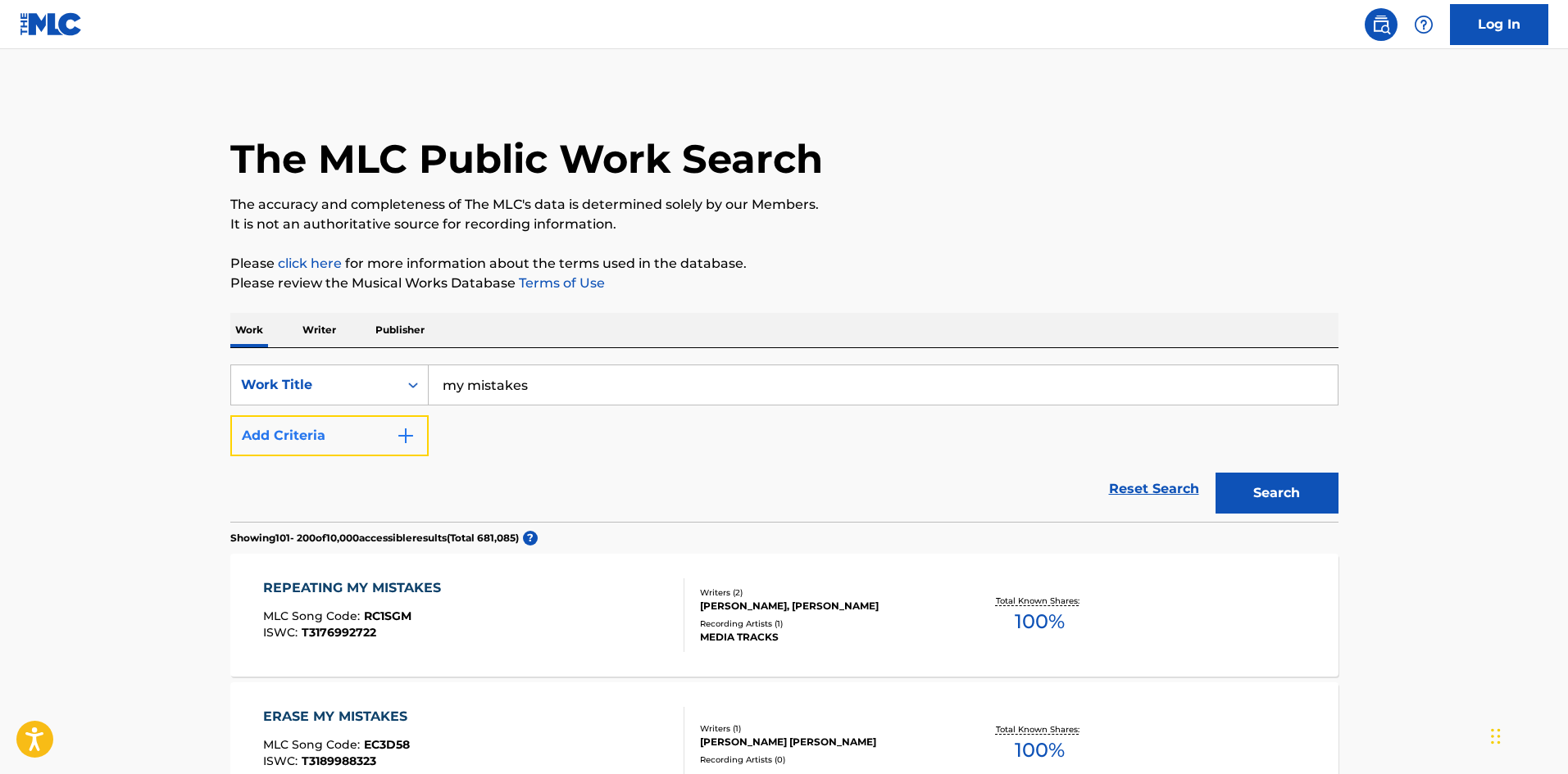
click at [401, 442] on img "Search Form" at bounding box center [405, 436] width 20 height 20
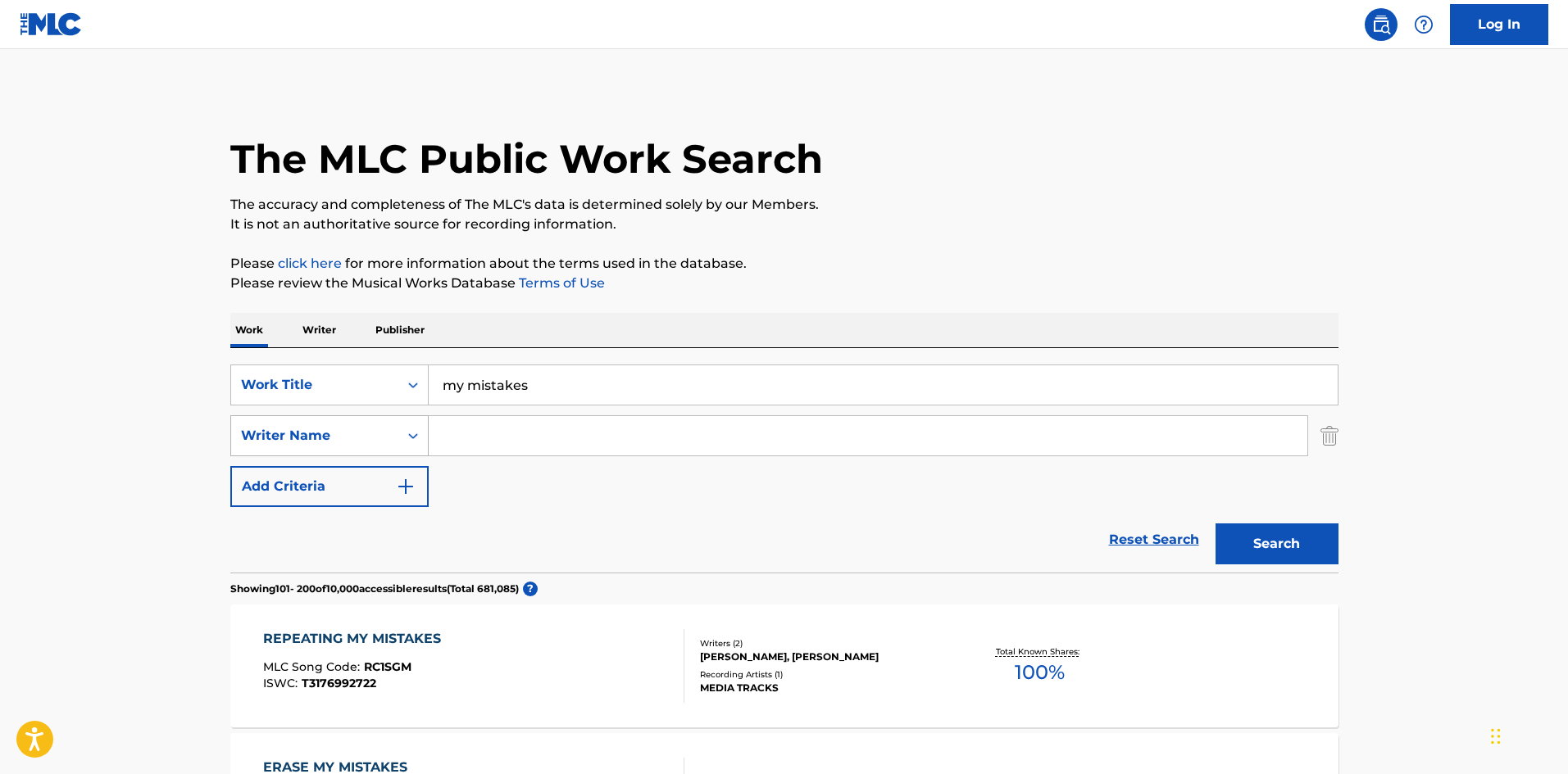
click at [417, 441] on icon "Search Form" at bounding box center [413, 436] width 16 height 16
click at [562, 374] on input "my mistakes" at bounding box center [882, 385] width 909 height 39
click at [396, 442] on div "Writer Name" at bounding box center [314, 436] width 167 height 31
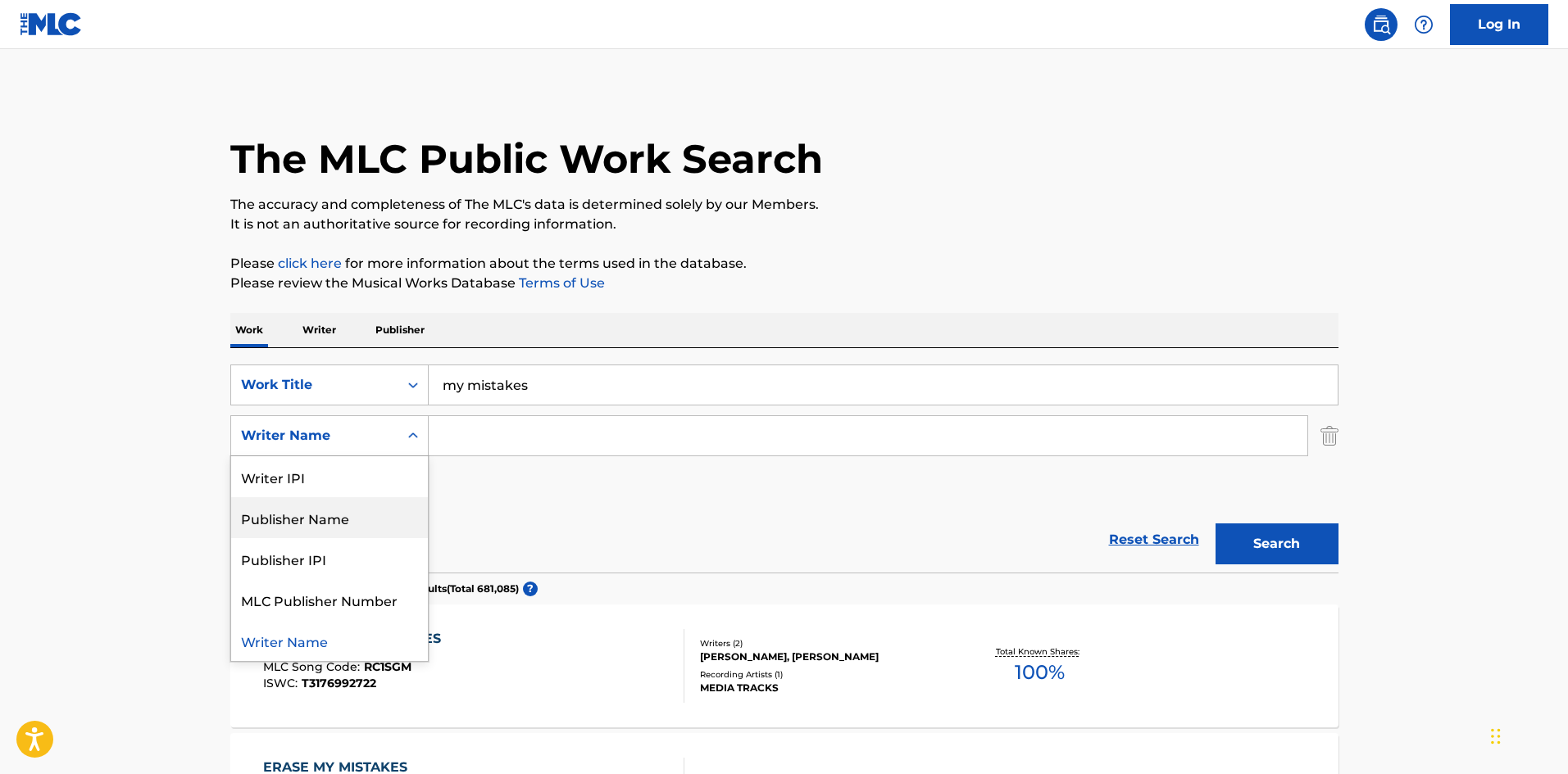
click at [349, 526] on div "Publisher Name" at bounding box center [330, 518] width 197 height 41
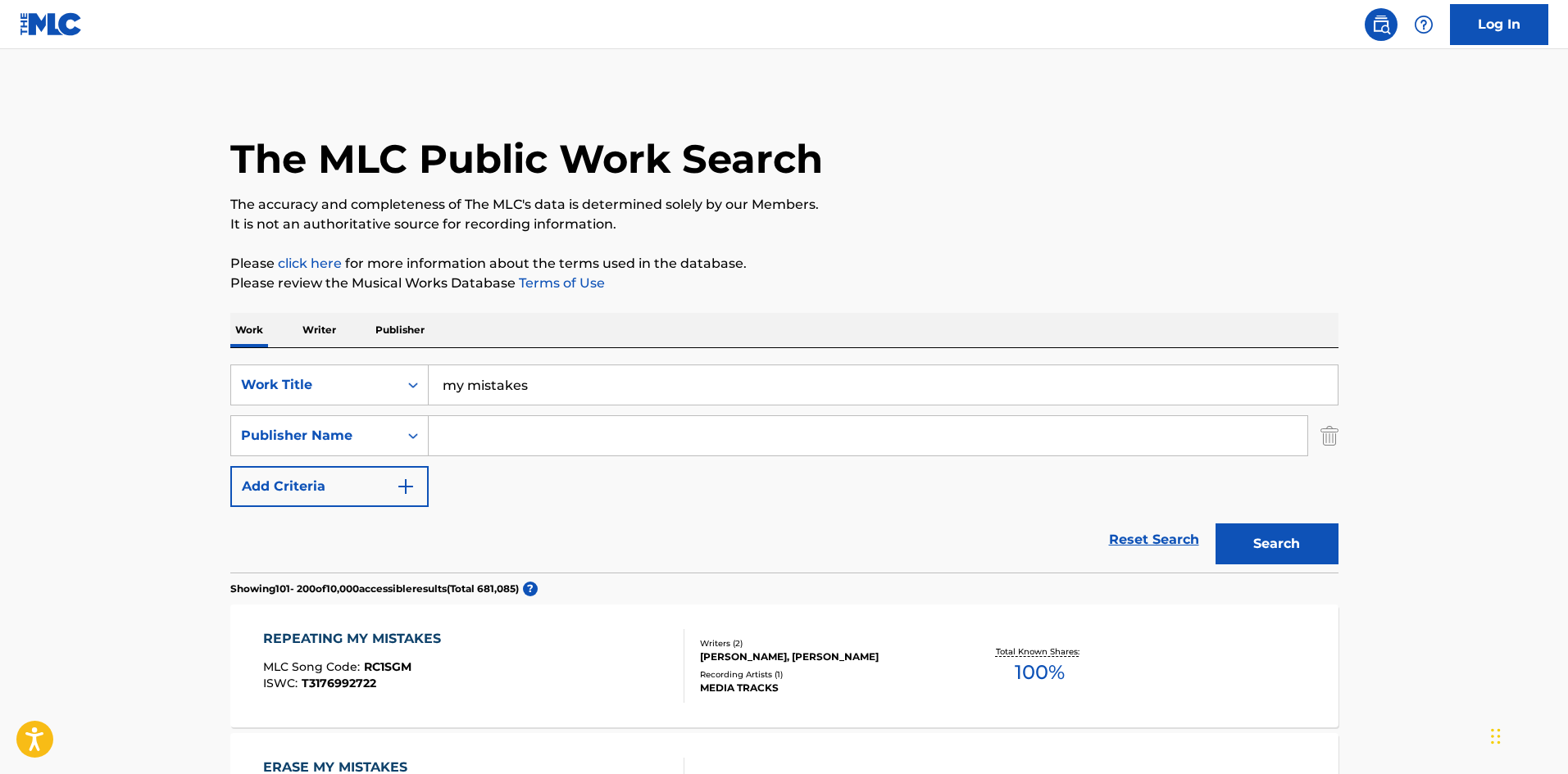
click at [488, 438] on input "Search Form" at bounding box center [867, 436] width 879 height 39
type input "cdbaby alpha"
click at [1215, 523] on button "Search" at bounding box center [1277, 544] width 123 height 41
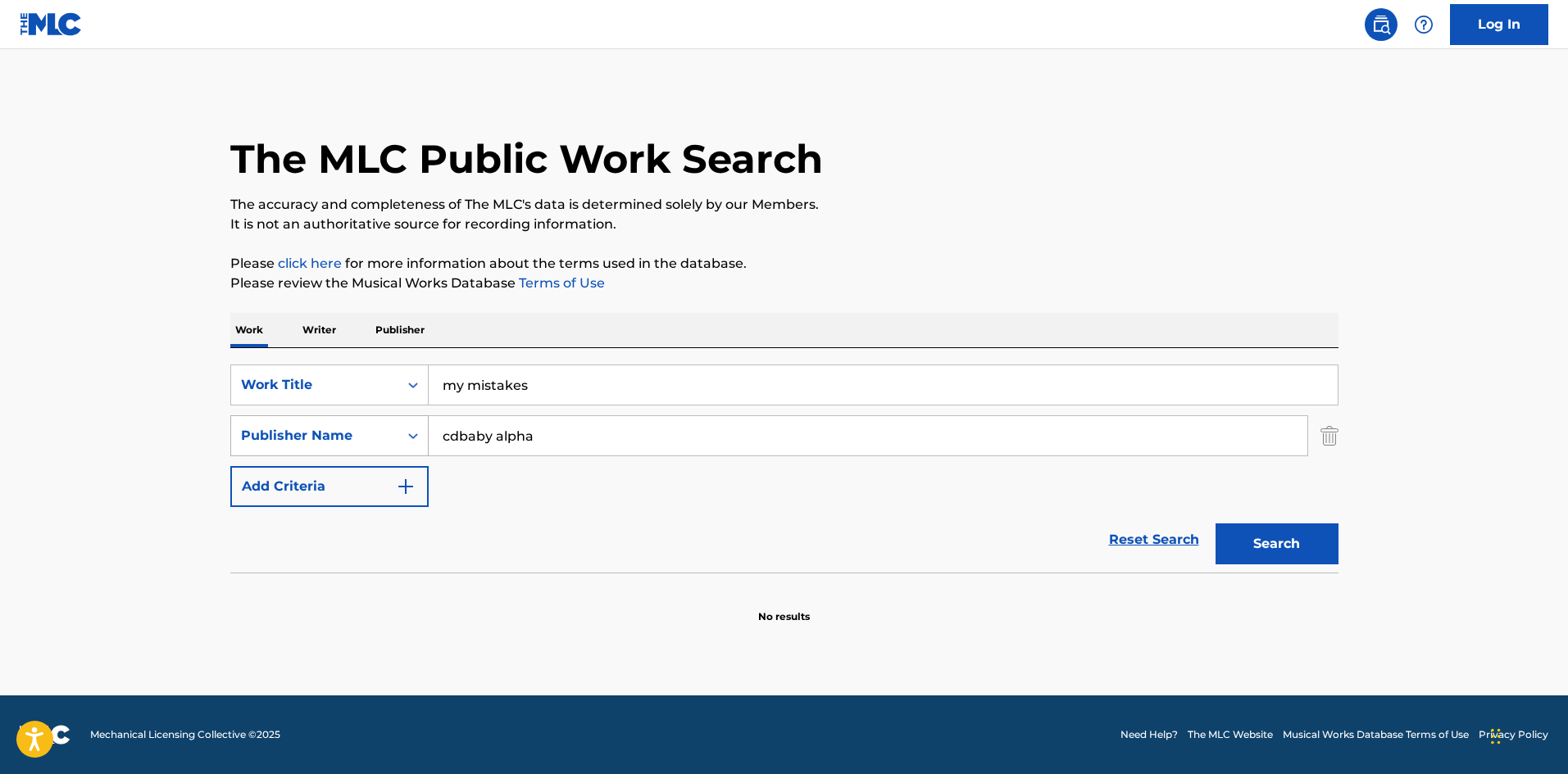
drag, startPoint x: 556, startPoint y: 433, endPoint x: 326, endPoint y: 417, distance: 230.6
click at [326, 417] on div "SearchWithCriteria1a601d06-0b9f-458f-bbc9-480a509cb85f Publisher Name cdbaby al…" at bounding box center [784, 436] width 1108 height 41
drag, startPoint x: 536, startPoint y: 390, endPoint x: 391, endPoint y: 386, distance: 145.1
click at [391, 386] on div "SearchWithCriteria616eccb1-2010-4b27-93dd-600716f360a4 Work Title my mistakes" at bounding box center [784, 385] width 1108 height 41
click at [313, 330] on p "Writer" at bounding box center [319, 330] width 44 height 34
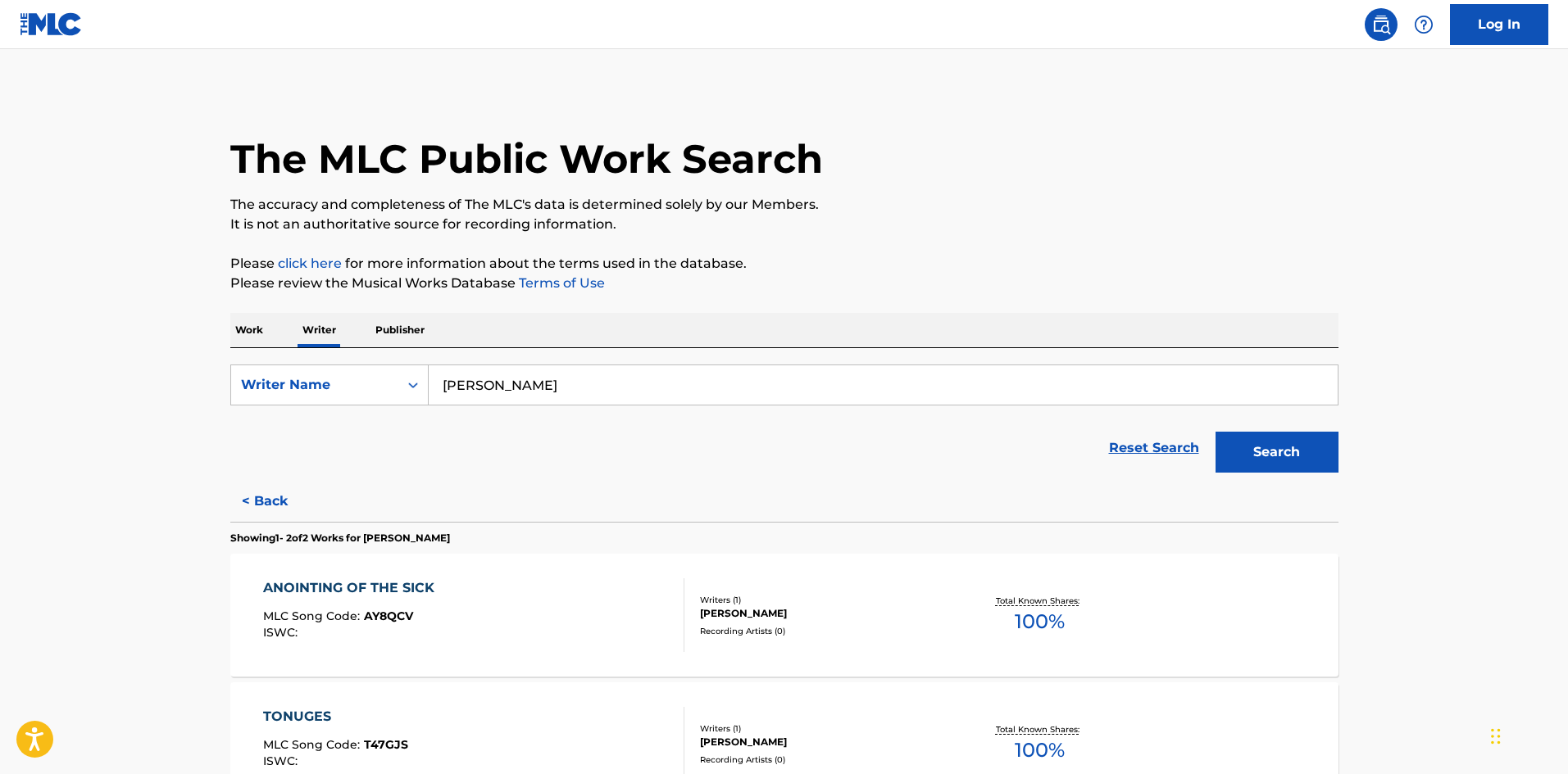
scroll to position [195, 0]
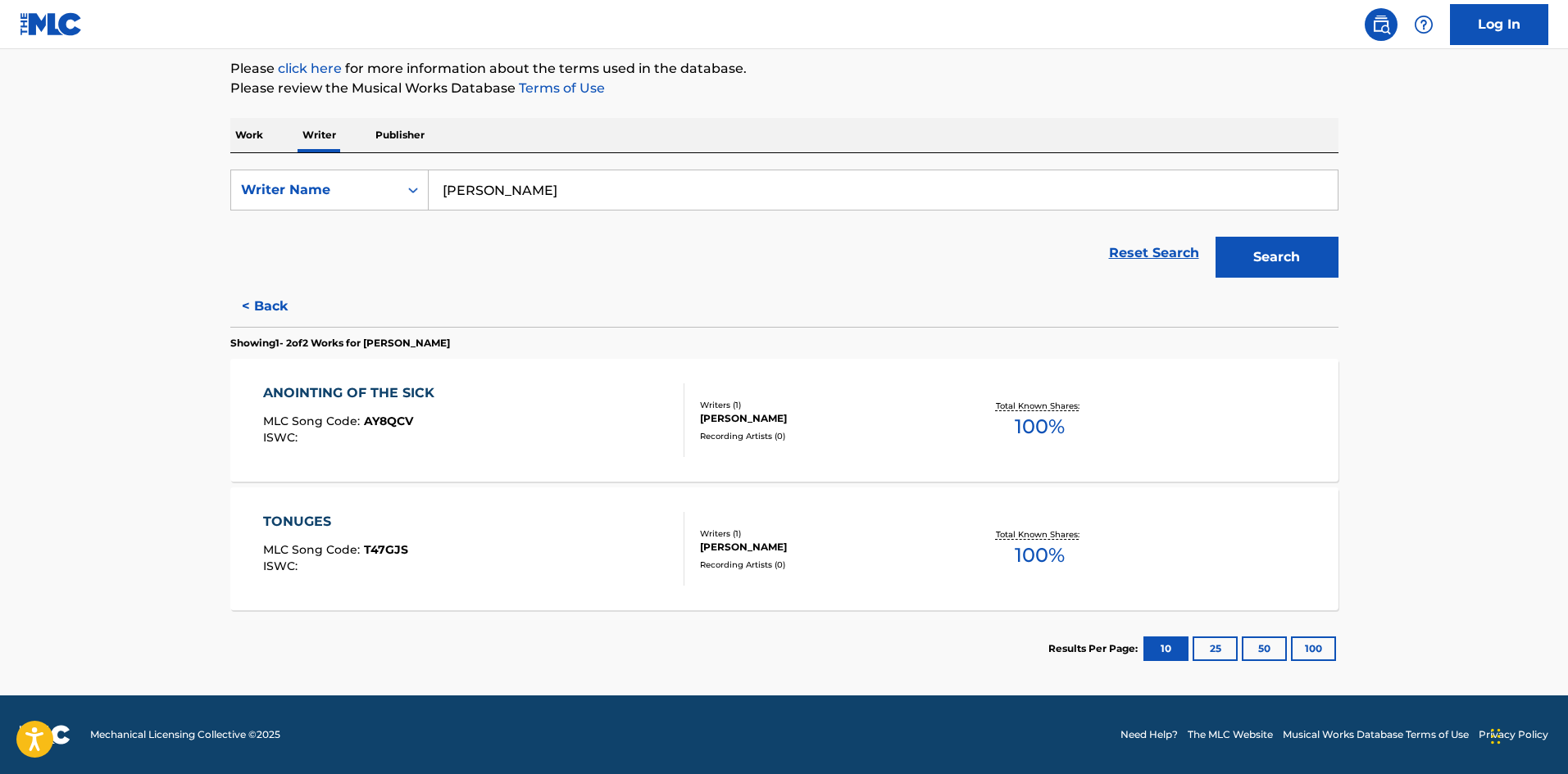
click at [411, 399] on div "ANOINTING OF THE SICK" at bounding box center [353, 393] width 180 height 20
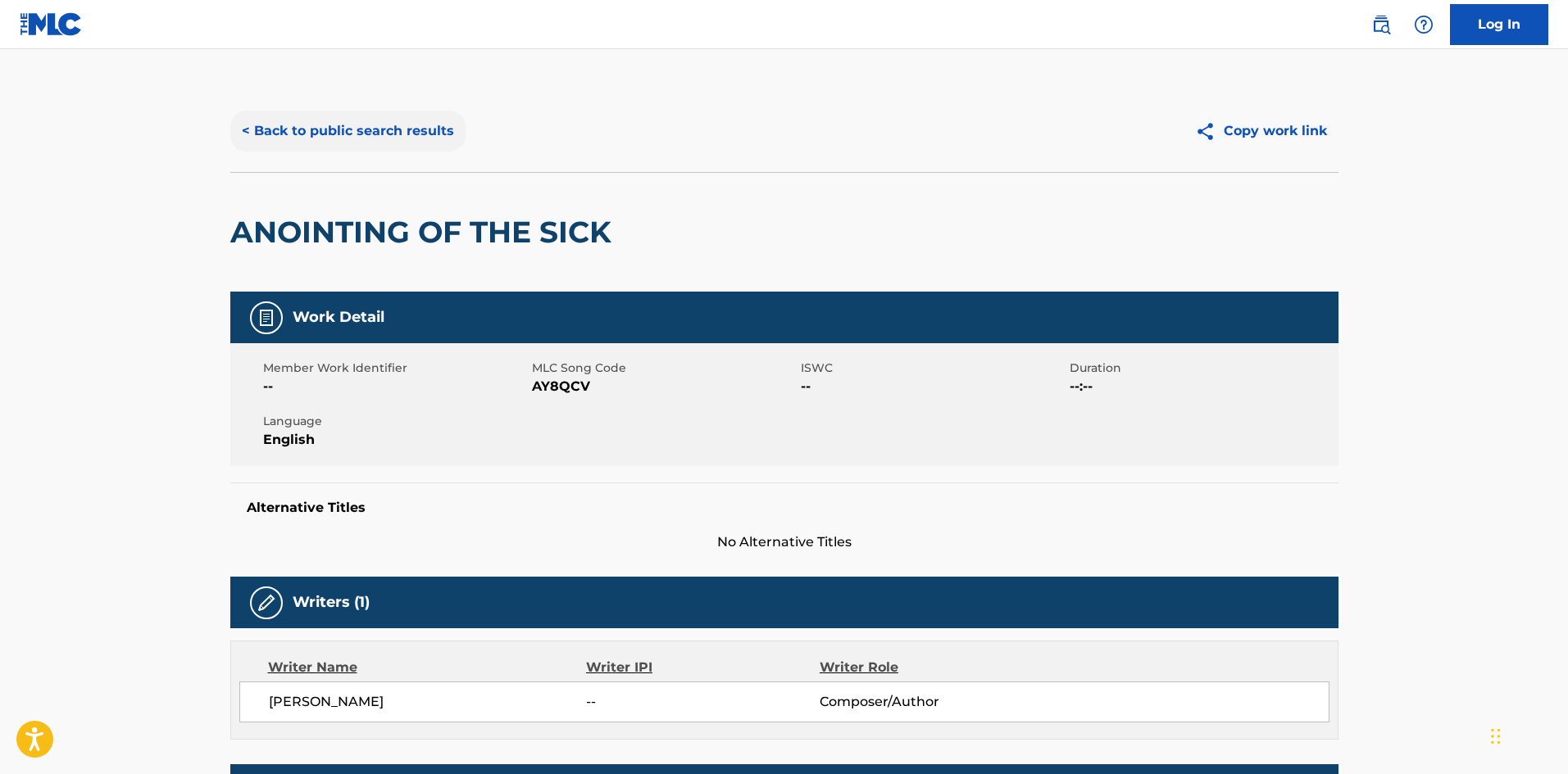
click at [391, 139] on button "< Back to public search results" at bounding box center [348, 131] width 235 height 41
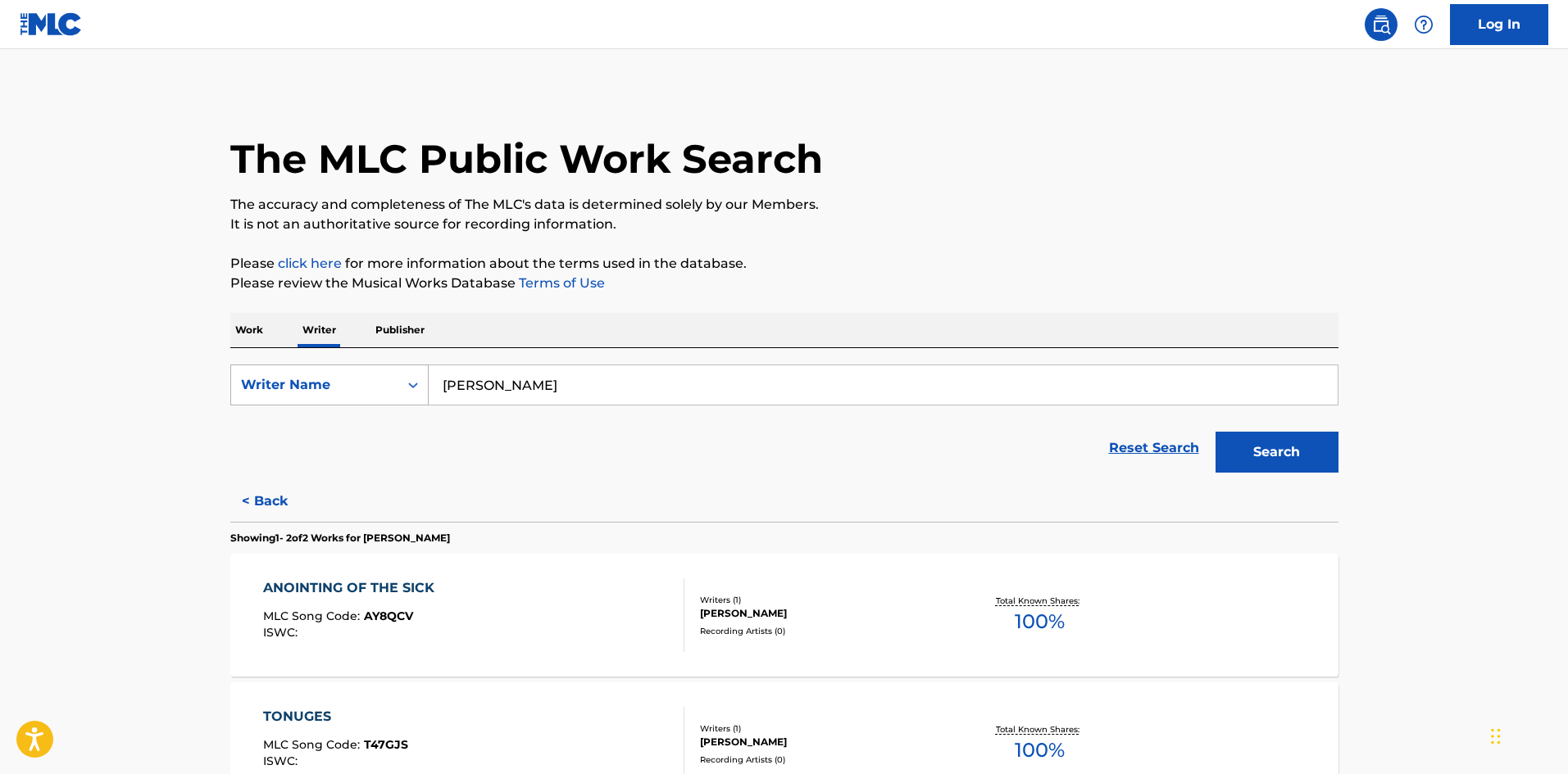
click at [414, 388] on icon "Search Form" at bounding box center [413, 384] width 16 height 16
click at [349, 428] on div "Writer IPI" at bounding box center [330, 426] width 197 height 41
drag, startPoint x: 411, startPoint y: 329, endPoint x: 410, endPoint y: 340, distance: 11.0
click at [411, 343] on p "Publisher" at bounding box center [400, 330] width 59 height 34
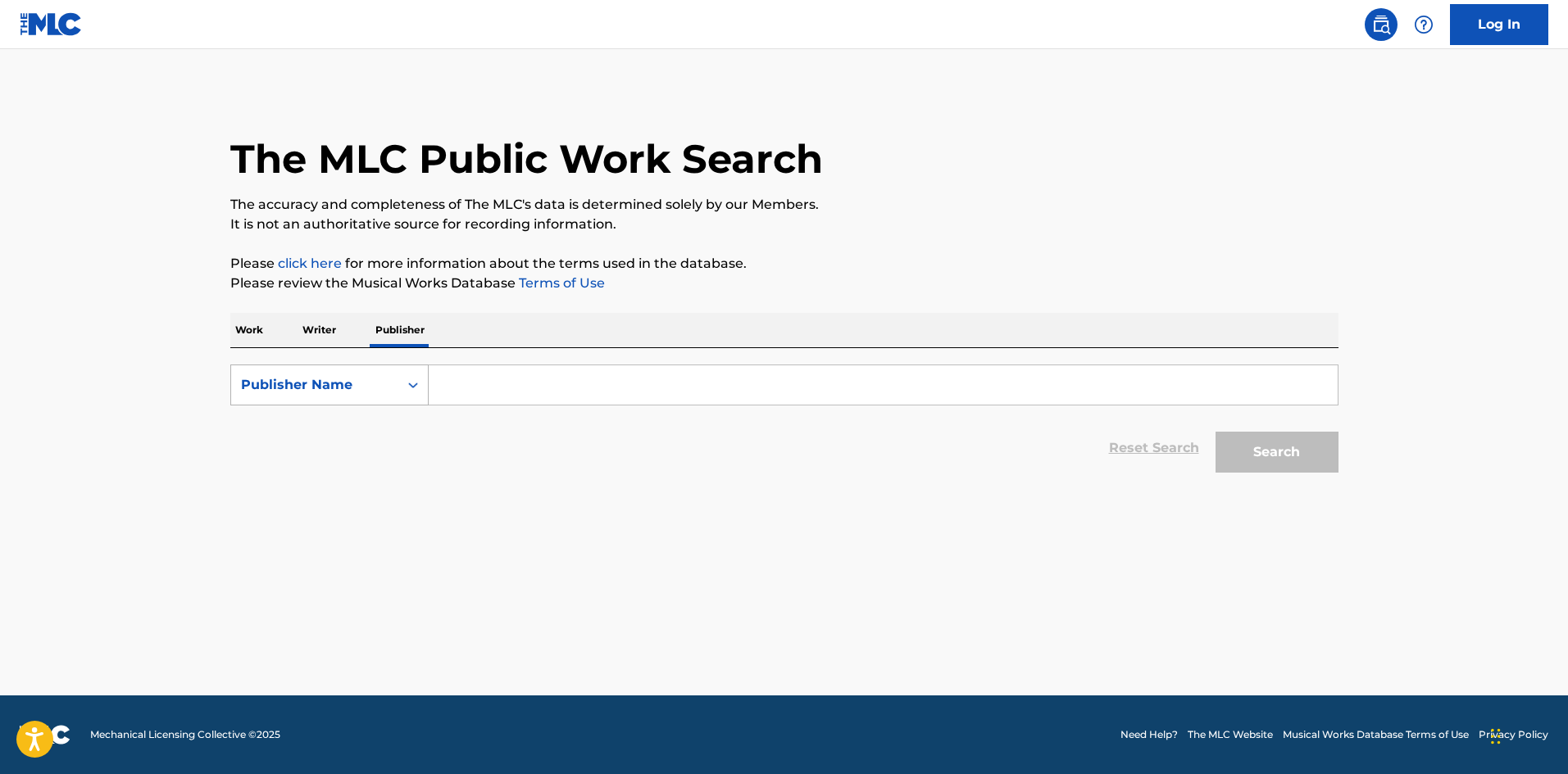
click at [391, 387] on div "Publisher Name" at bounding box center [314, 385] width 167 height 31
click at [257, 335] on p "Work" at bounding box center [249, 330] width 38 height 34
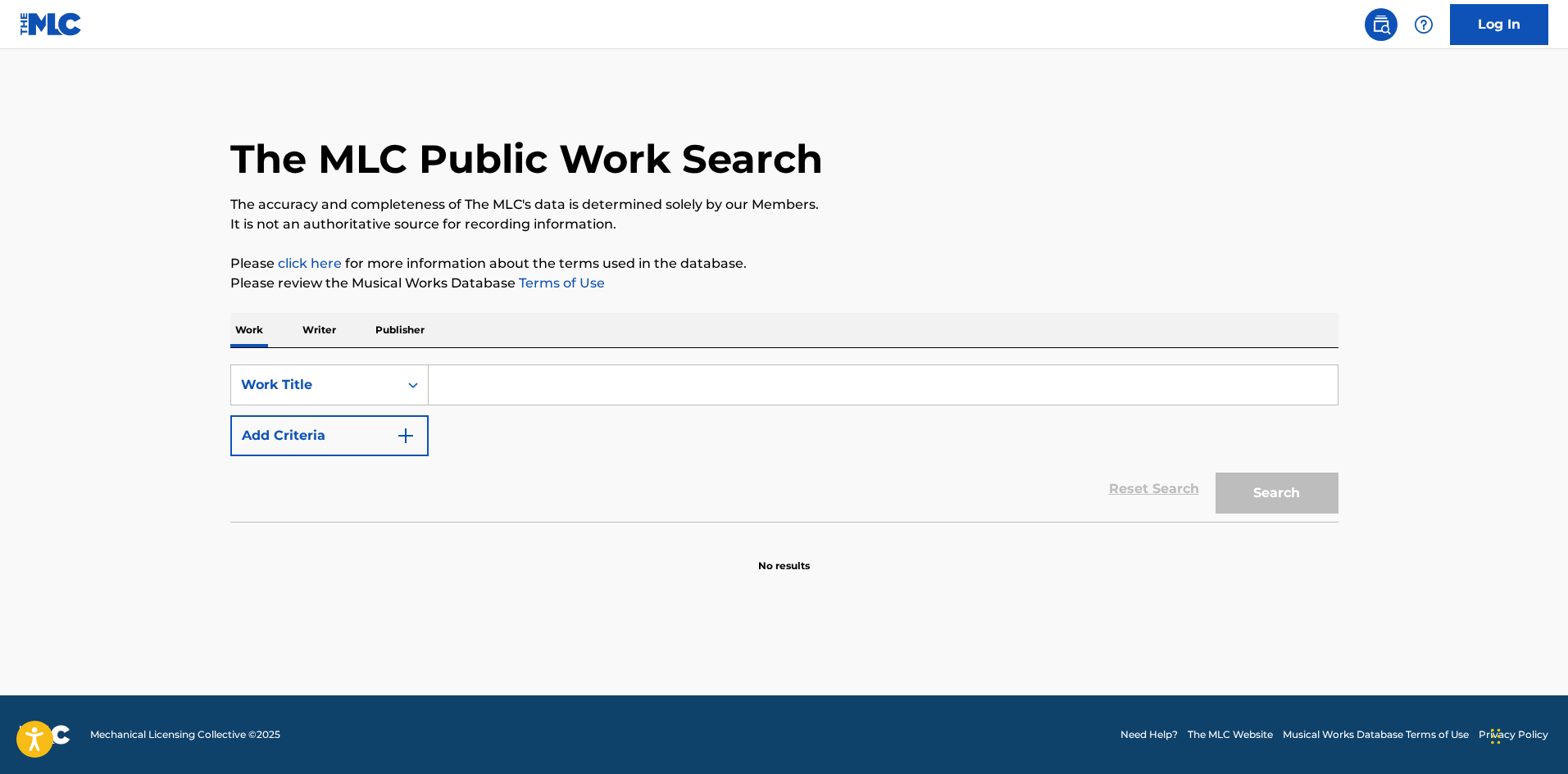
click at [490, 390] on input "Search Form" at bounding box center [882, 385] width 909 height 39
type input "the intimate enemy"
click at [1215, 473] on button "Search" at bounding box center [1277, 493] width 123 height 41
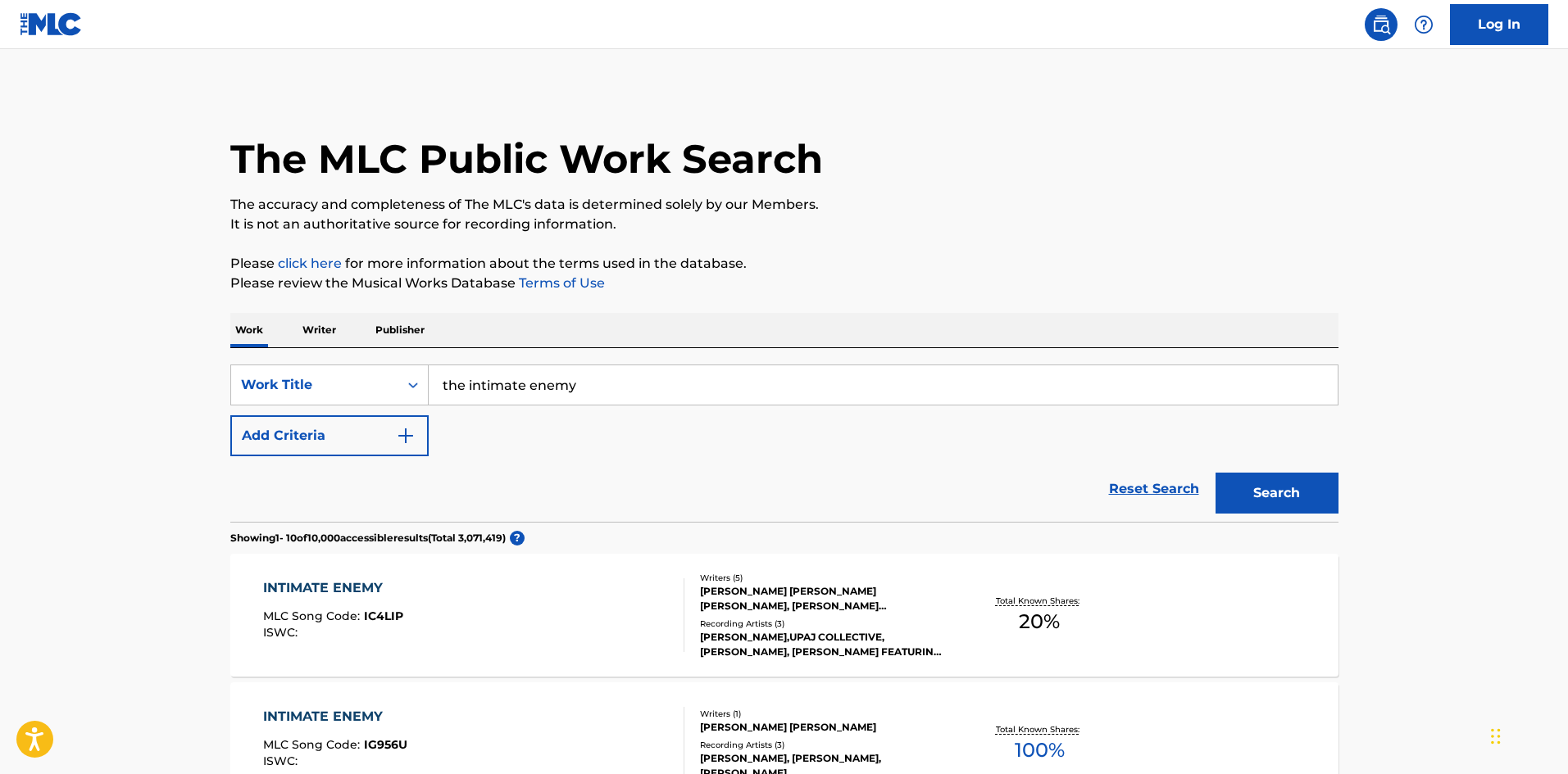
click at [326, 332] on p "Writer" at bounding box center [319, 330] width 44 height 34
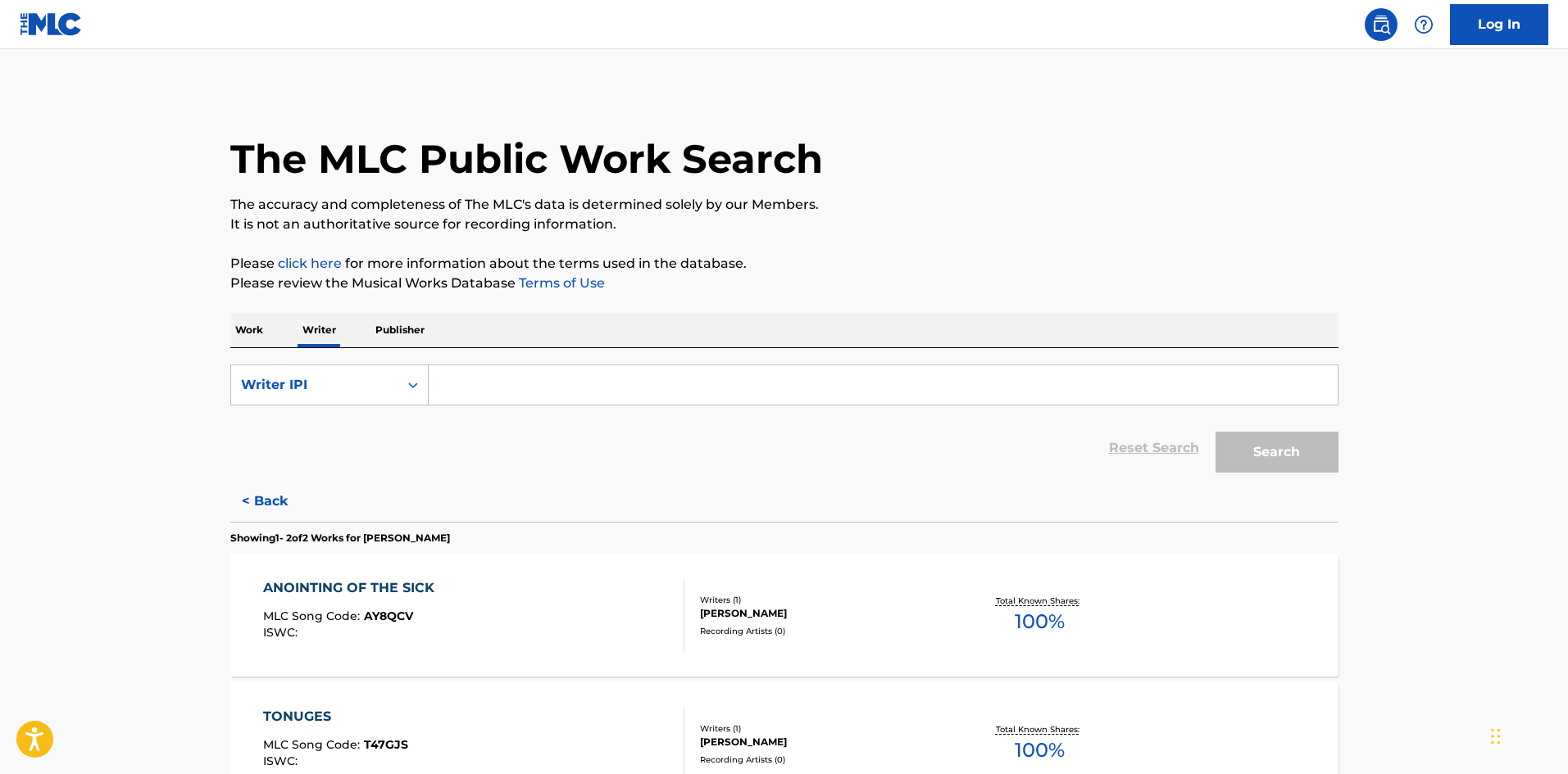
click at [261, 334] on p "Work" at bounding box center [249, 330] width 38 height 34
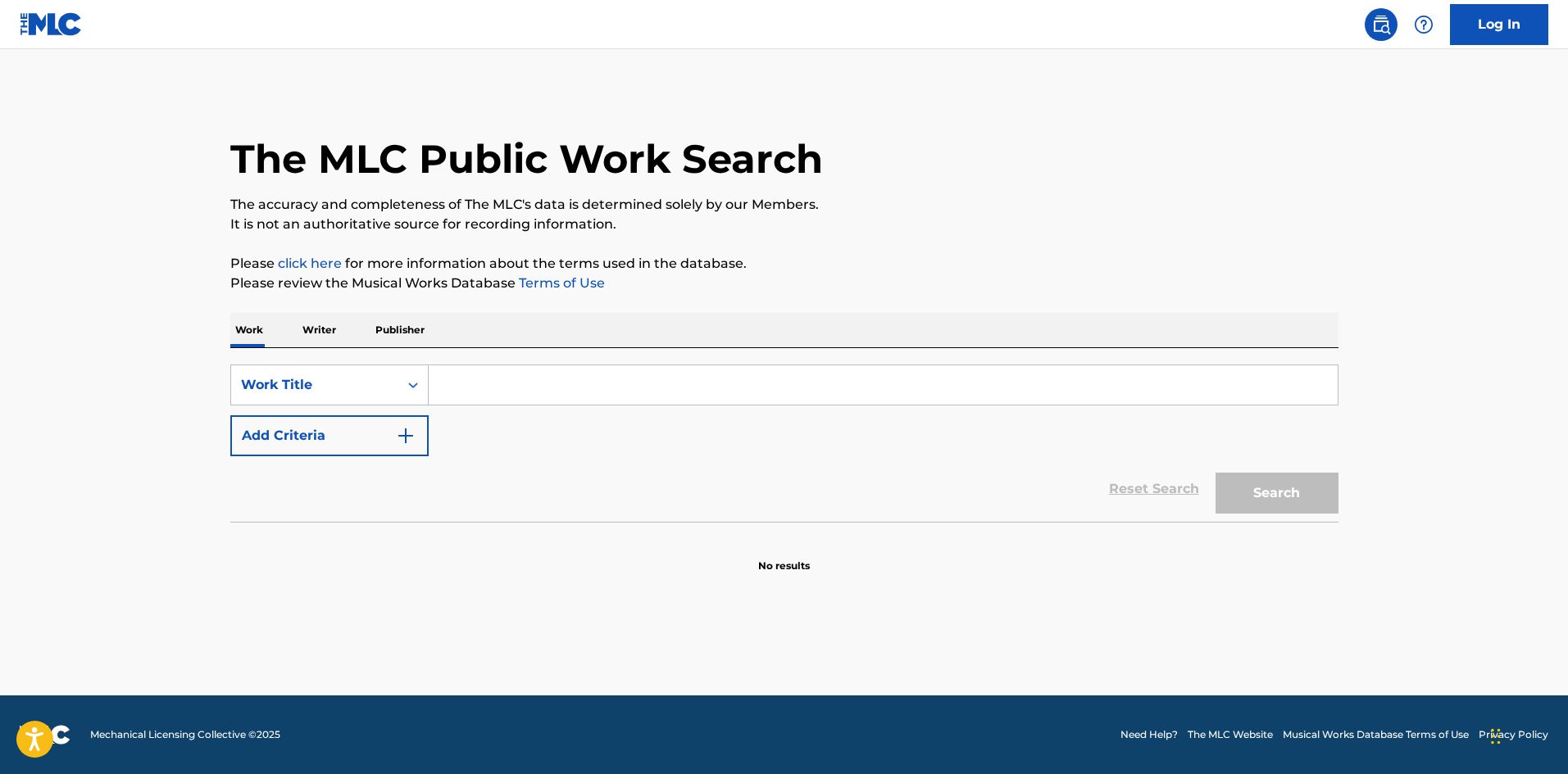
click at [250, 335] on p "Work" at bounding box center [249, 330] width 38 height 34
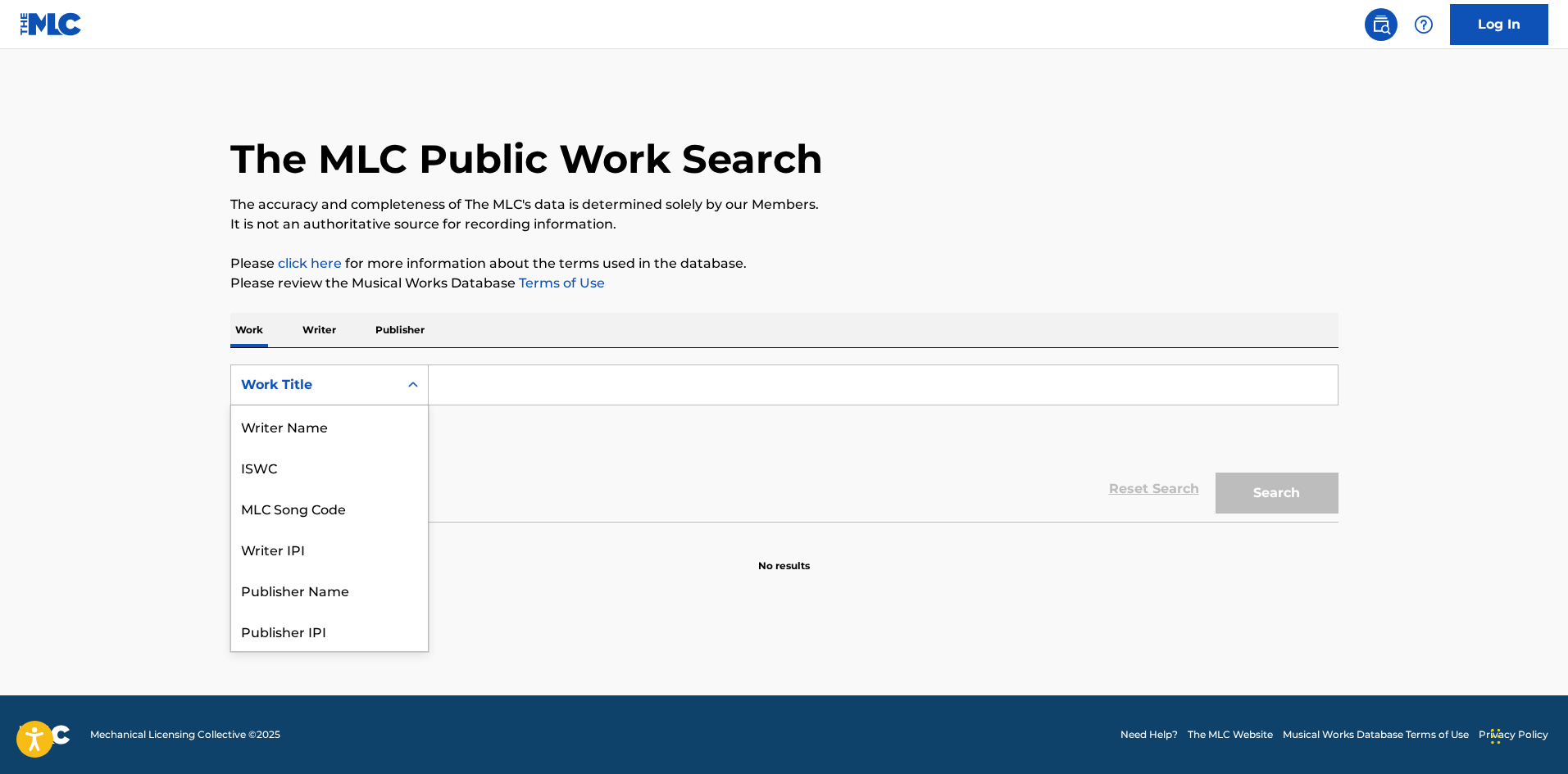
click at [408, 386] on icon "Search Form" at bounding box center [413, 384] width 16 height 16
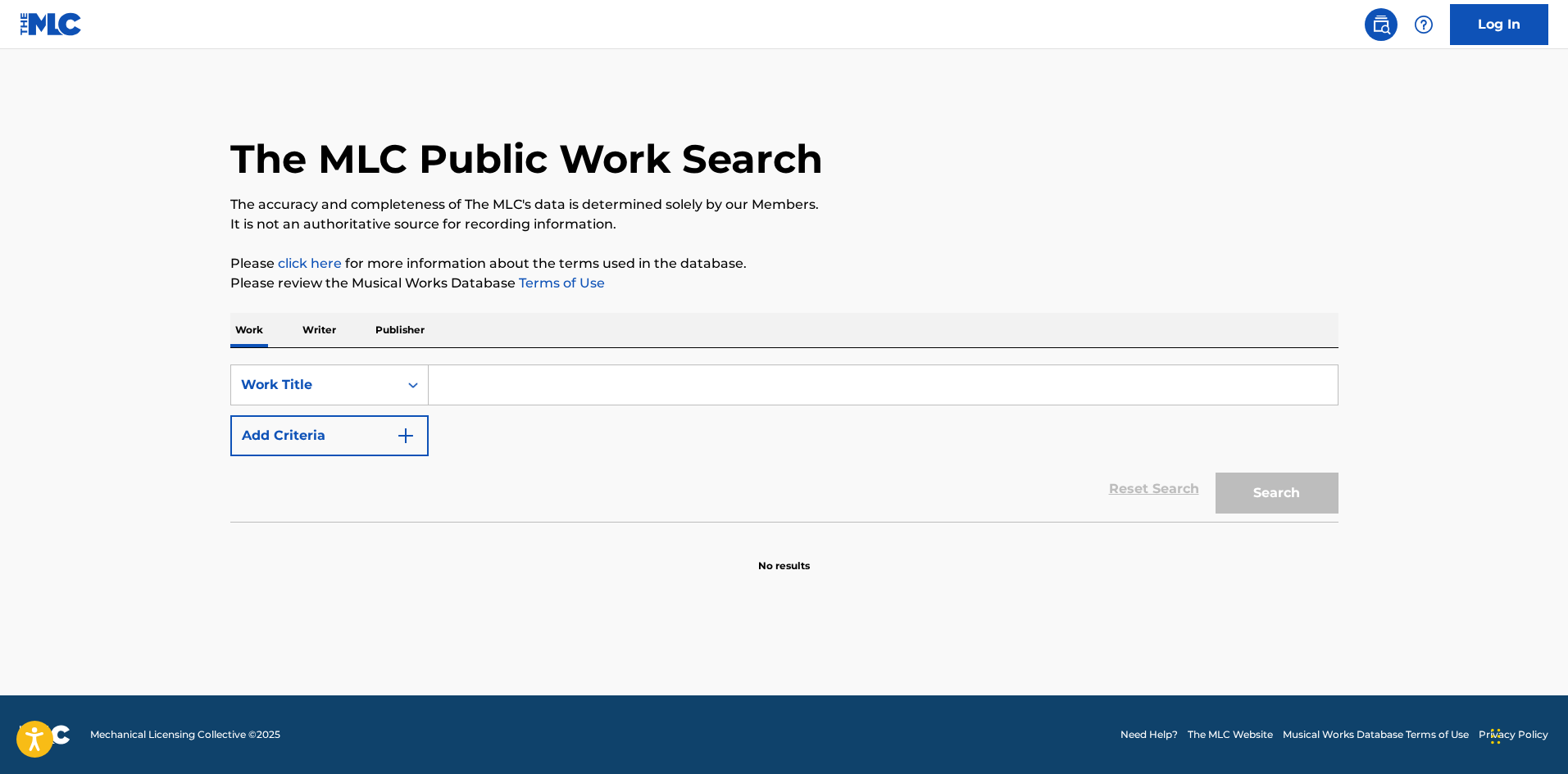
click at [323, 326] on p "Writer" at bounding box center [319, 330] width 44 height 34
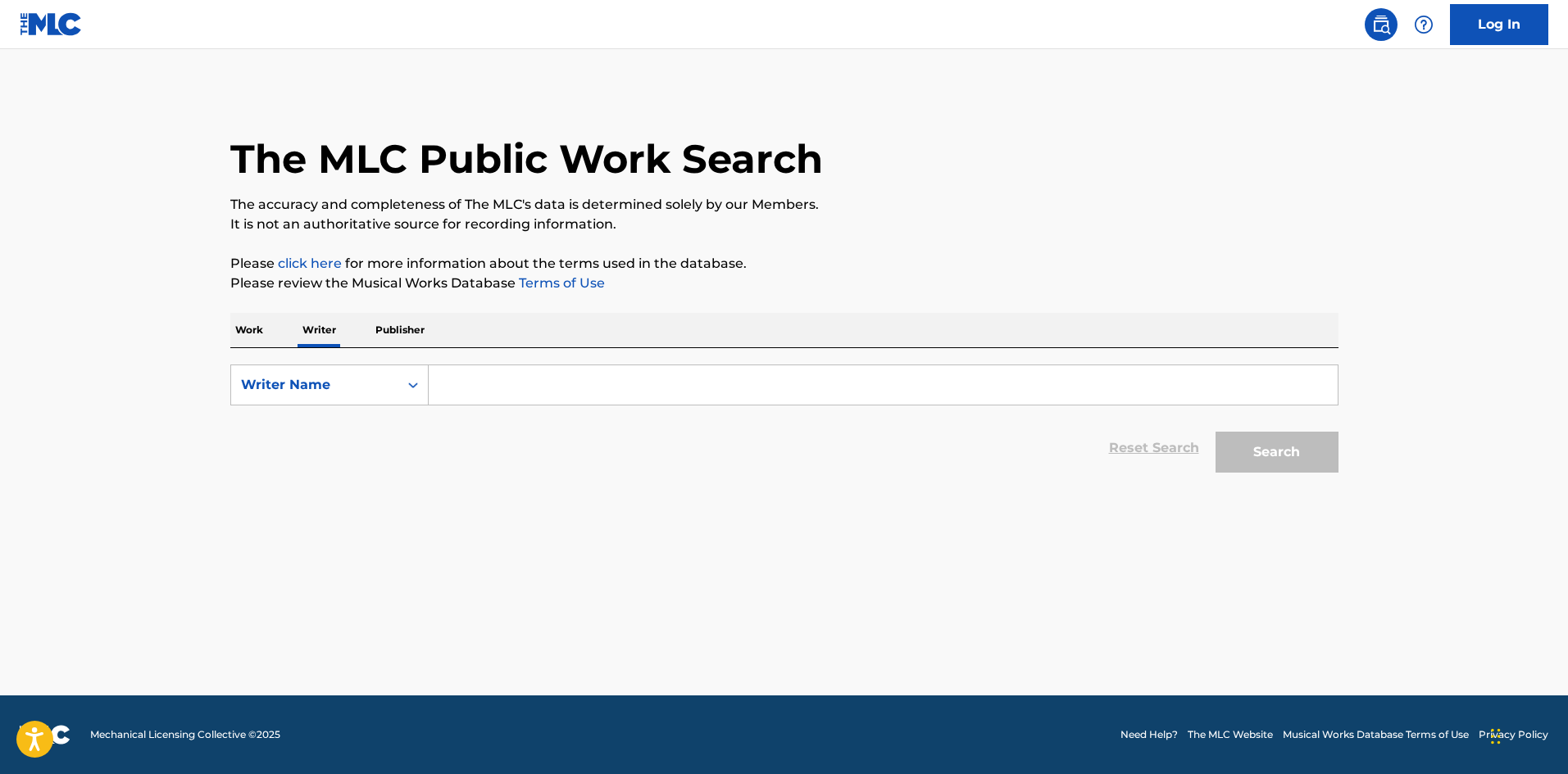
click at [468, 390] on input "Search Form" at bounding box center [882, 385] width 909 height 39
type input "[PERSON_NAME]"
click at [1283, 459] on button "Search" at bounding box center [1277, 452] width 123 height 41
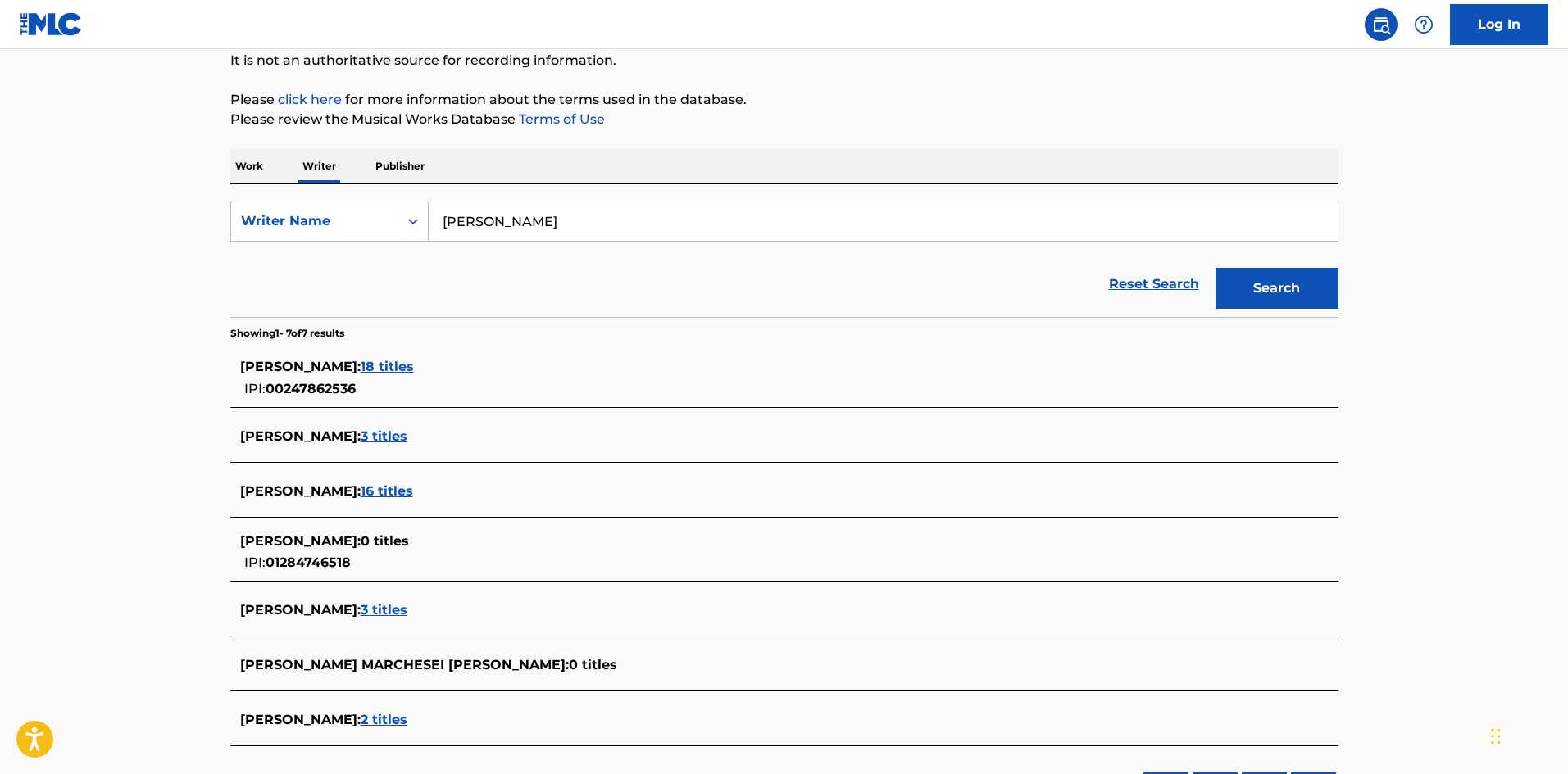
scroll to position [246, 0]
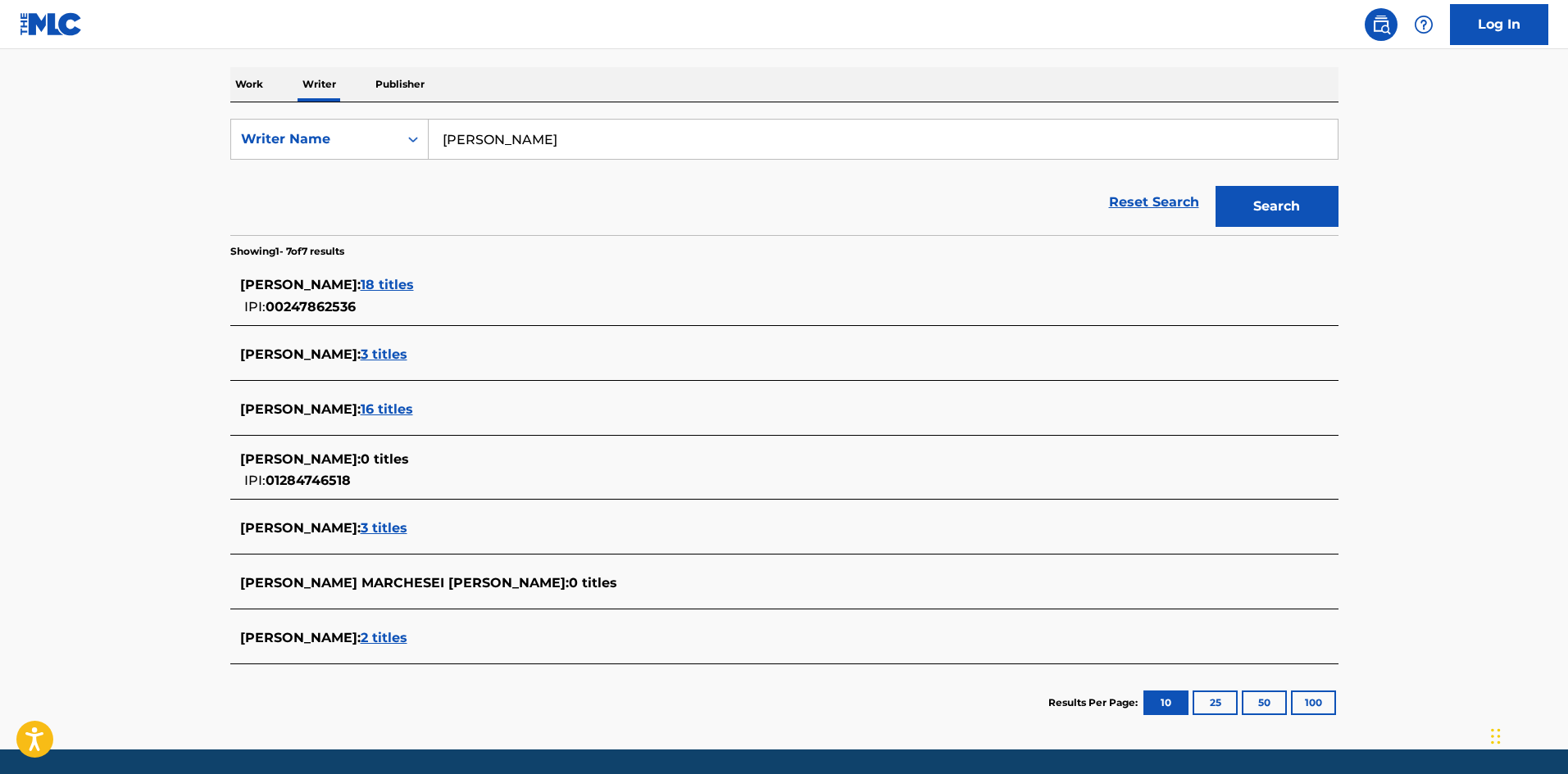
click at [305, 639] on span "KEVIN SCHLERETH :" at bounding box center [300, 638] width 121 height 15
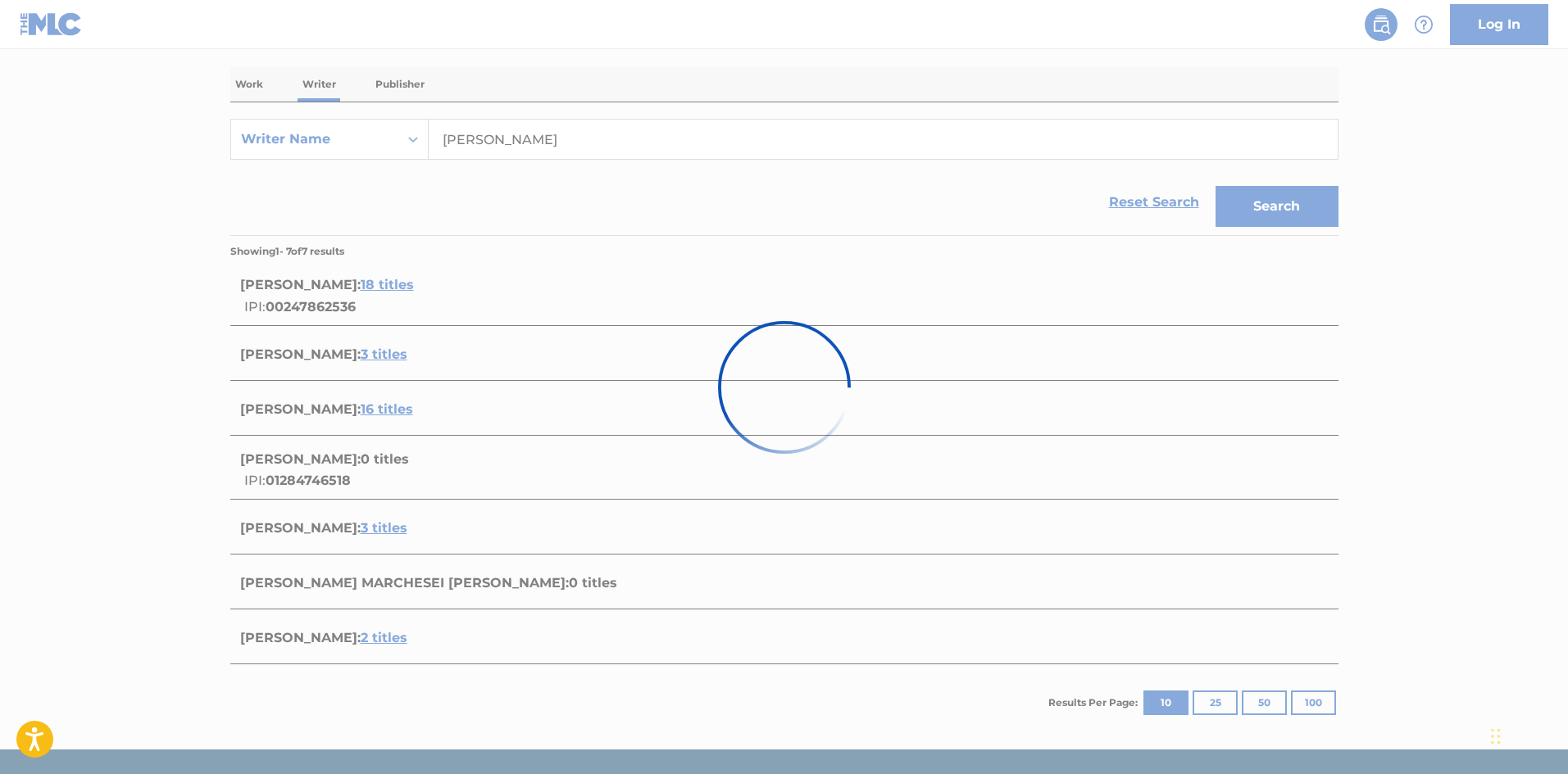
scroll to position [195, 0]
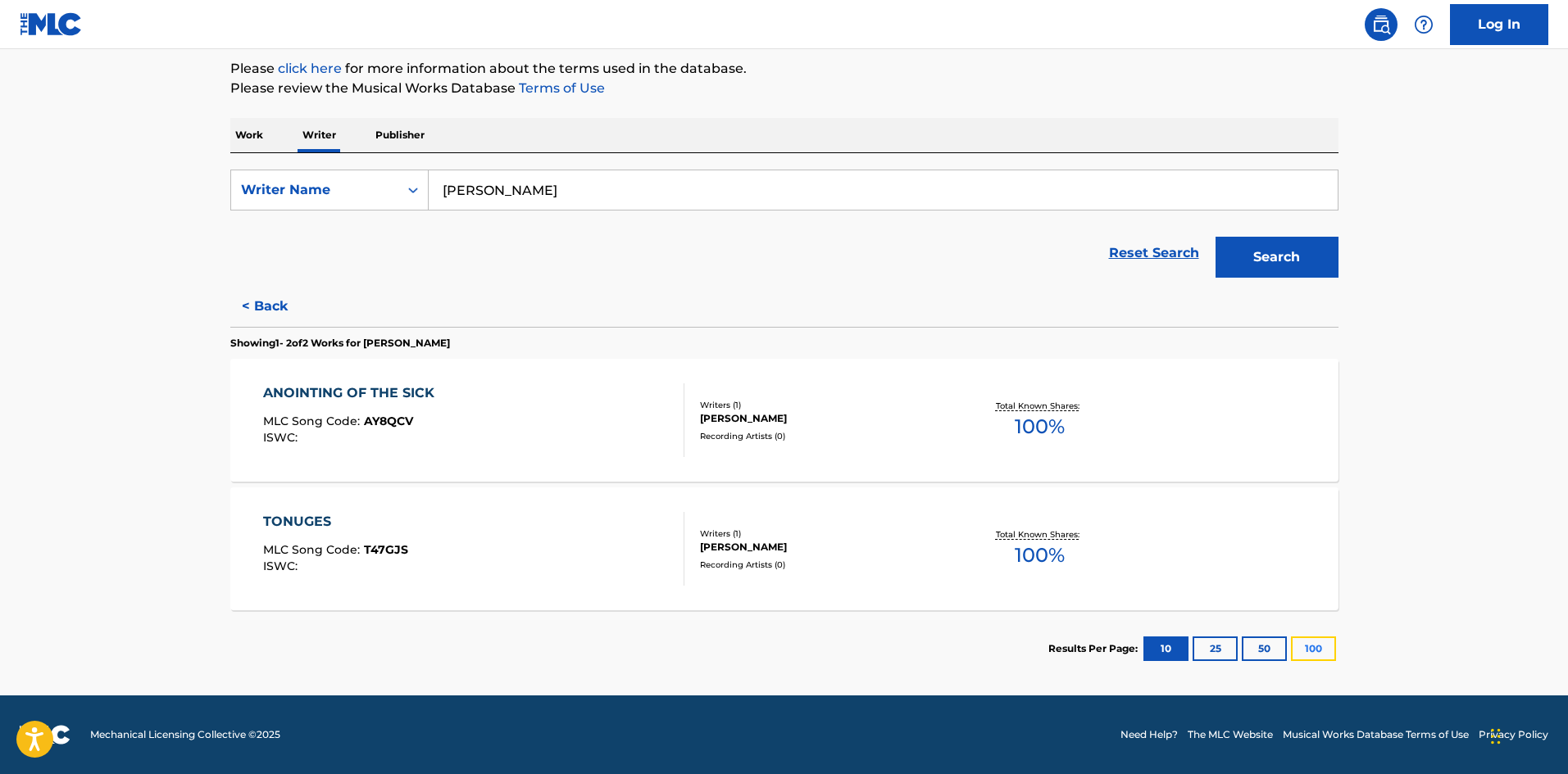
click at [1318, 648] on button "100" at bounding box center [1313, 649] width 45 height 25
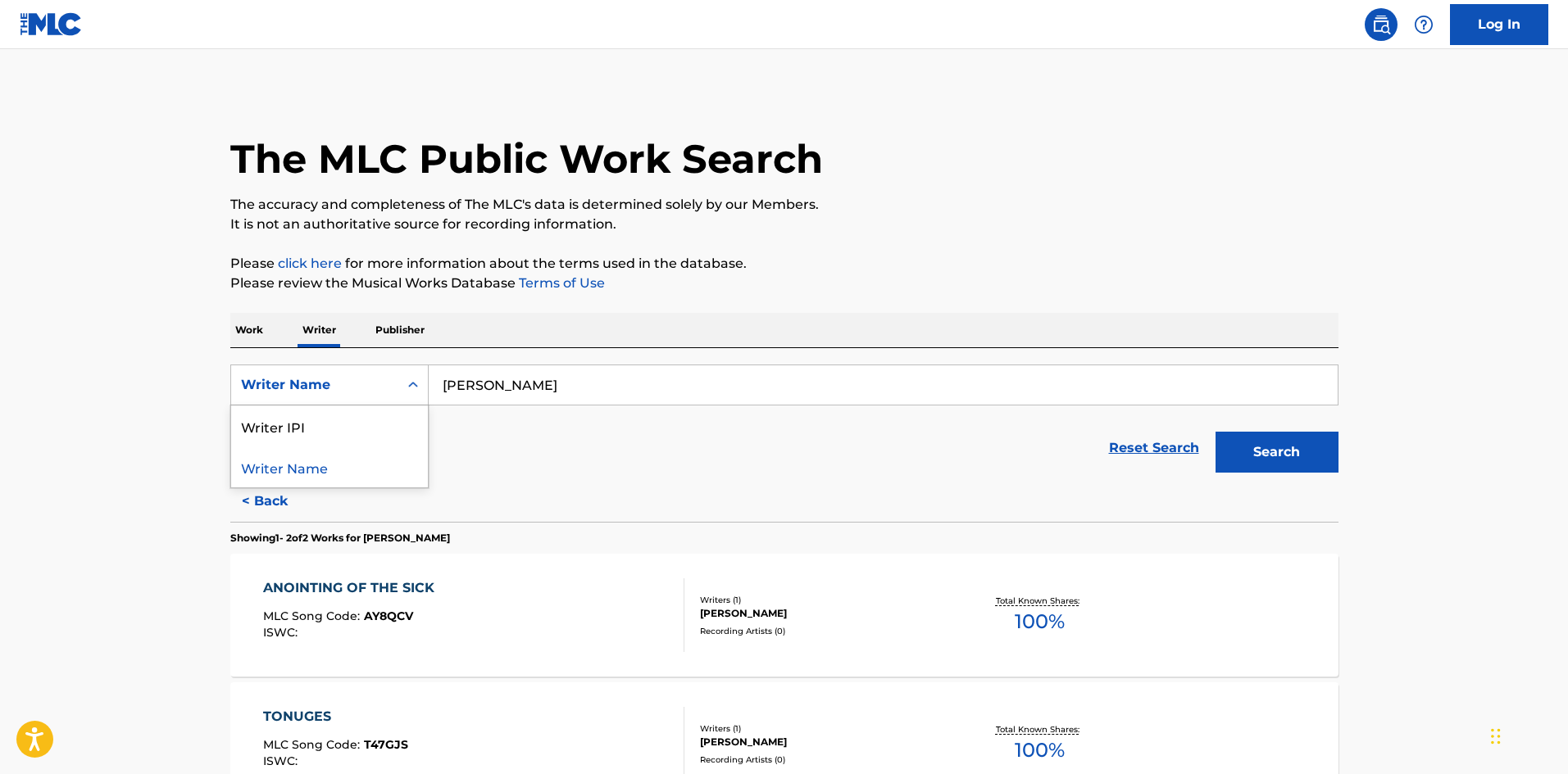
click at [414, 381] on icon "Search Form" at bounding box center [413, 384] width 16 height 16
click at [244, 335] on p "Work" at bounding box center [249, 330] width 38 height 34
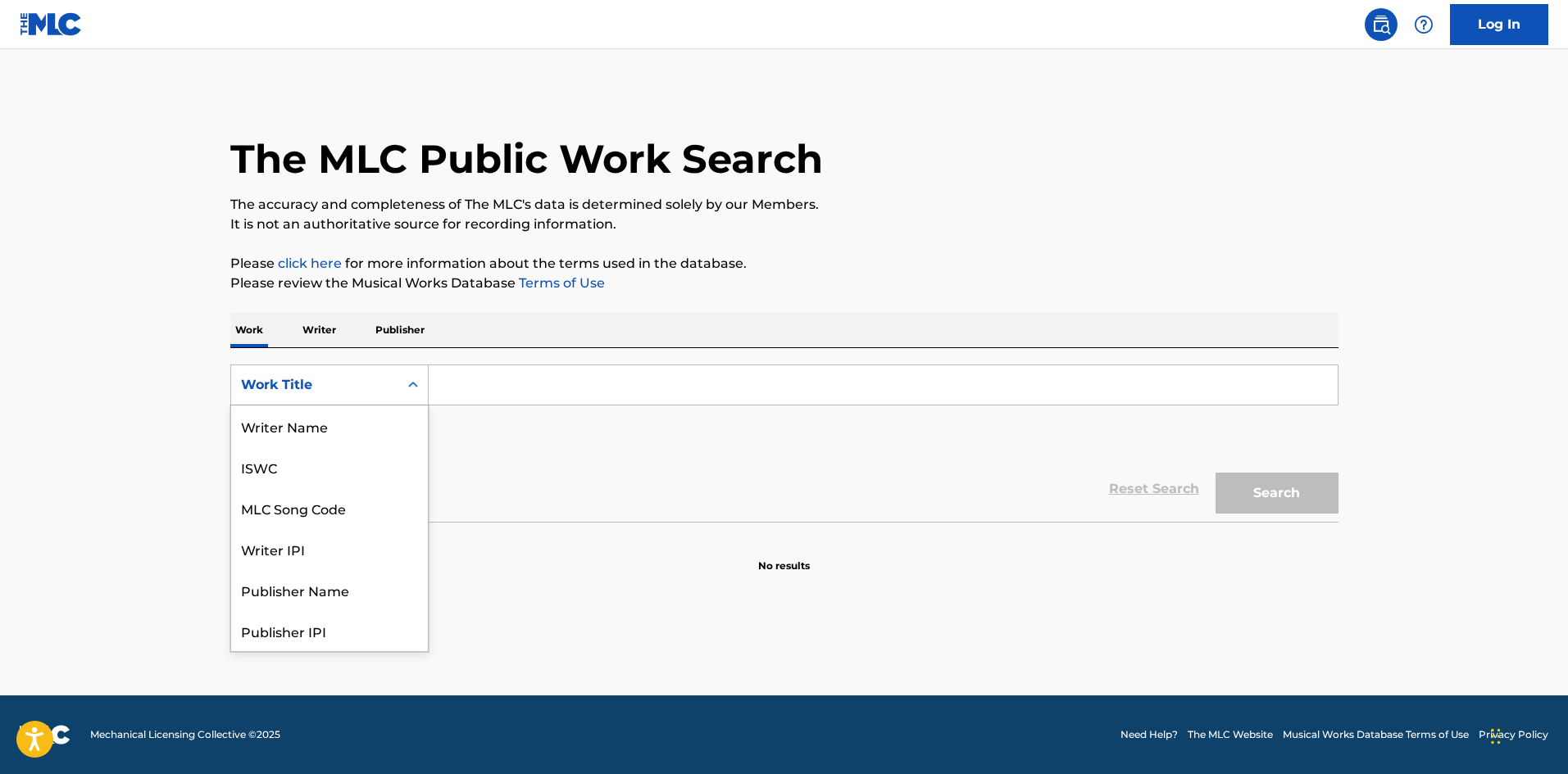
click at [417, 391] on icon "Search Form" at bounding box center [413, 384] width 16 height 16
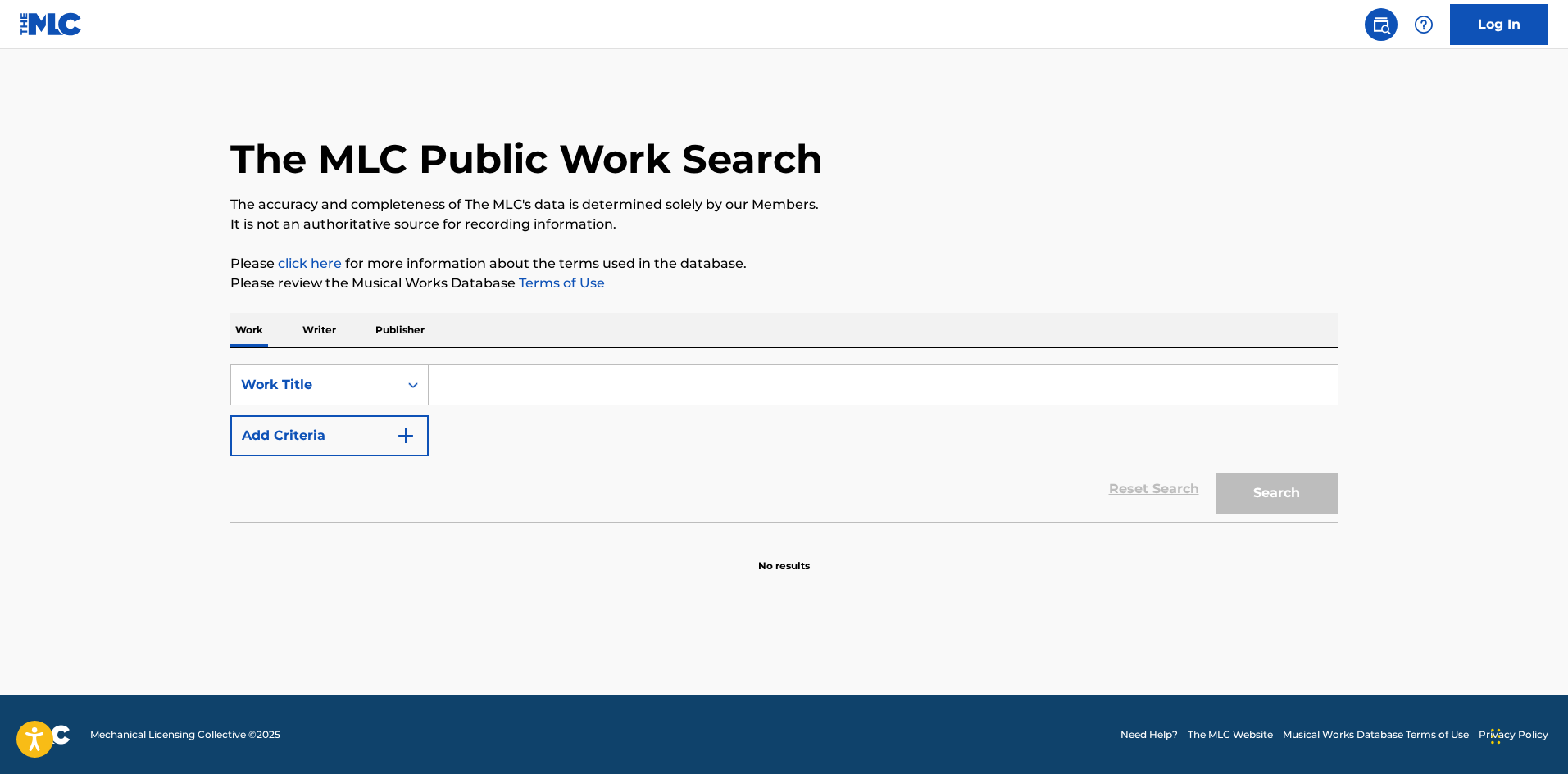
click at [417, 391] on icon "Search Form" at bounding box center [413, 384] width 16 height 16
click at [318, 329] on p "Writer" at bounding box center [319, 330] width 44 height 34
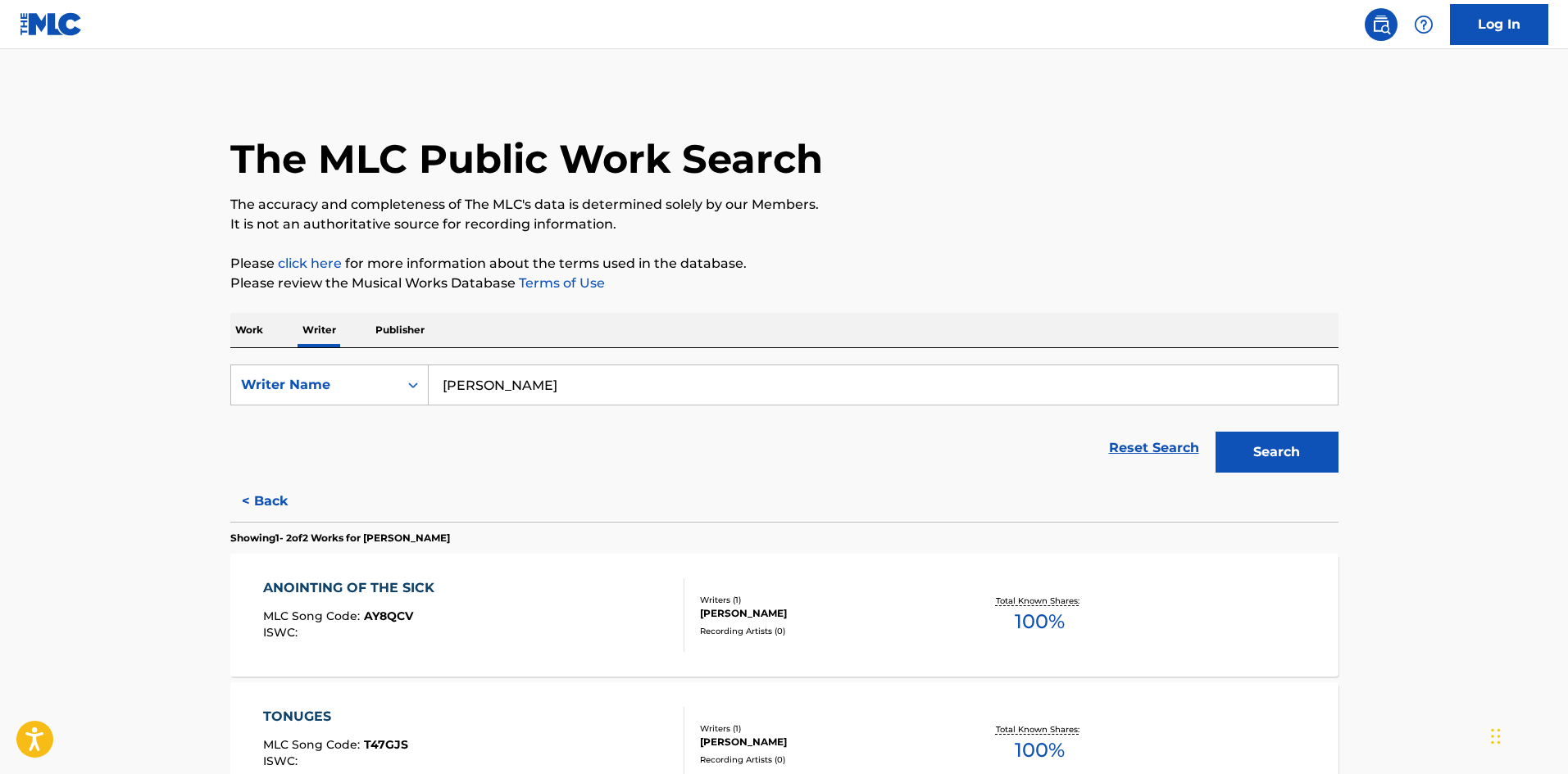
click at [247, 317] on p "Work" at bounding box center [249, 330] width 38 height 34
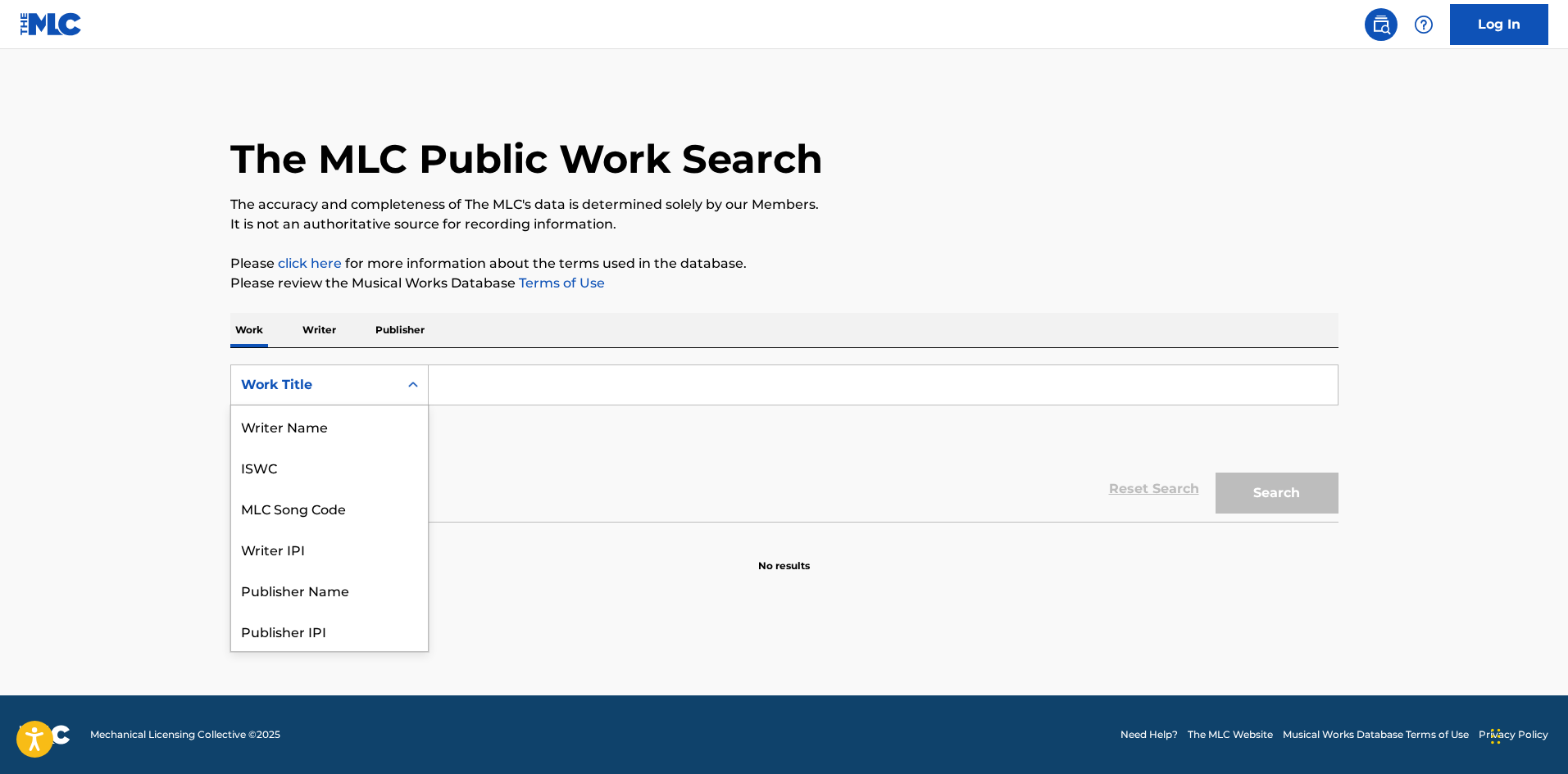
click at [400, 385] on div "Search Form" at bounding box center [413, 385] width 29 height 29
click at [412, 387] on icon "Search Form" at bounding box center [413, 384] width 16 height 16
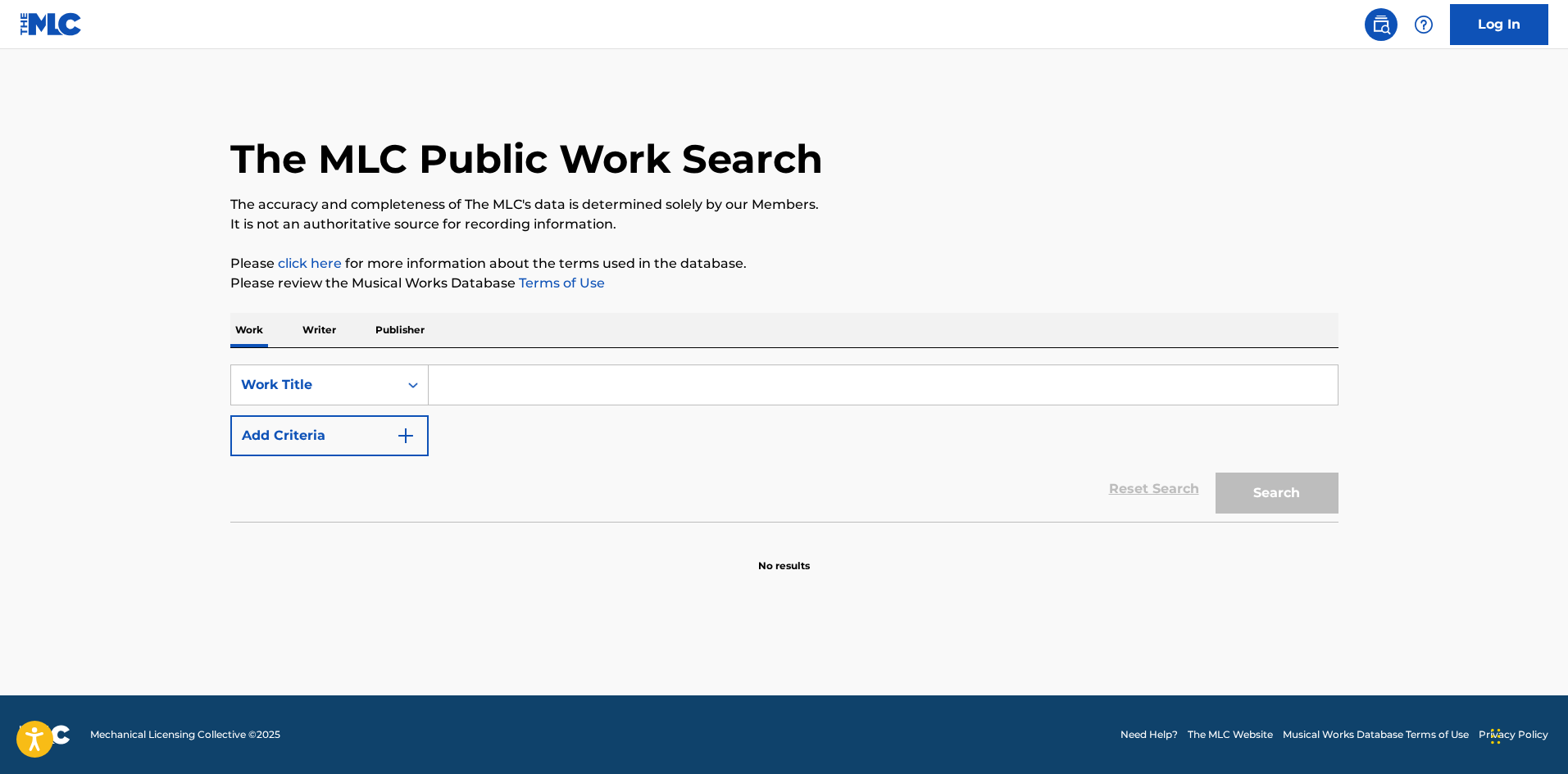
click at [486, 393] on input "Search Form" at bounding box center [882, 385] width 909 height 39
click at [1215, 473] on button "Search" at bounding box center [1277, 493] width 123 height 41
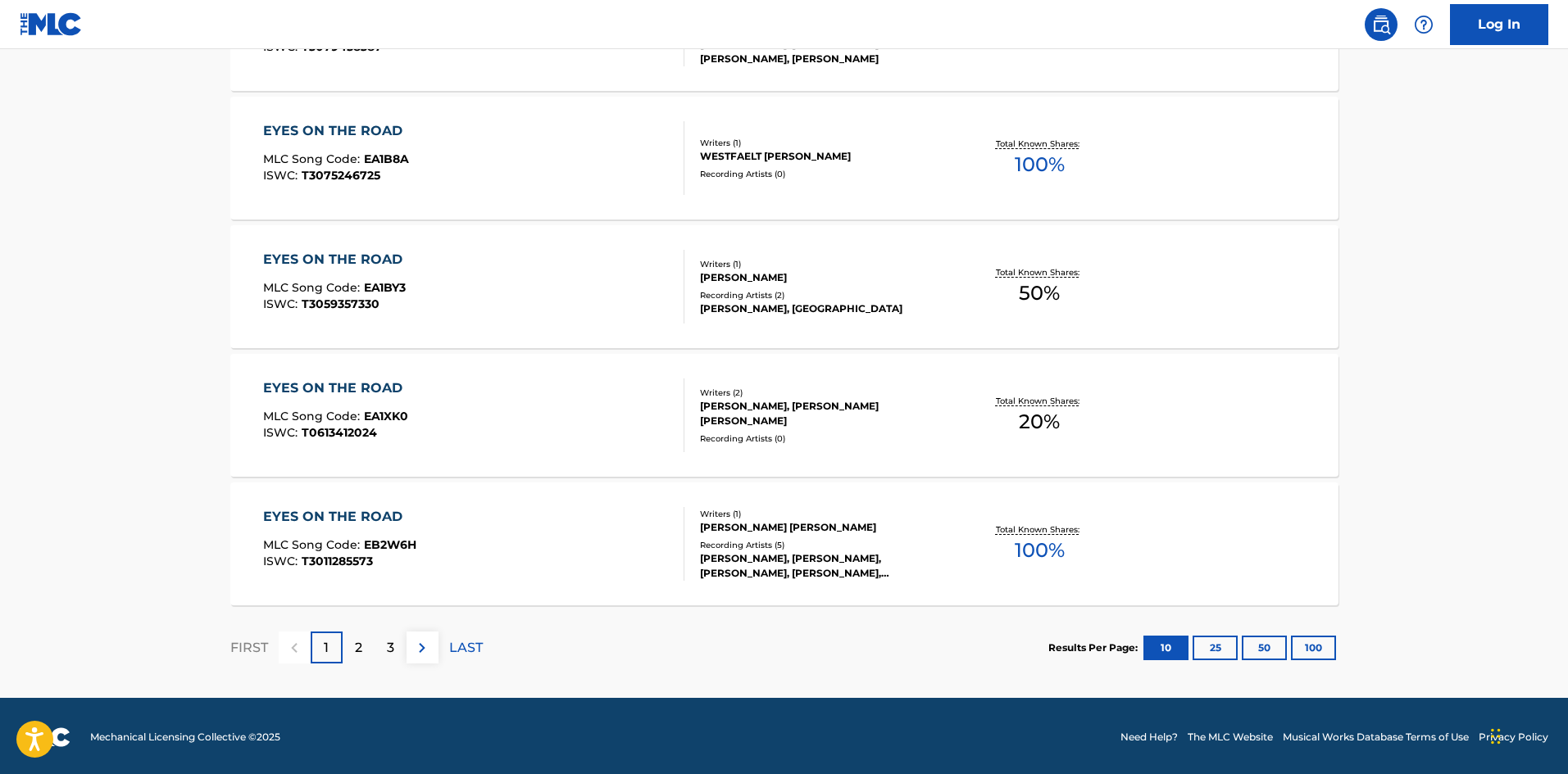
scroll to position [1231, 0]
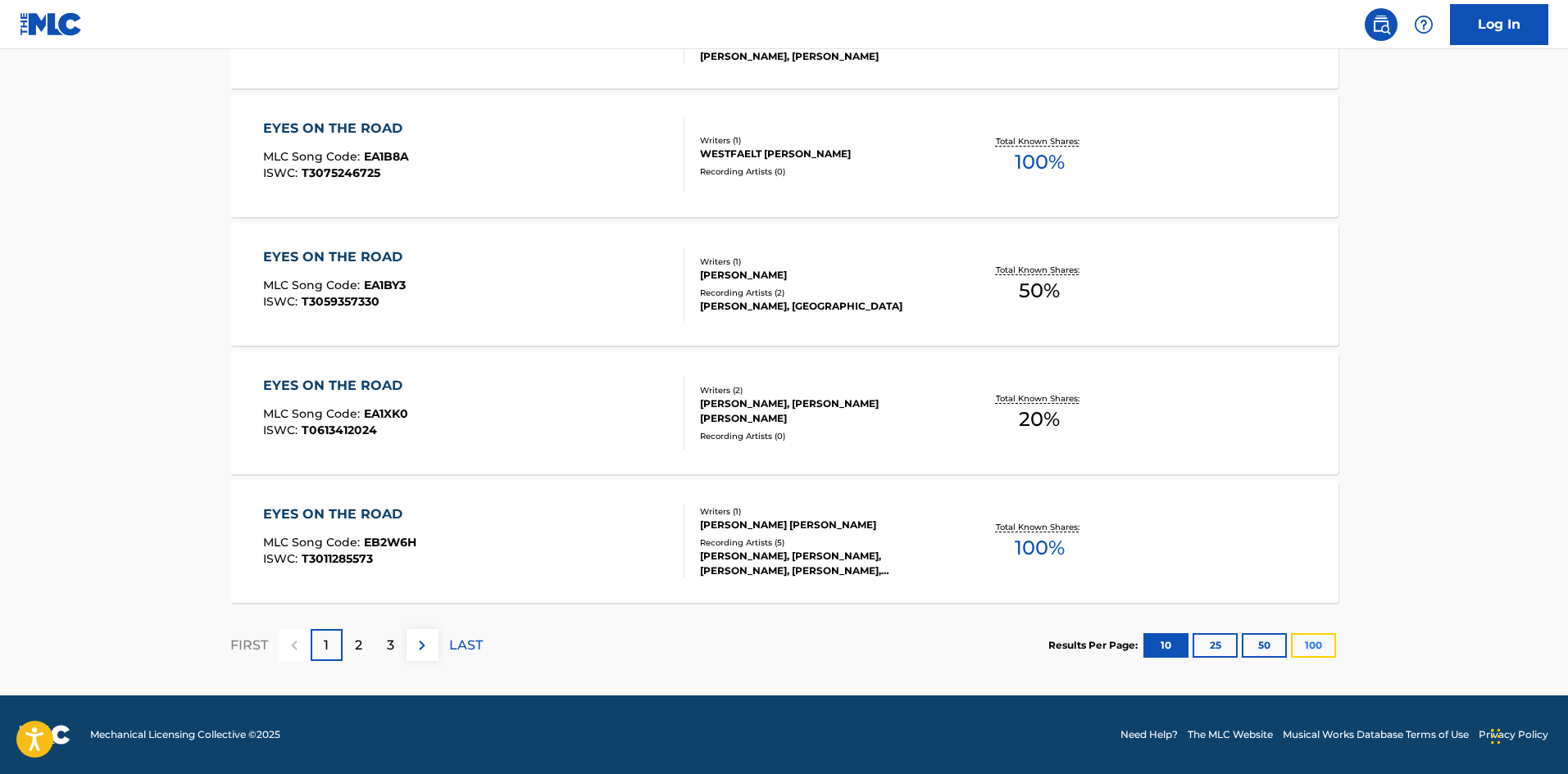
click at [1321, 646] on button "100" at bounding box center [1313, 646] width 45 height 25
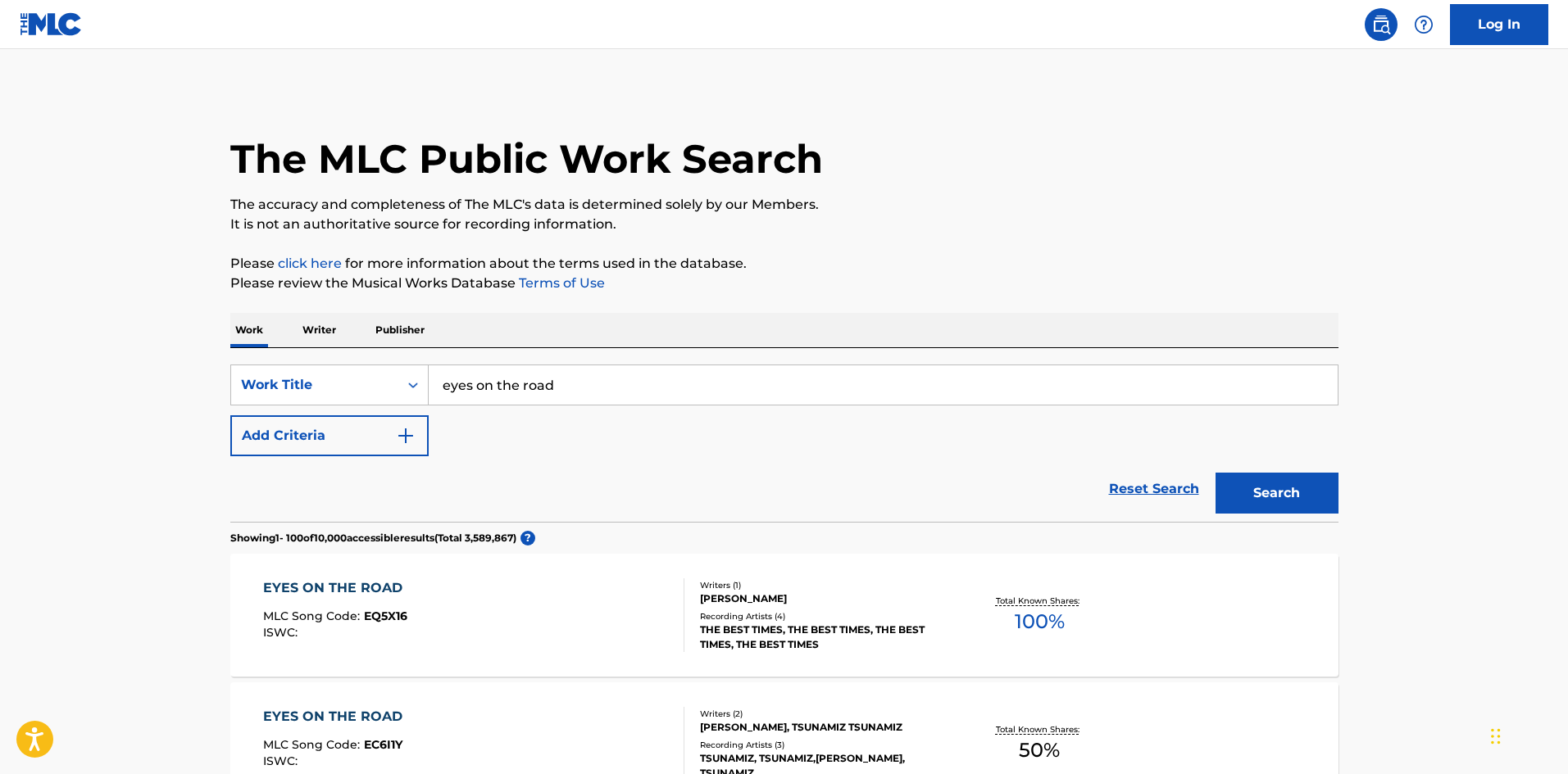
drag, startPoint x: 592, startPoint y: 381, endPoint x: 400, endPoint y: 377, distance: 192.0
click at [400, 377] on div "SearchWithCriteria14e12f3b-67de-4c1a-9943-8716603f326e Work Title eyes on the r…" at bounding box center [784, 385] width 1108 height 41
type input "December the truth about me"
click at [1259, 503] on button "Search" at bounding box center [1277, 493] width 123 height 41
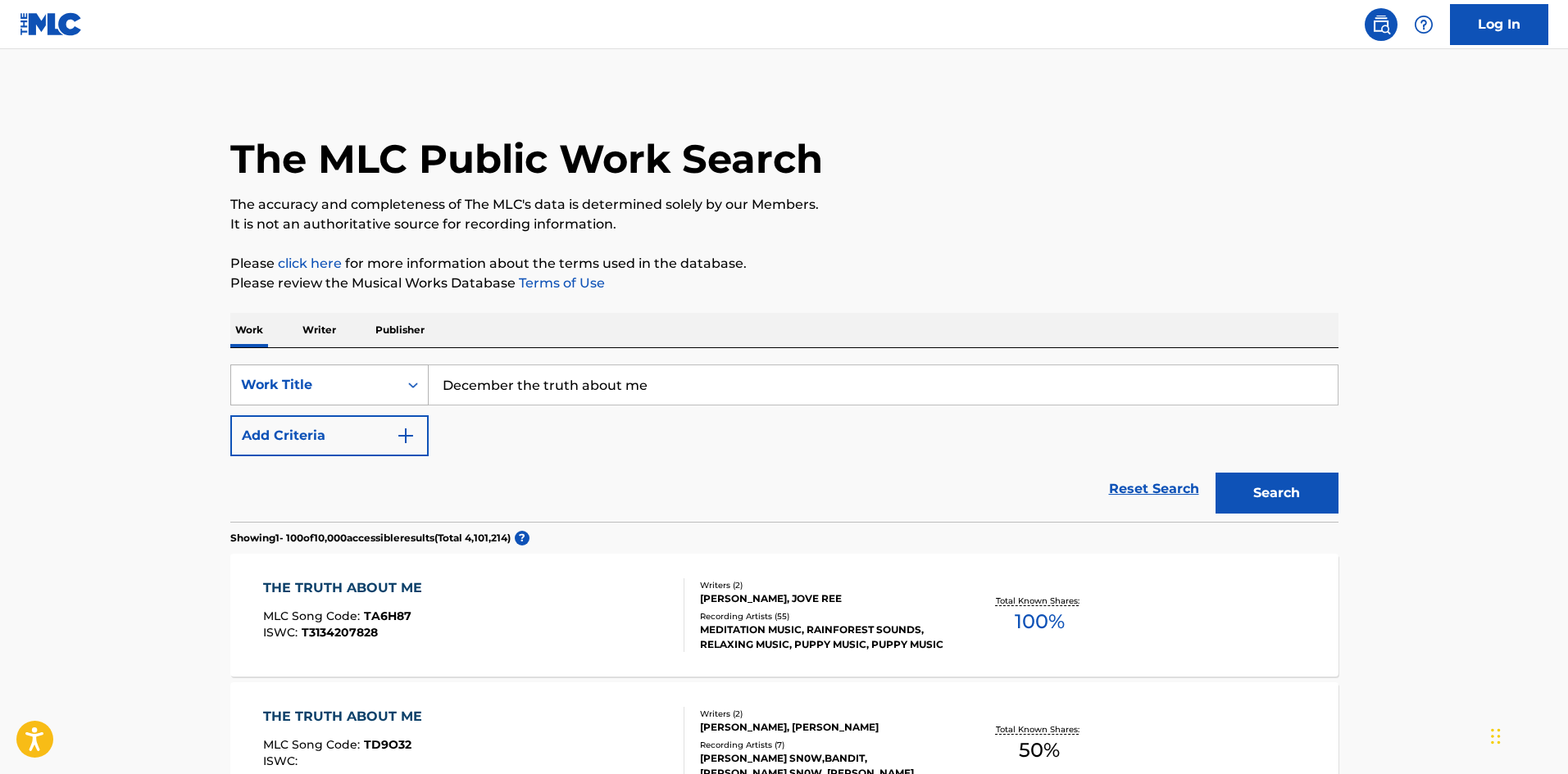
drag, startPoint x: 676, startPoint y: 380, endPoint x: 427, endPoint y: 372, distance: 249.1
click at [427, 372] on div "SearchWithCriteria14e12f3b-67de-4c1a-9943-8716603f326e Work Title December the …" at bounding box center [784, 385] width 1108 height 41
